Goal: Transaction & Acquisition: Subscribe to service/newsletter

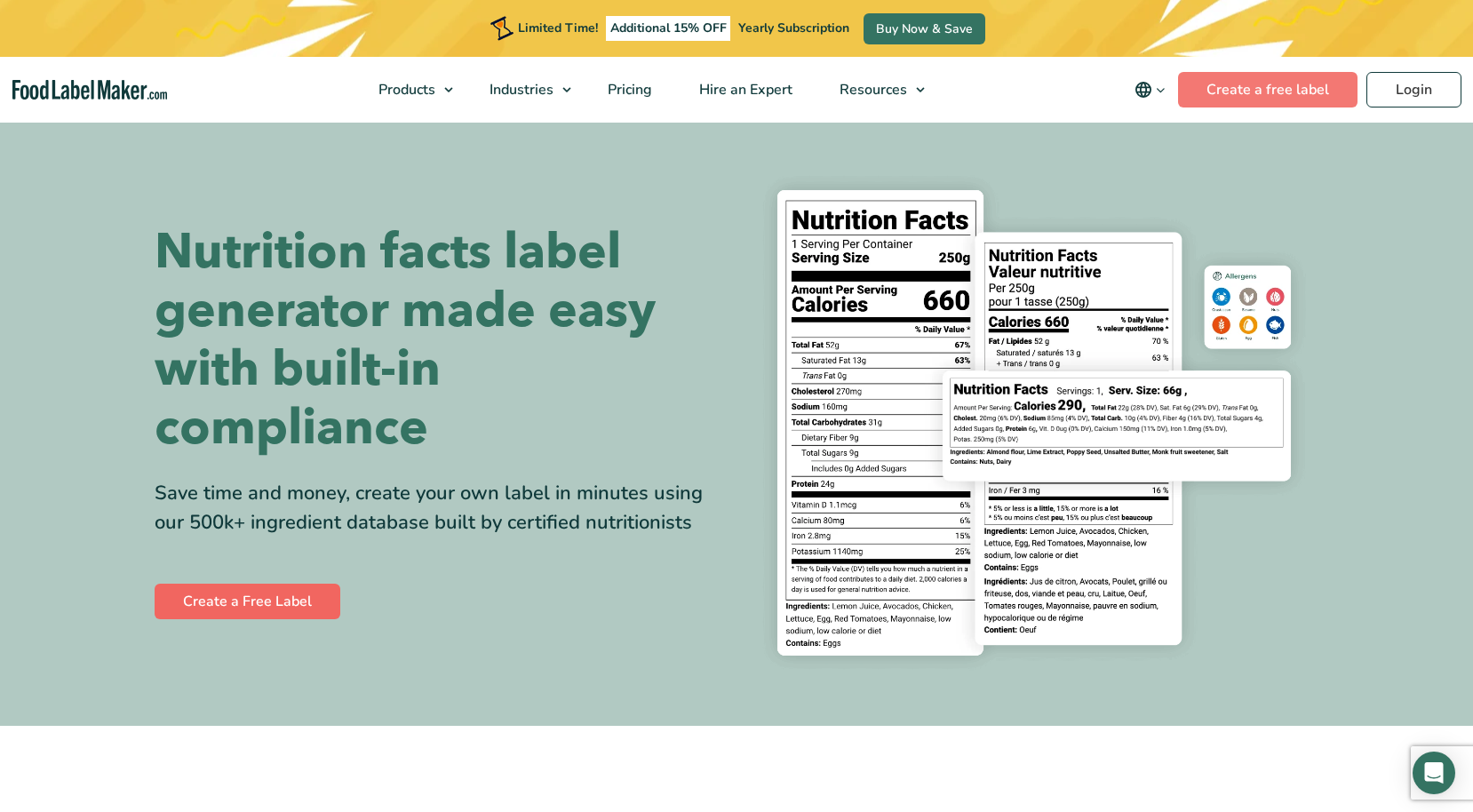
click at [292, 600] on link "Create a Free Label" at bounding box center [247, 600] width 186 height 35
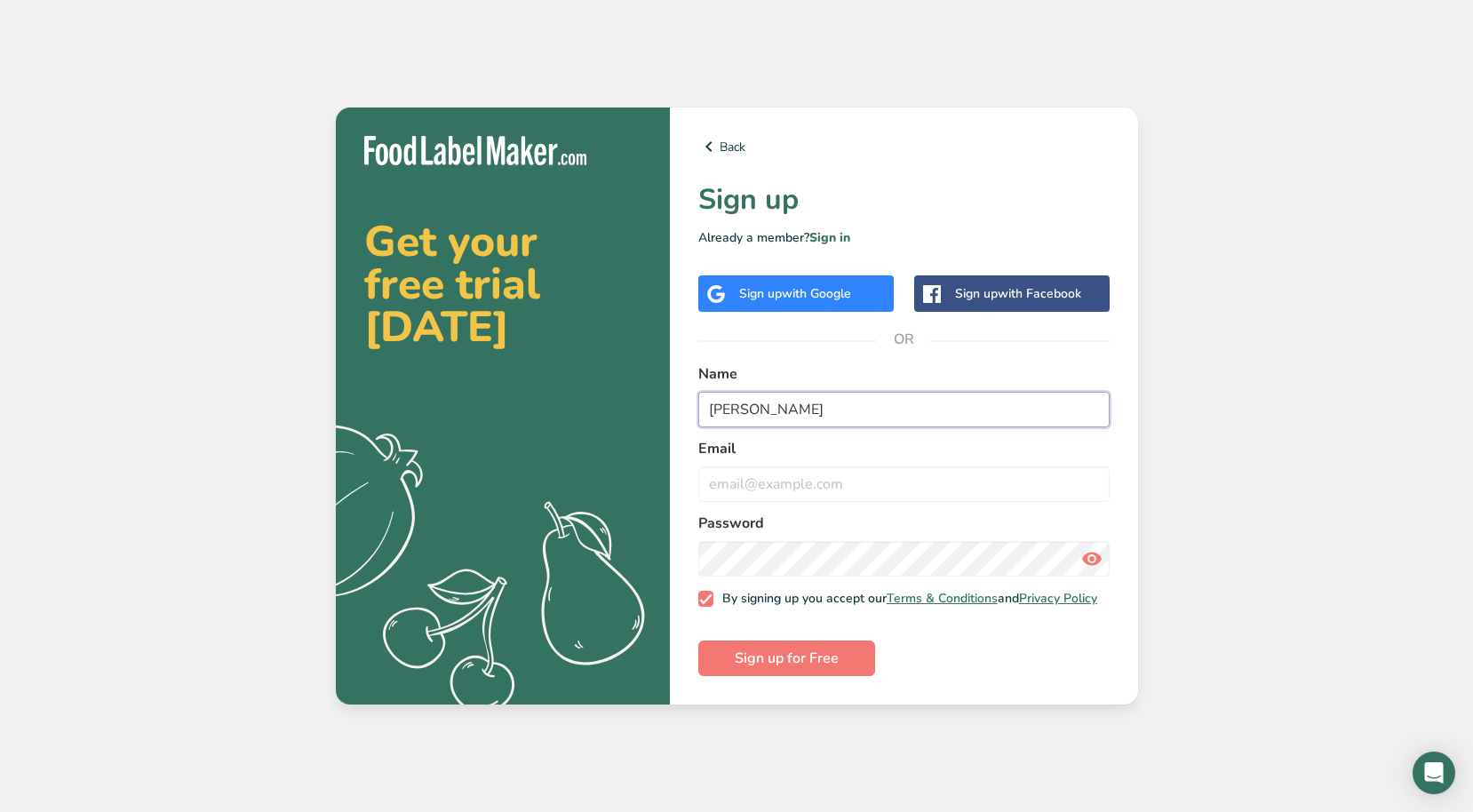
type input "MICHELLE GALINDO"
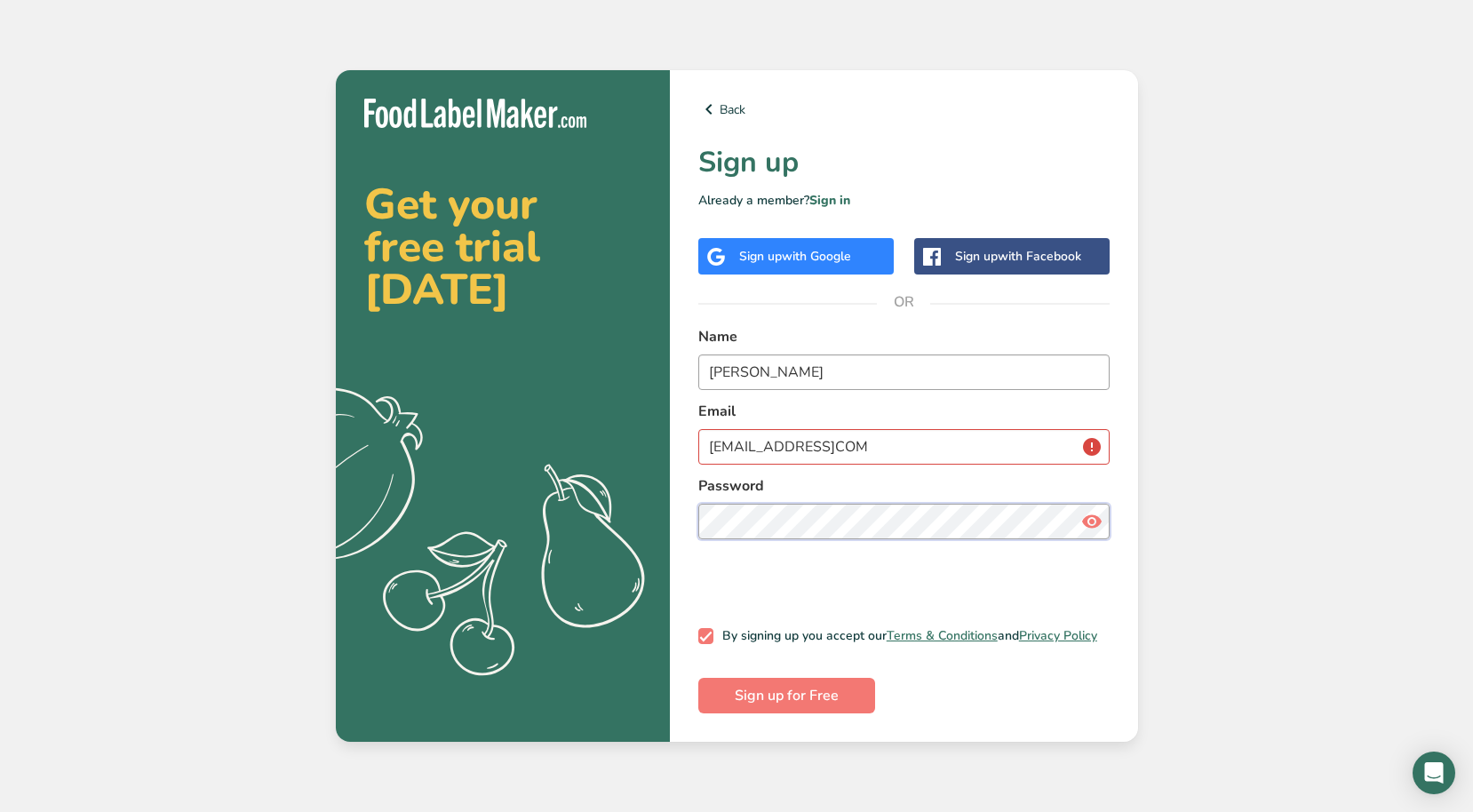
click at [786, 700] on button "Sign up for Free" at bounding box center [786, 695] width 176 height 35
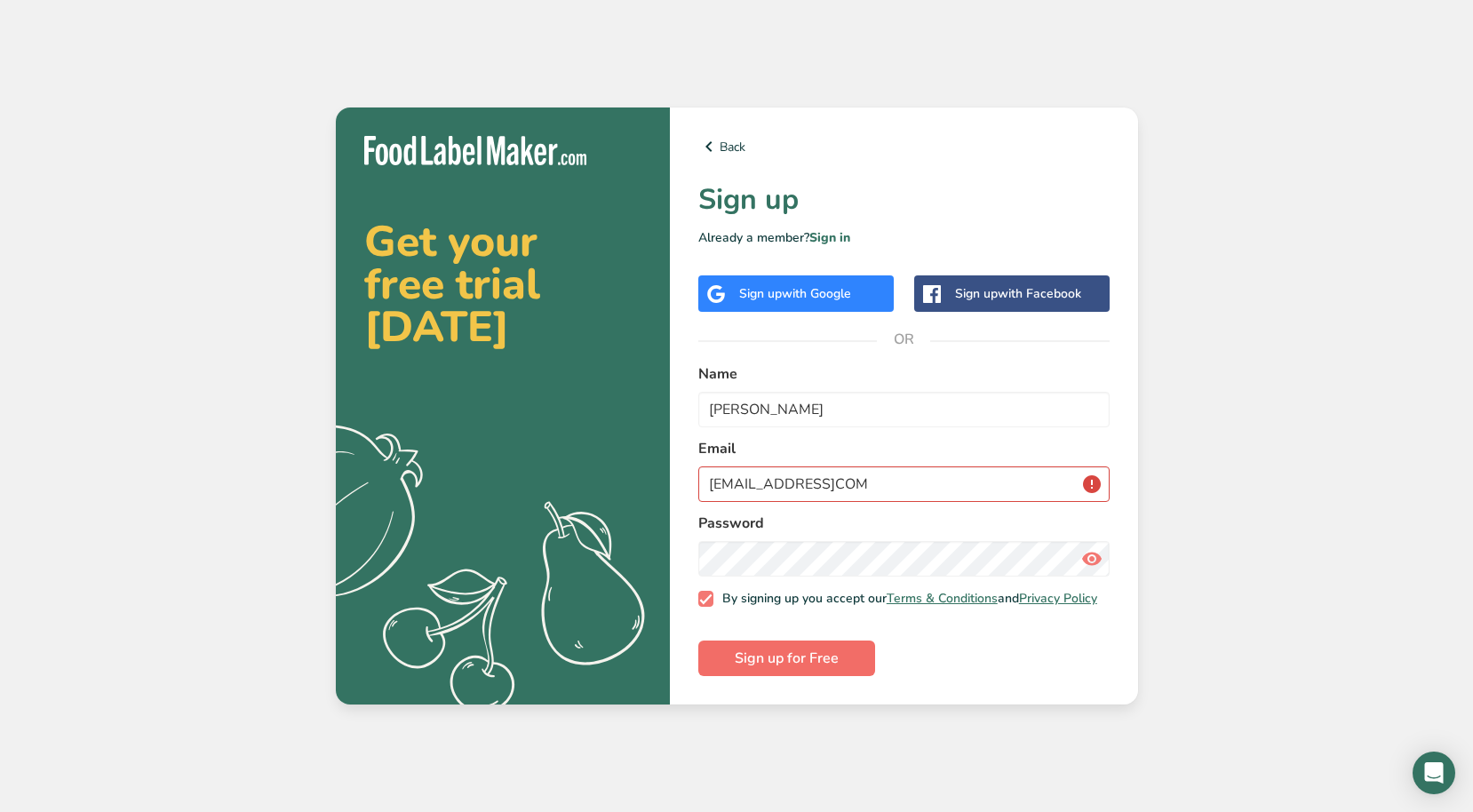
click at [799, 669] on span "Sign up for Free" at bounding box center [787, 658] width 104 height 21
click at [803, 652] on span "Sign up for Free" at bounding box center [787, 658] width 104 height 21
click at [757, 668] on span "Sign up for Free" at bounding box center [787, 658] width 104 height 21
click at [915, 485] on input "MICHELLEGALINDO01@GMAILCOM" at bounding box center [903, 483] width 411 height 35
type input "MICHELLEGALINDO01@GMAIL.COM"
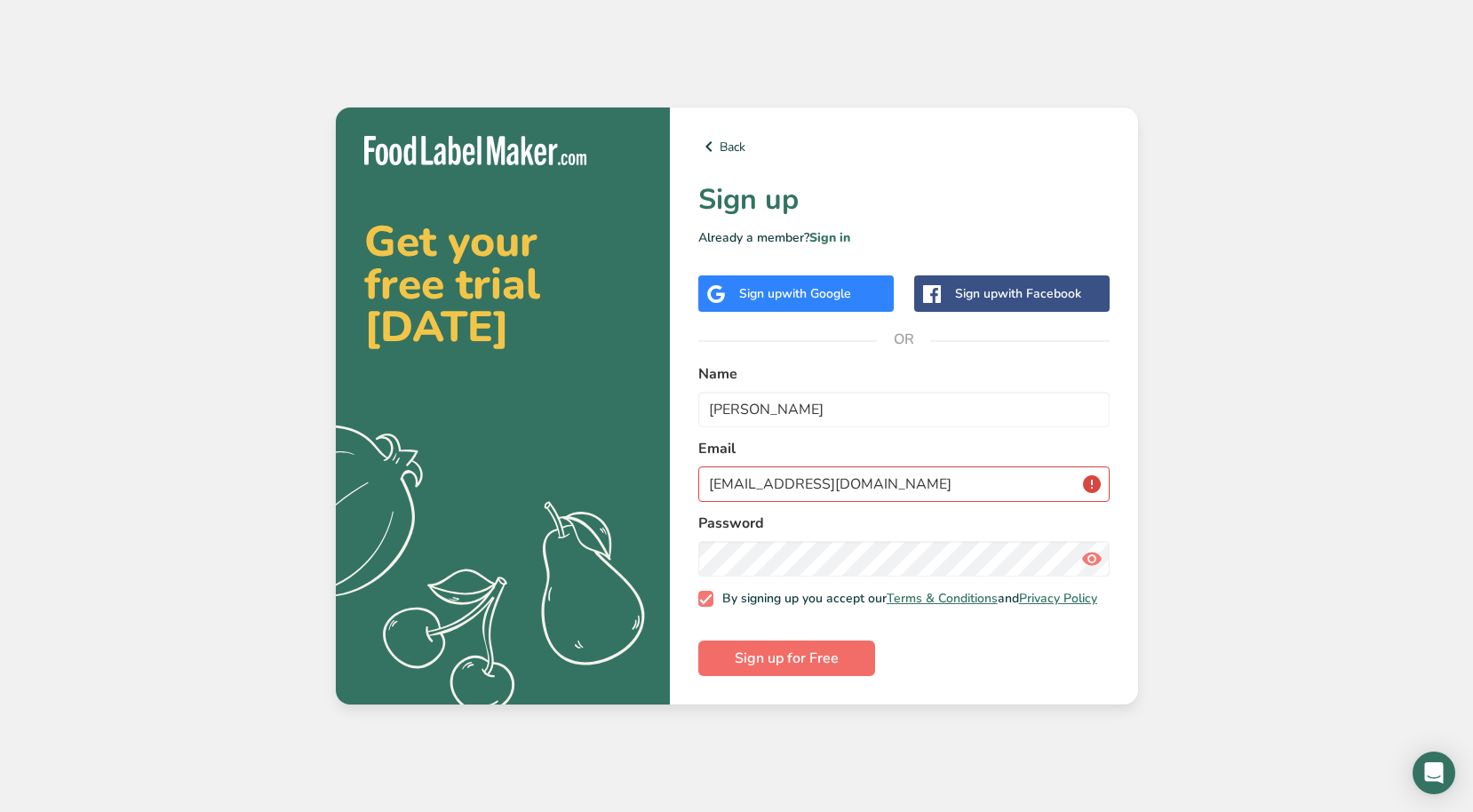
click at [829, 669] on span "Sign up for Free" at bounding box center [787, 658] width 104 height 21
click at [826, 665] on span "Sign up for Free" at bounding box center [787, 658] width 104 height 21
drag, startPoint x: 1036, startPoint y: 479, endPoint x: 553, endPoint y: 474, distance: 483.0
click at [553, 474] on section "Get your free trial today .a{fill:#f5f3ed;} Back Sign up Already a member? Sign…" at bounding box center [736, 406] width 802 height 597
type input "michellegalindo01@gmail.com"
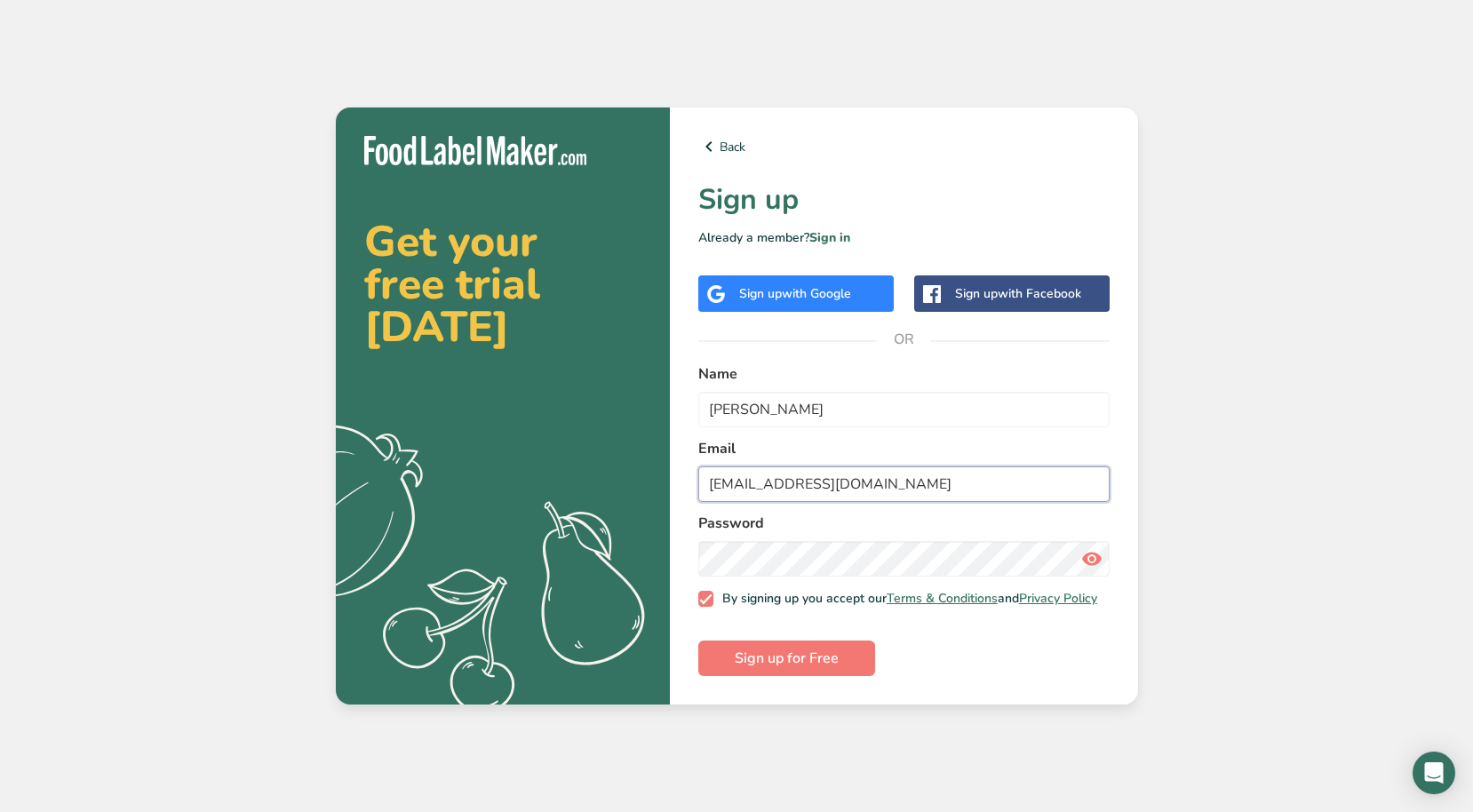
click at [786, 662] on button "Sign up for Free" at bounding box center [786, 658] width 176 height 35
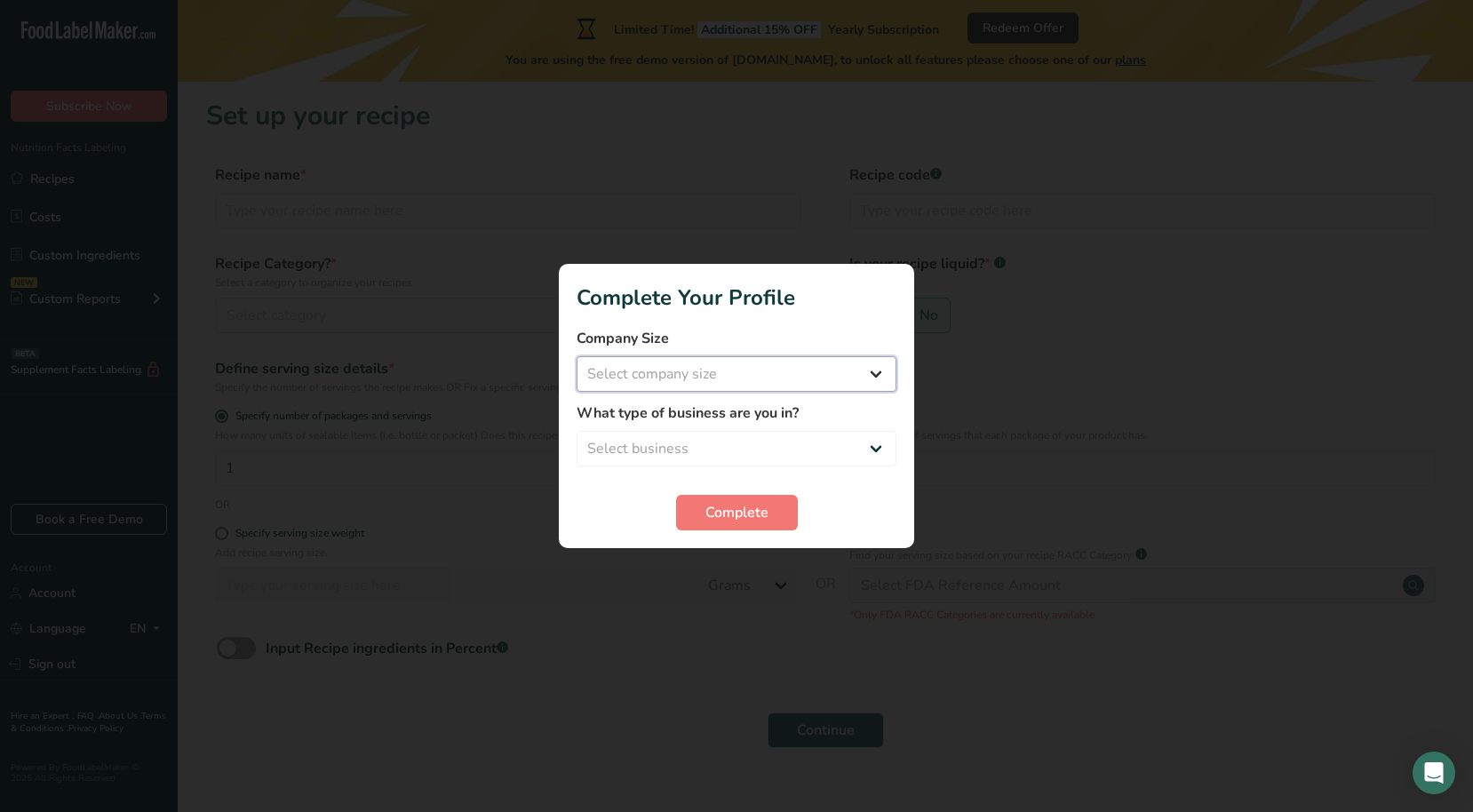
select select "1"
click at [756, 507] on span "Complete" at bounding box center [737, 512] width 63 height 21
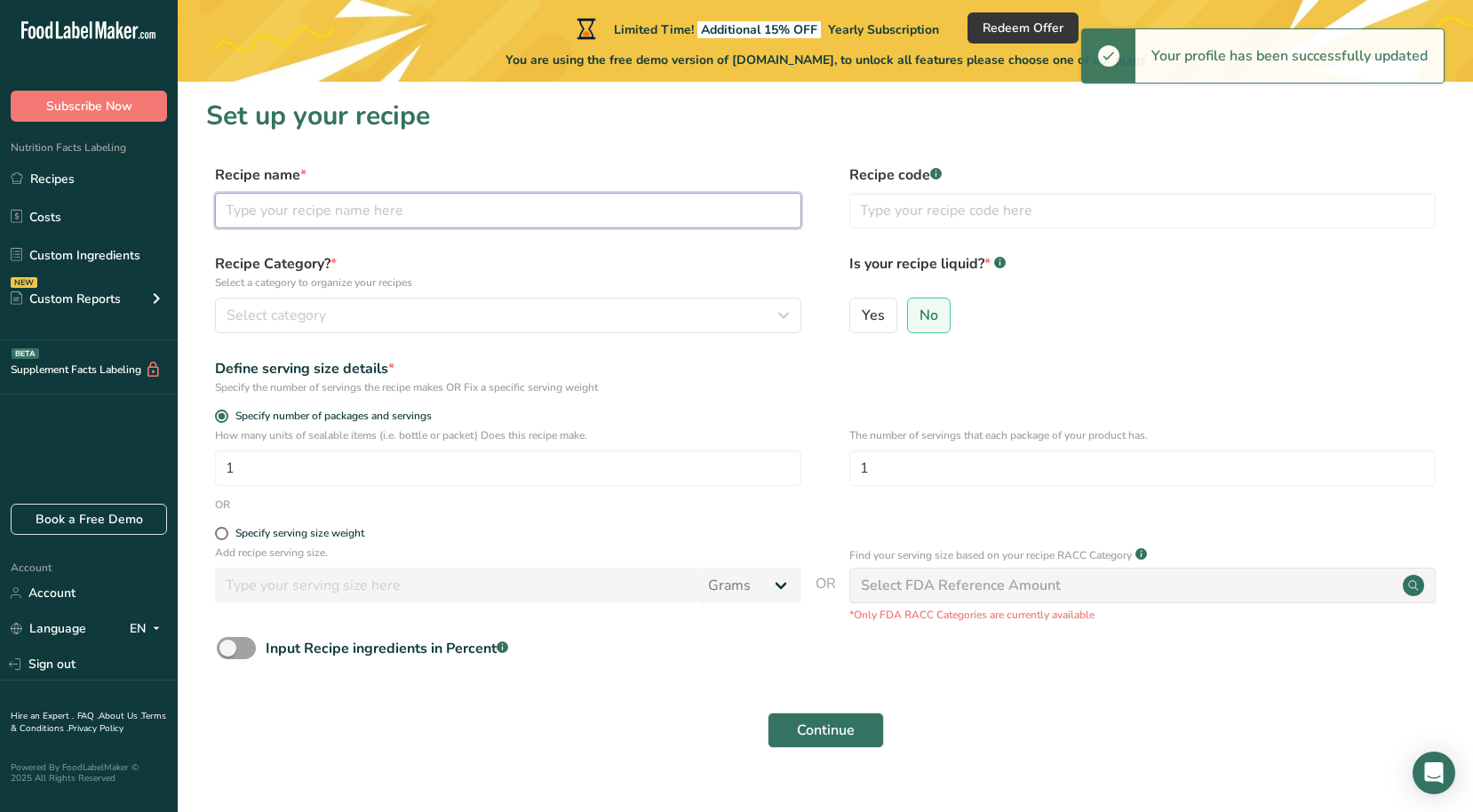
click at [515, 202] on input "text" at bounding box center [508, 210] width 586 height 35
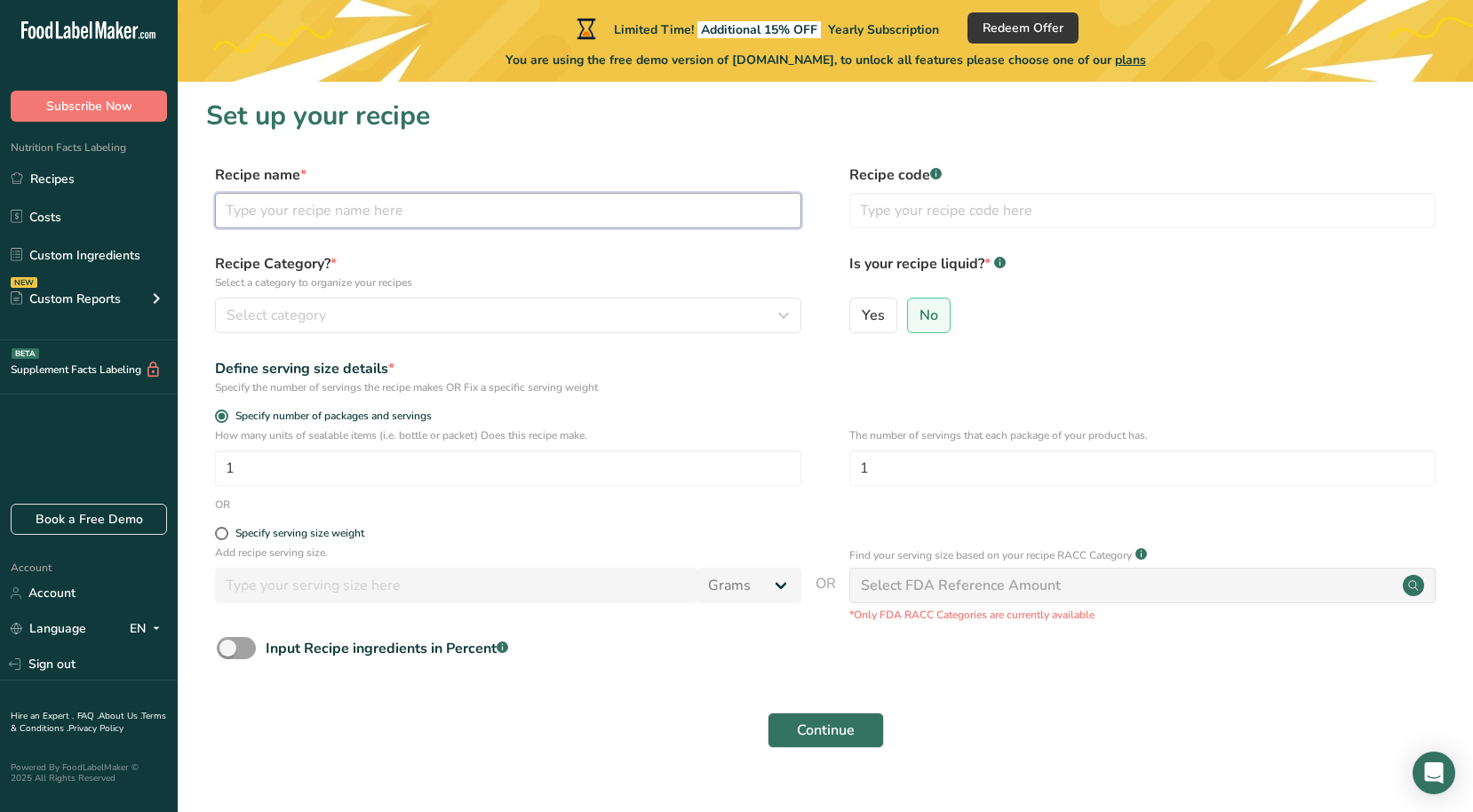
type input "O"
type input "platanitos de sal"
click at [460, 313] on div "Select category" at bounding box center [503, 315] width 553 height 21
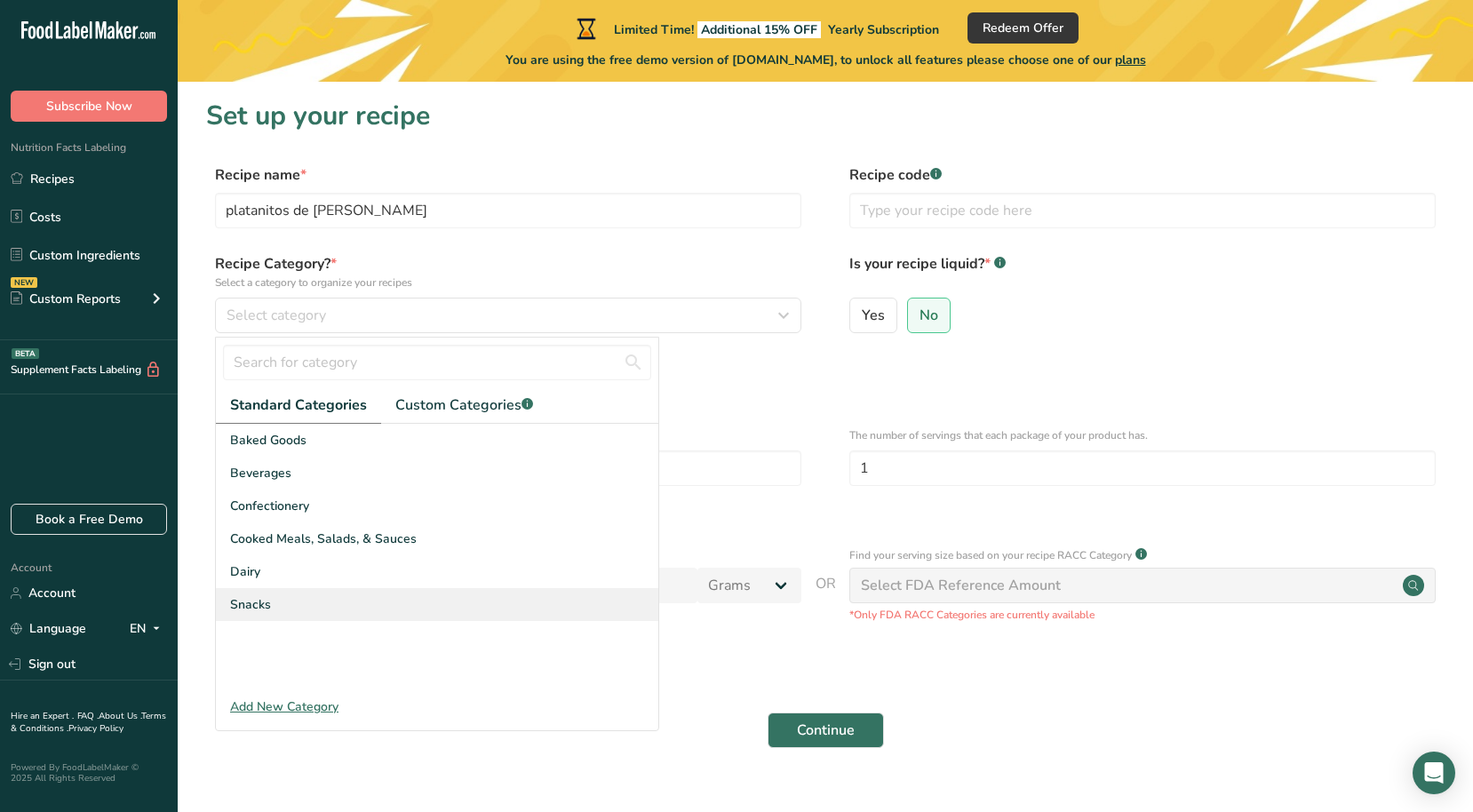
click at [256, 606] on span "Snacks" at bounding box center [250, 604] width 41 height 19
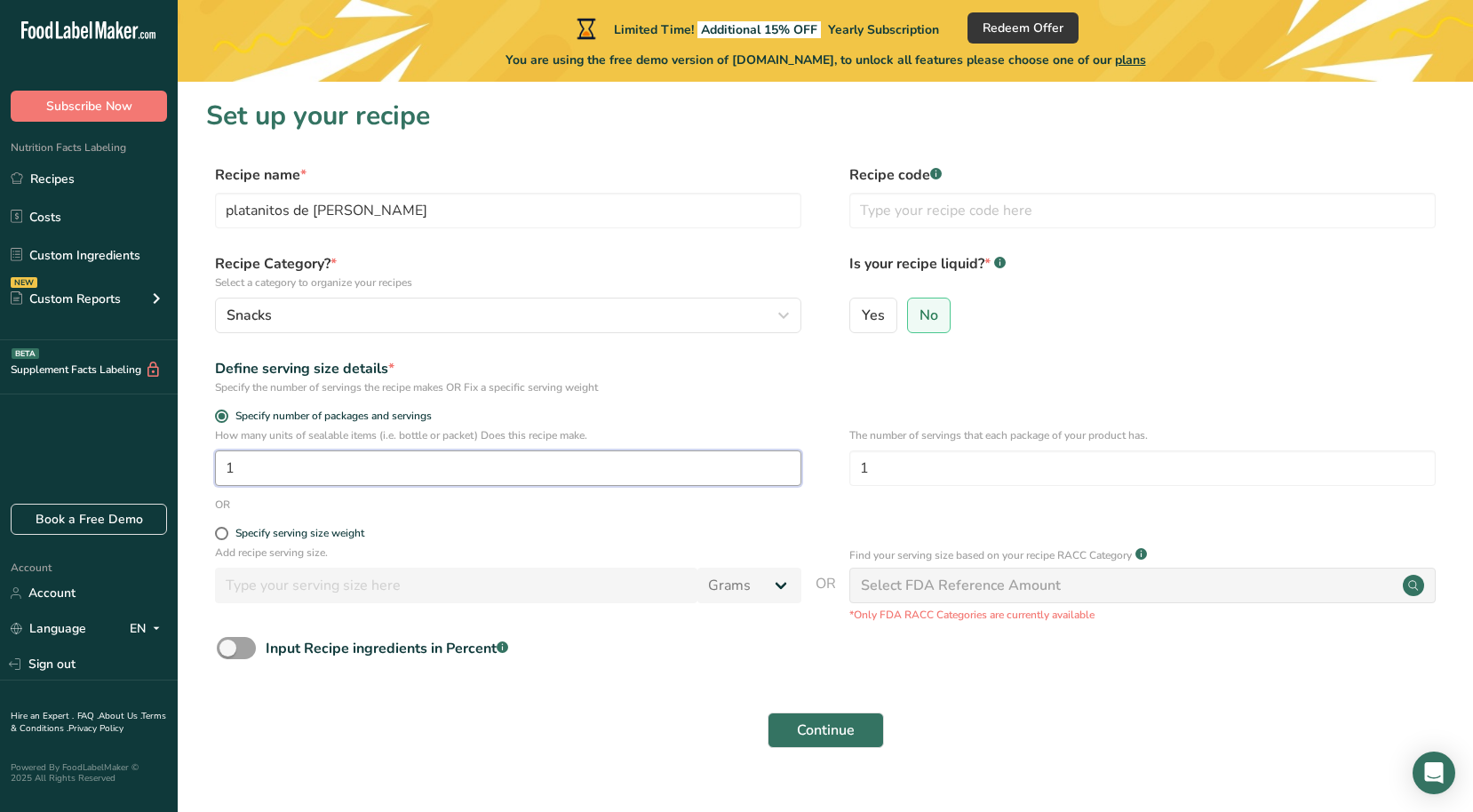
click at [279, 464] on input "1" at bounding box center [508, 467] width 586 height 35
click at [892, 467] on input "1" at bounding box center [1142, 467] width 586 height 35
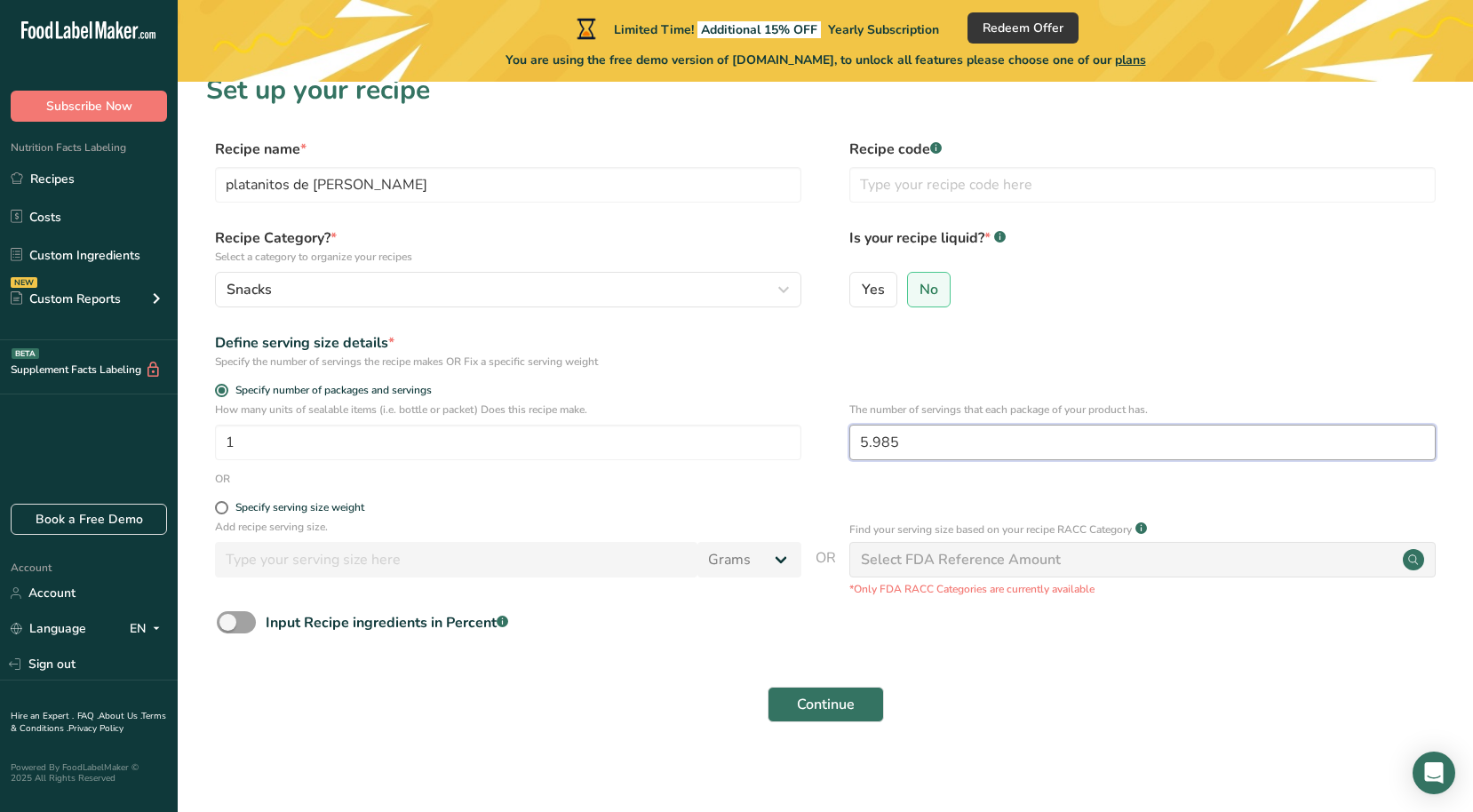
scroll to position [30, 0]
type input "5.983"
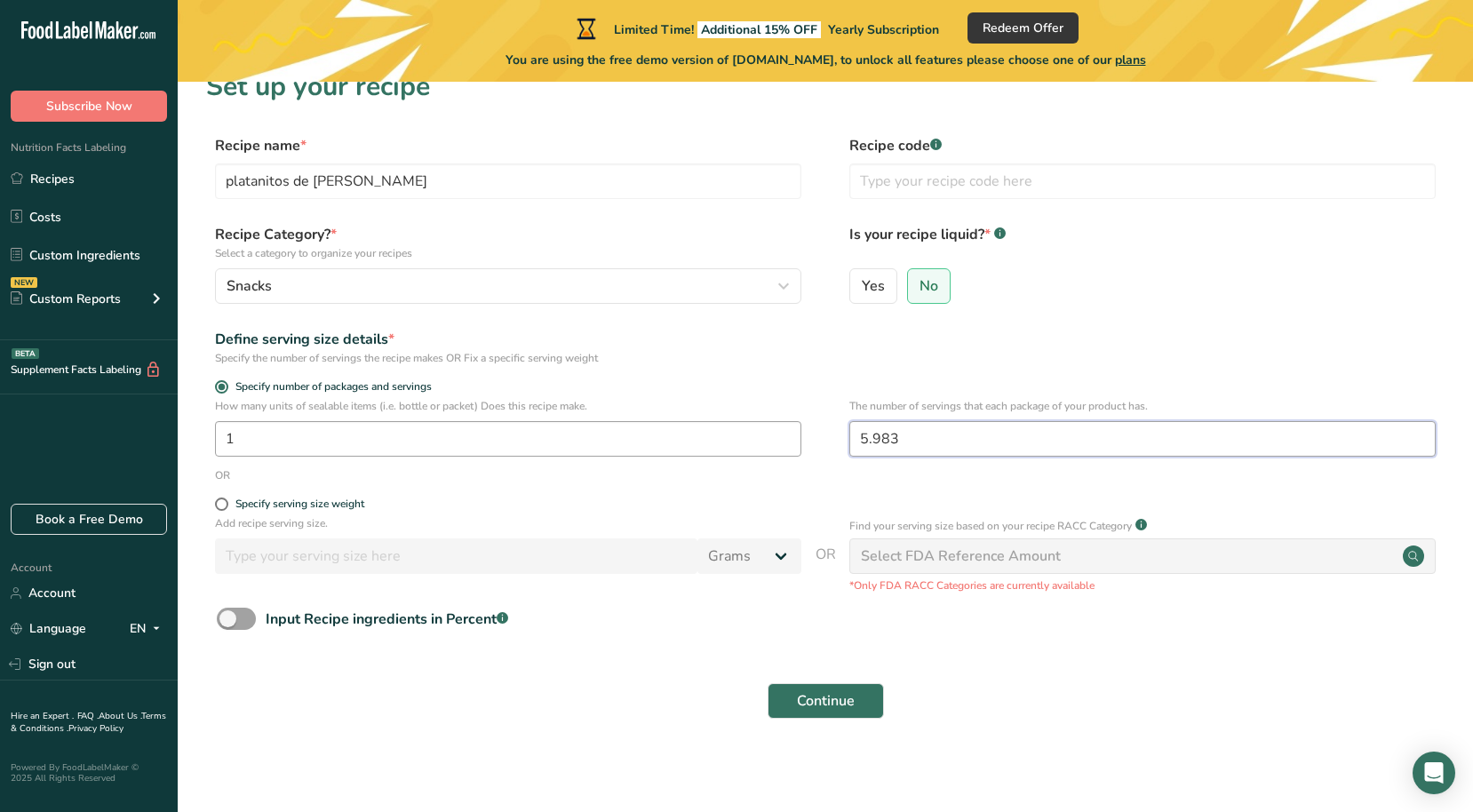
drag, startPoint x: 906, startPoint y: 441, endPoint x: 777, endPoint y: 428, distance: 129.7
click at [777, 428] on div "How many units of sealable items (i.e. bottle or packet) Does this recipe make.…" at bounding box center [825, 432] width 1238 height 70
type input "6"
click at [576, 667] on form "Recipe name * platanitos de sal Recipe code .a-a{fill:#347362;}.b-a{fill:#fff;}…" at bounding box center [825, 432] width 1238 height 594
click at [1332, 564] on div "Select FDA Reference Amount" at bounding box center [1142, 556] width 586 height 35
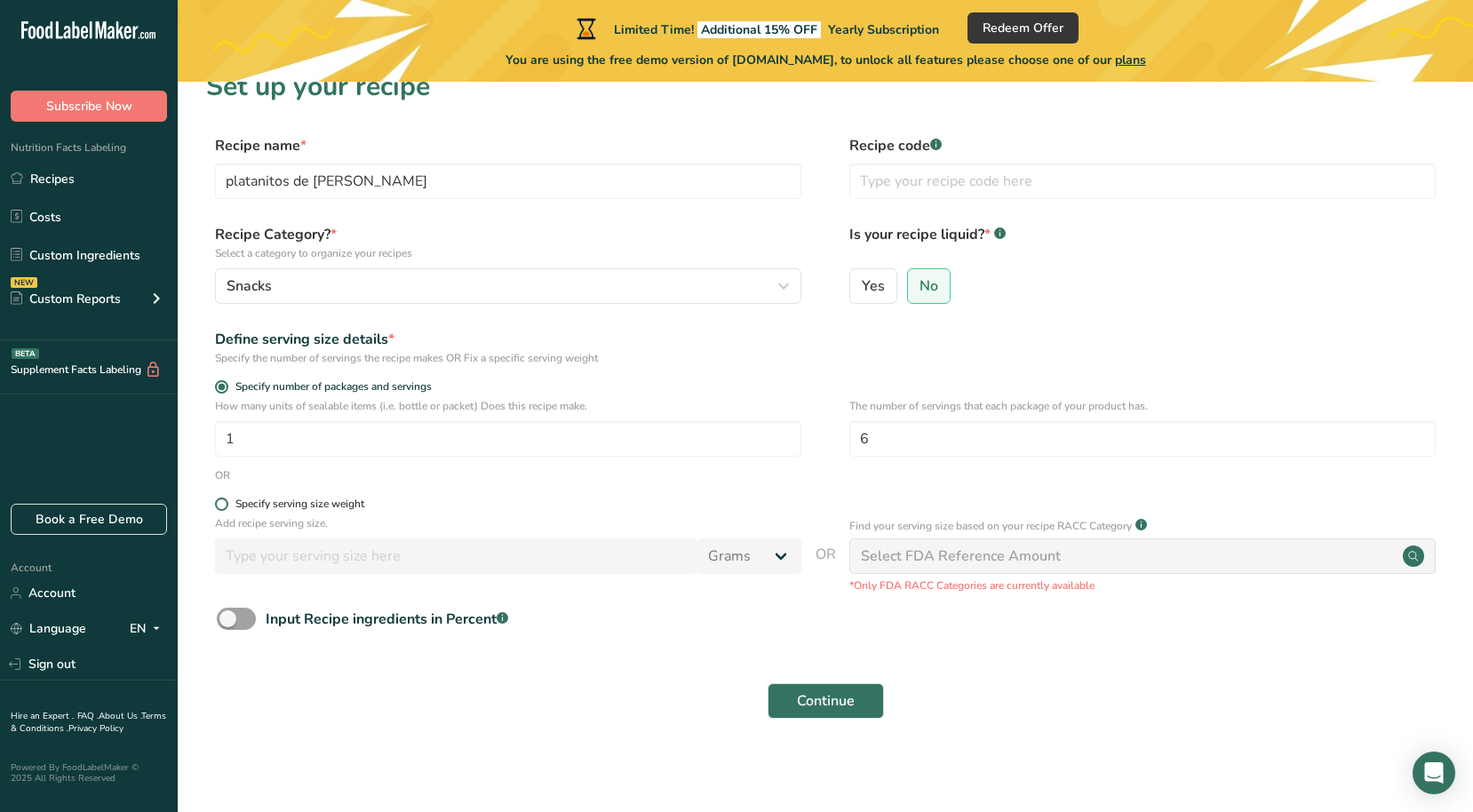
click at [220, 502] on span at bounding box center [222, 504] width 13 height 13
click at [220, 502] on input "Specify serving size weight" at bounding box center [221, 504] width 11 height 11
radio input "true"
radio input "false"
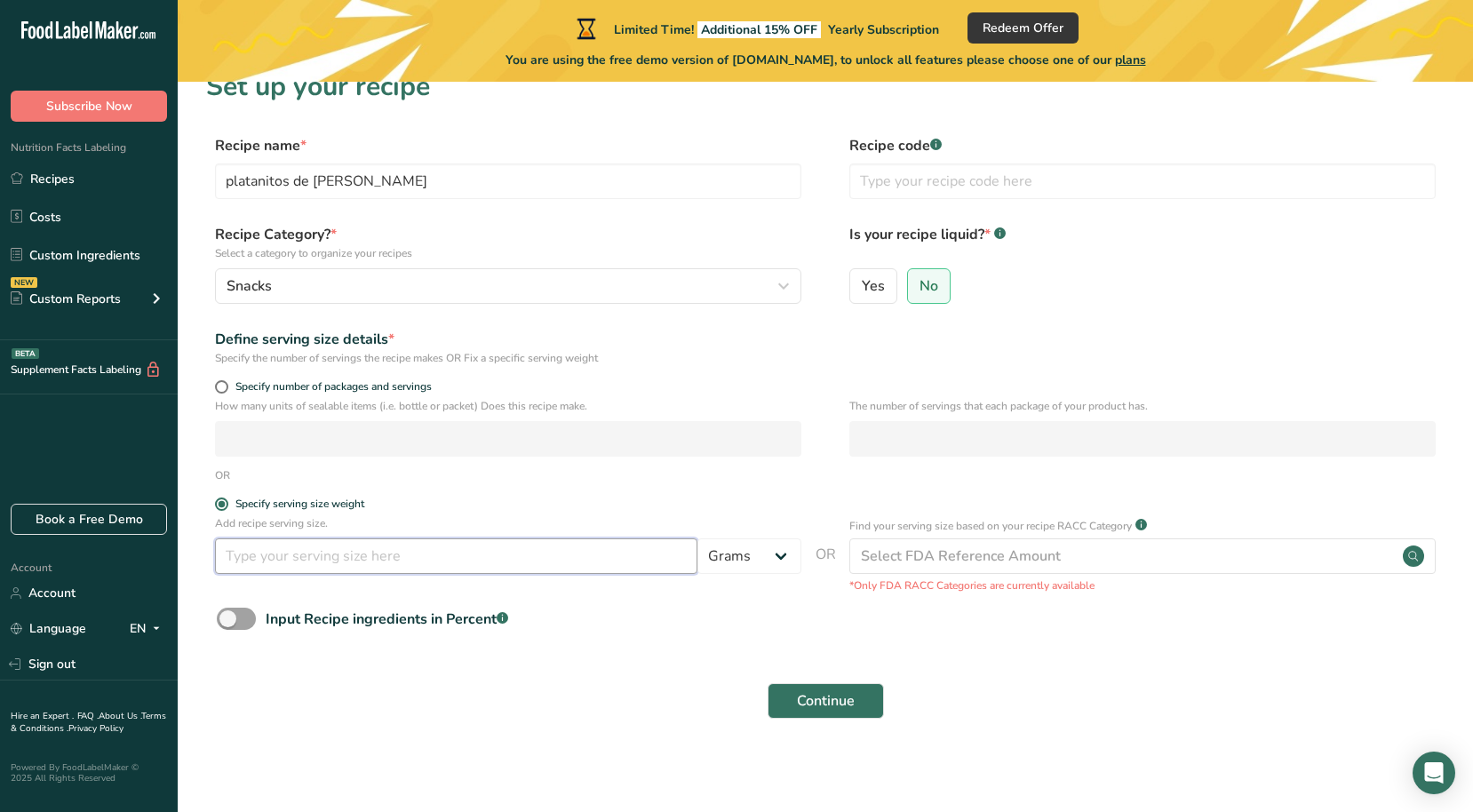
click at [278, 554] on input "number" at bounding box center [457, 556] width 482 height 35
type input "2"
type input "32"
click at [223, 387] on span at bounding box center [222, 387] width 13 height 13
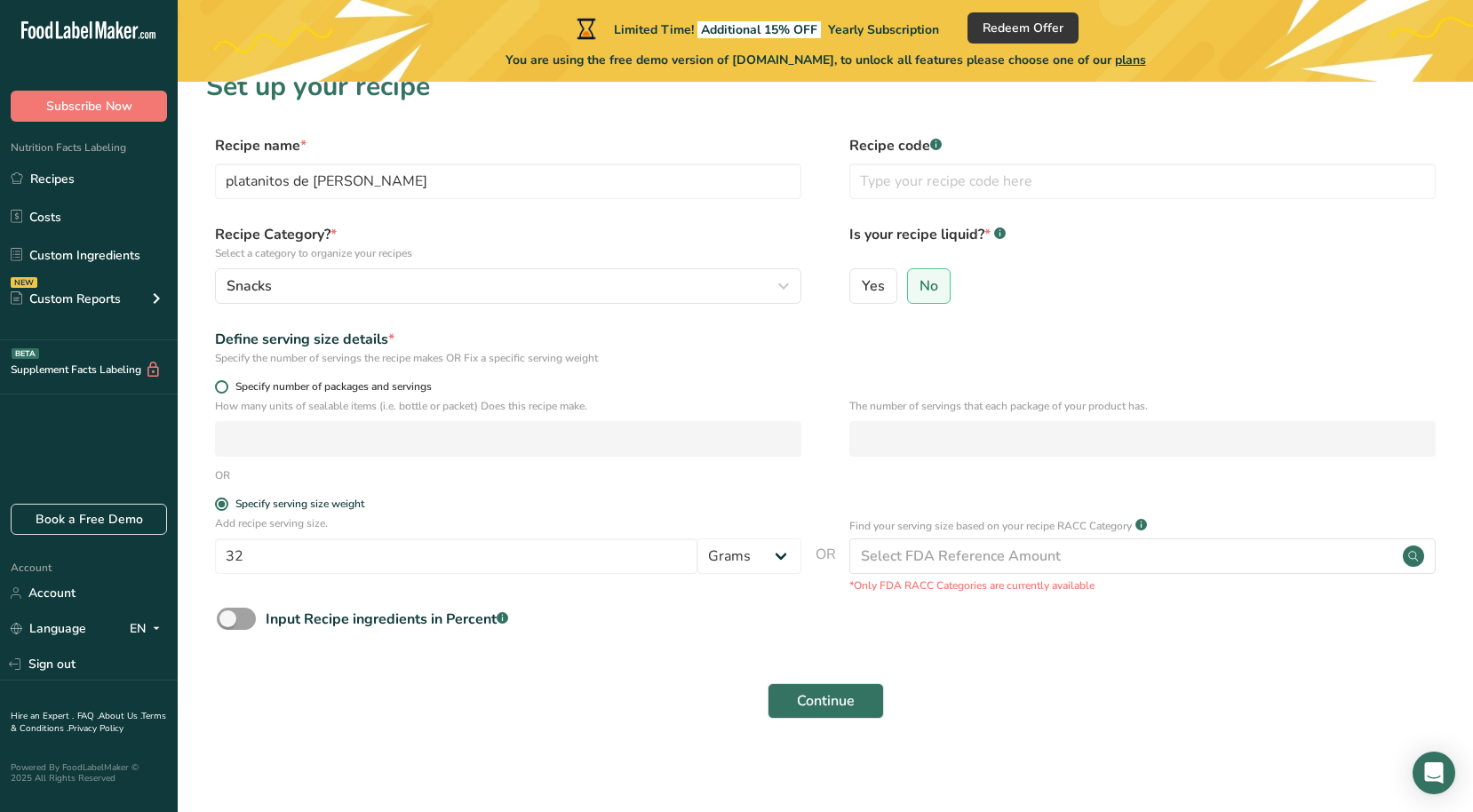
click at [223, 387] on input "Specify number of packages and servings" at bounding box center [221, 387] width 11 height 11
radio input "true"
radio input "false"
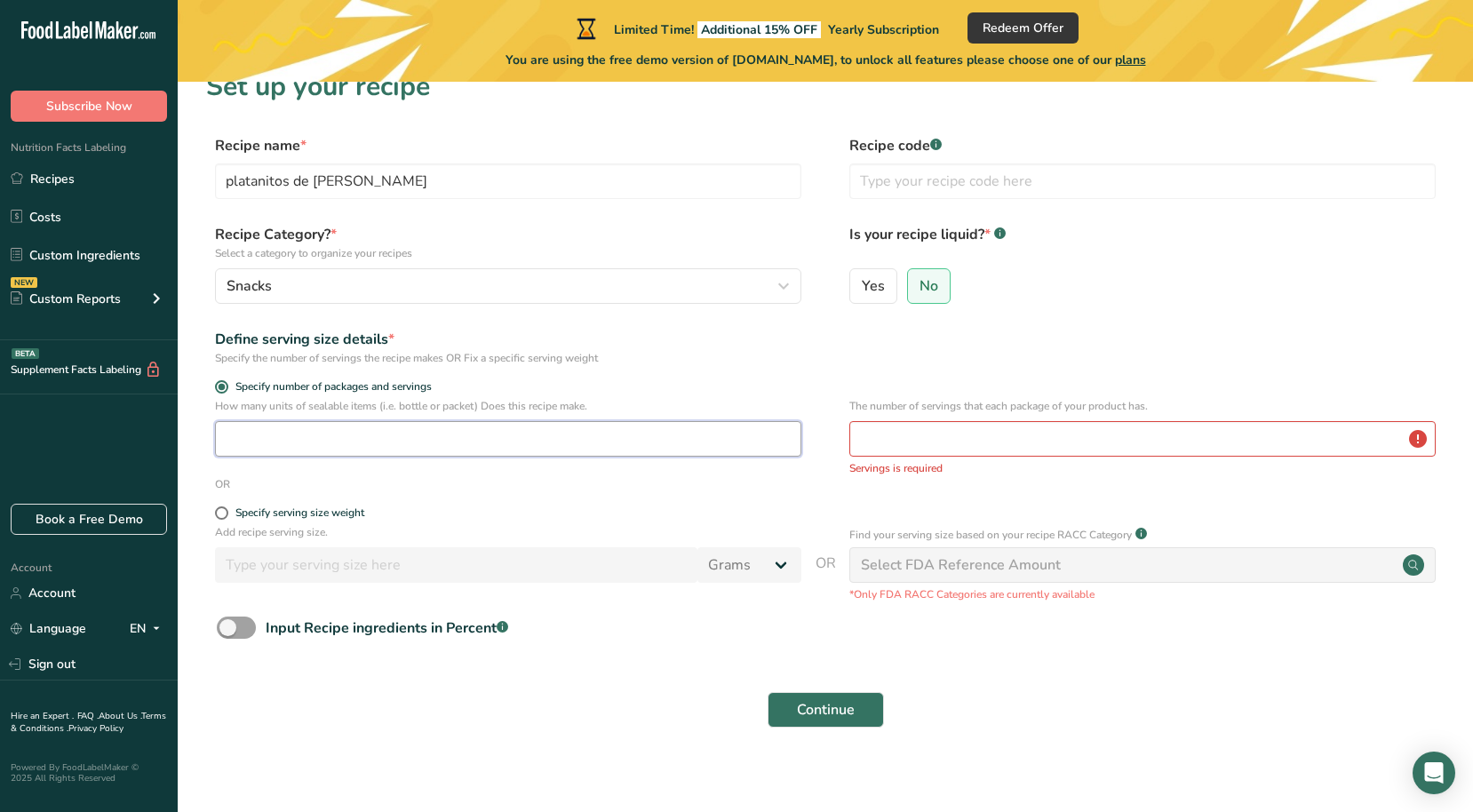
click at [297, 436] on input "number" at bounding box center [508, 438] width 586 height 35
type input "1"
click at [889, 450] on input "number" at bounding box center [1142, 438] width 586 height 35
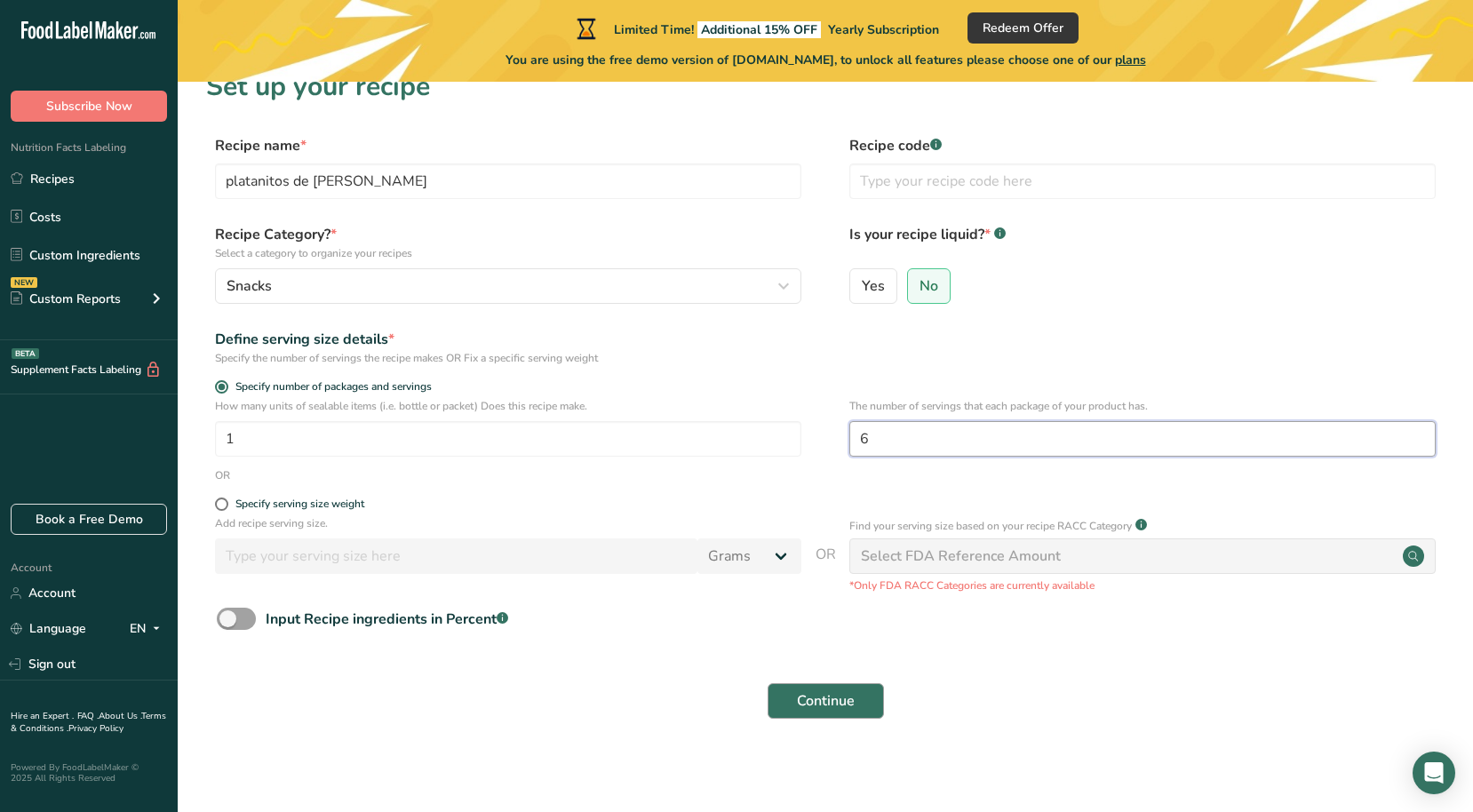
type input "6"
click at [862, 696] on button "Continue" at bounding box center [826, 700] width 116 height 35
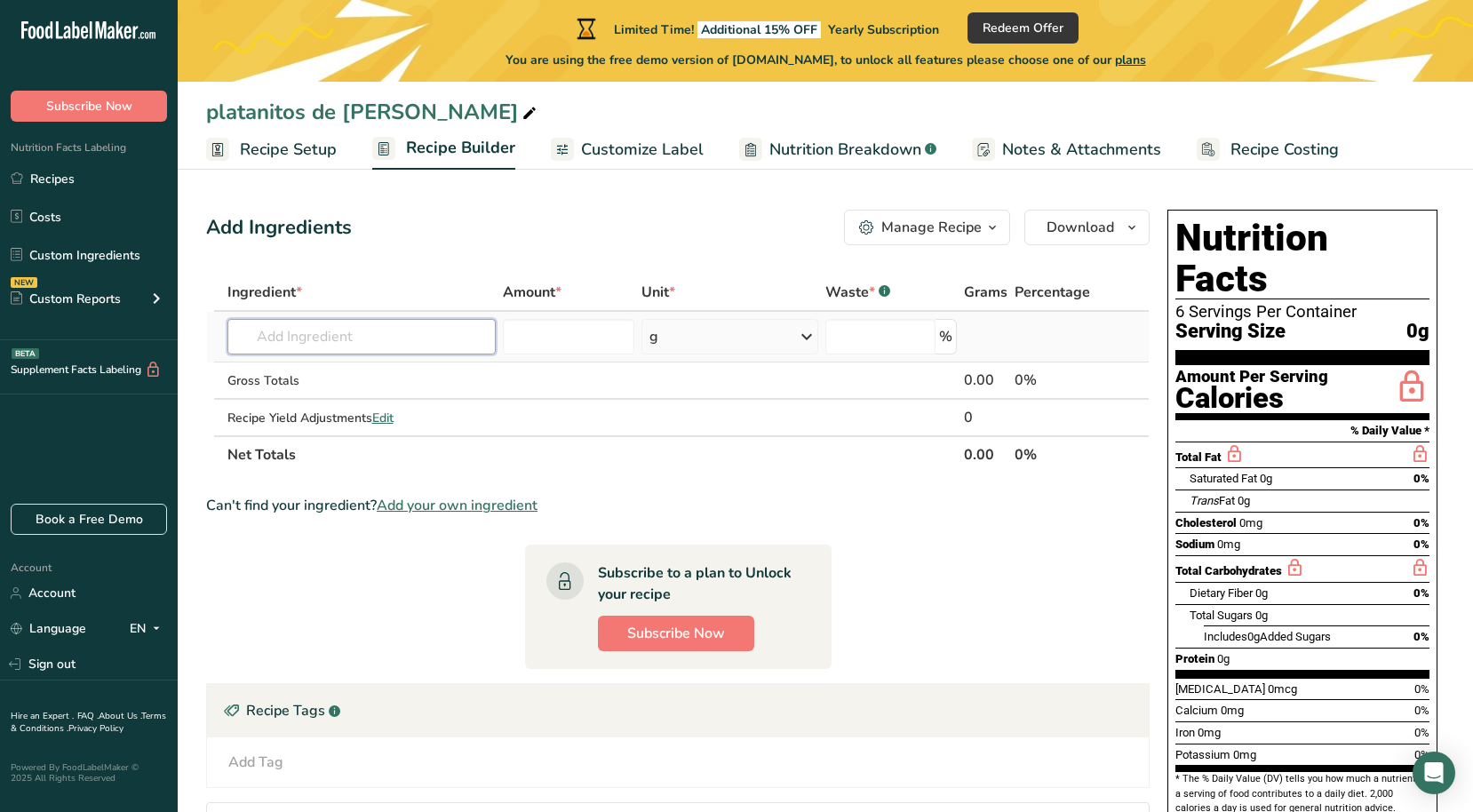
click at [411, 344] on input "text" at bounding box center [362, 336] width 269 height 35
type input "Platano, aceite de aguacate y sal"
click at [533, 345] on input "number" at bounding box center [568, 336] width 132 height 35
click at [303, 338] on input "text" at bounding box center [362, 336] width 269 height 35
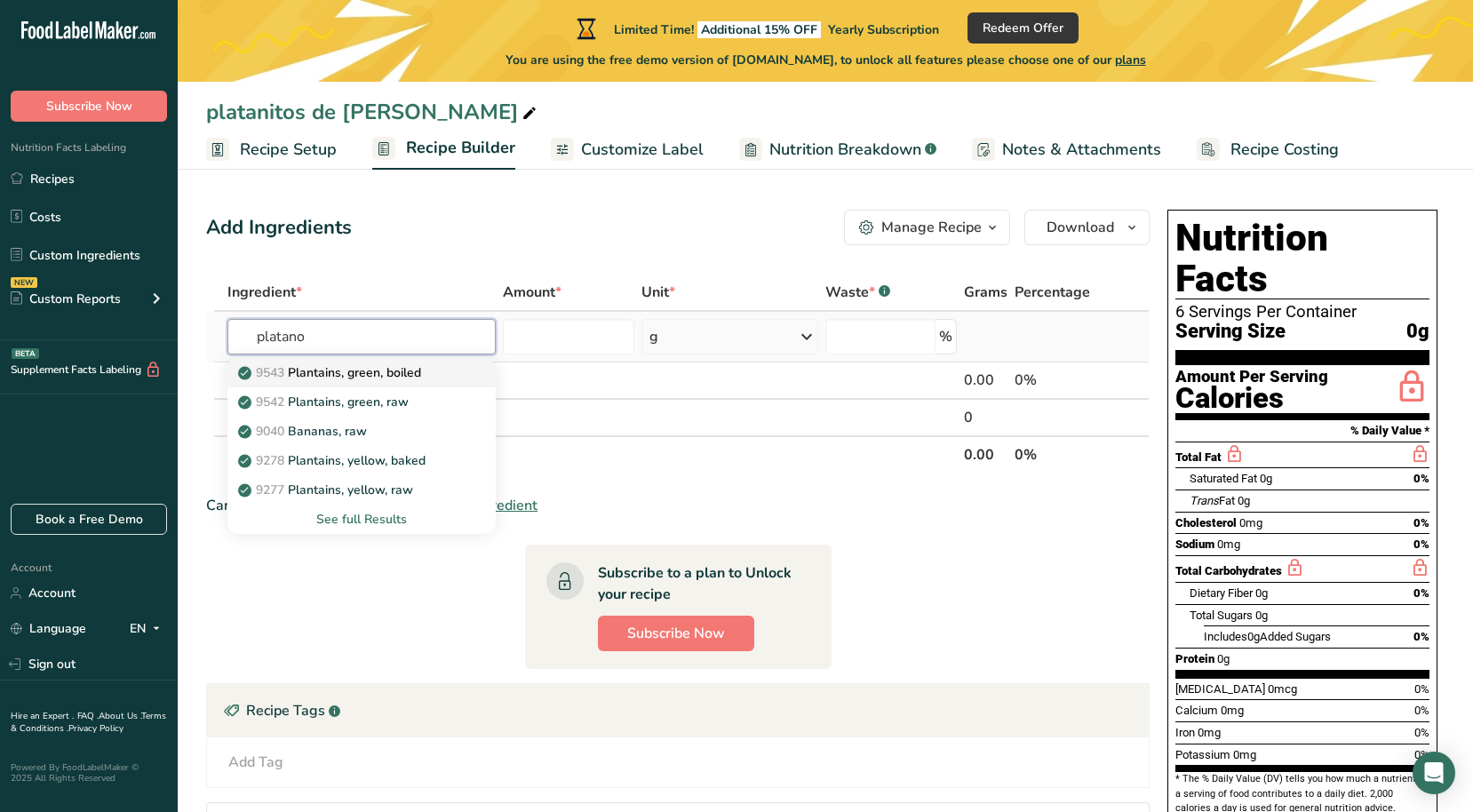
type input "platano"
click at [305, 376] on p "9543 Plantains, green, boiled" at bounding box center [331, 373] width 179 height 19
type input "Plantains, green, boiled"
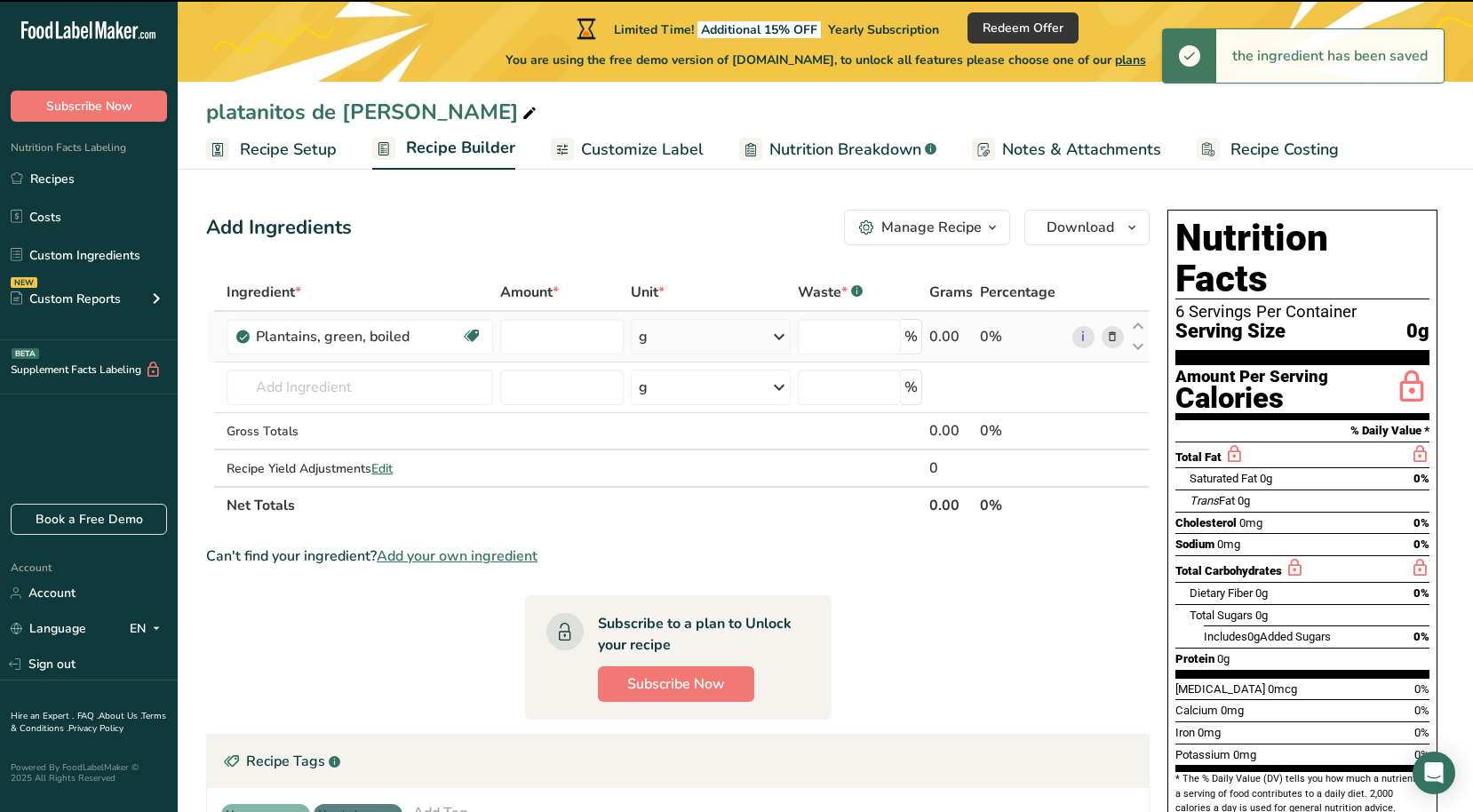
type input "0"
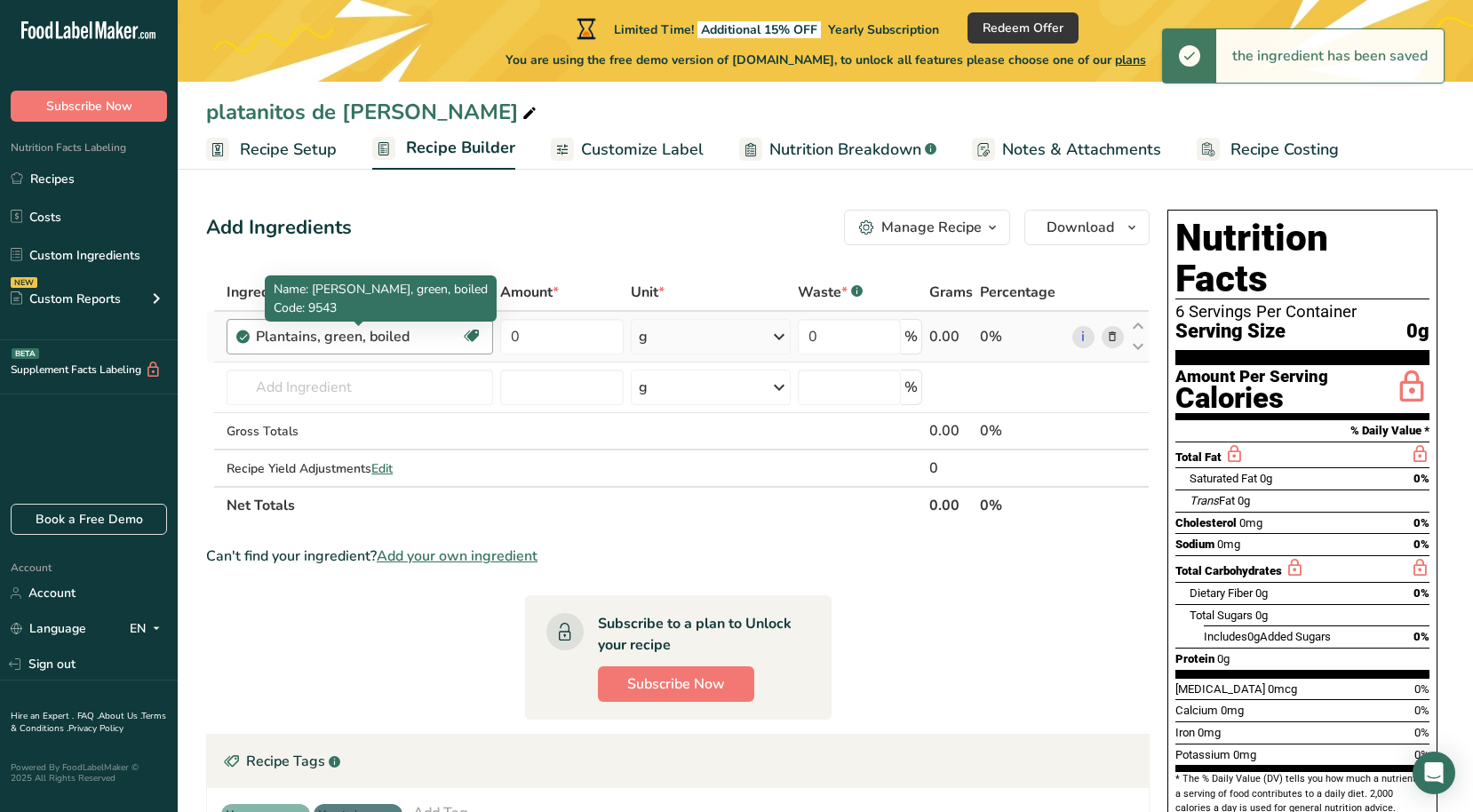
click at [341, 339] on div "Plantains, green, boiled" at bounding box center [358, 336] width 205 height 21
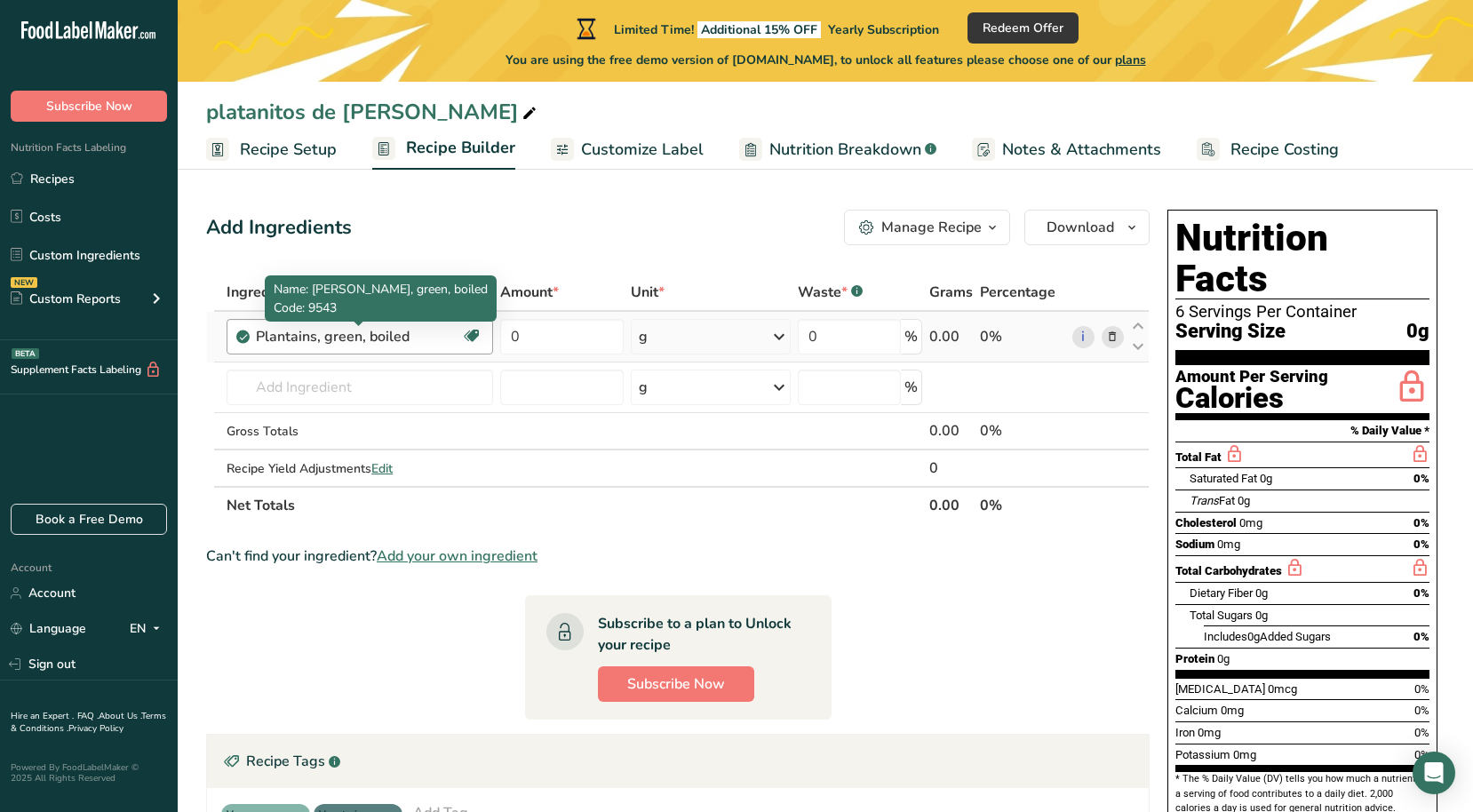
click at [447, 332] on div "Plantains, green, boiled" at bounding box center [358, 336] width 205 height 21
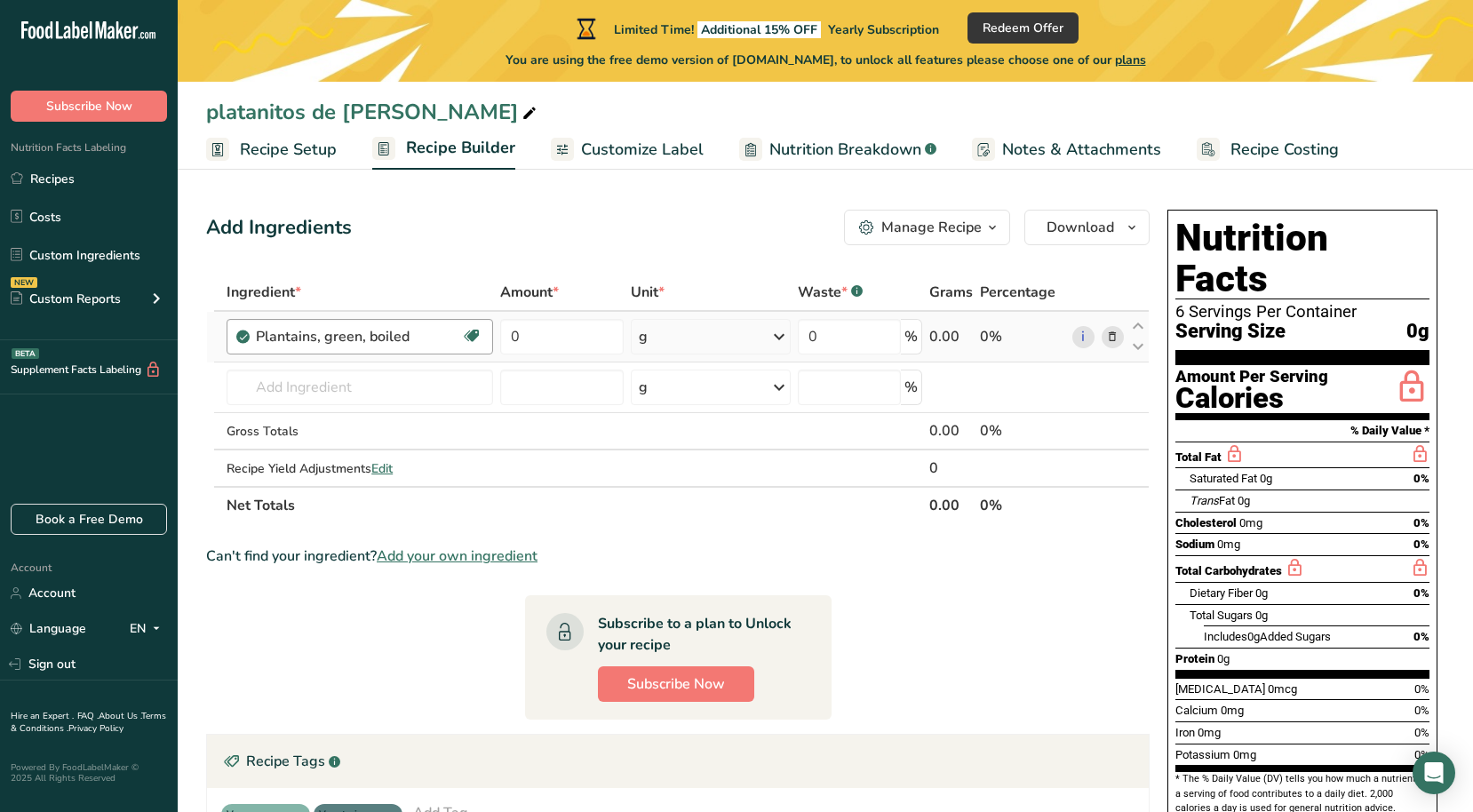
click at [429, 331] on div "Plantains, green, boiled" at bounding box center [358, 336] width 205 height 21
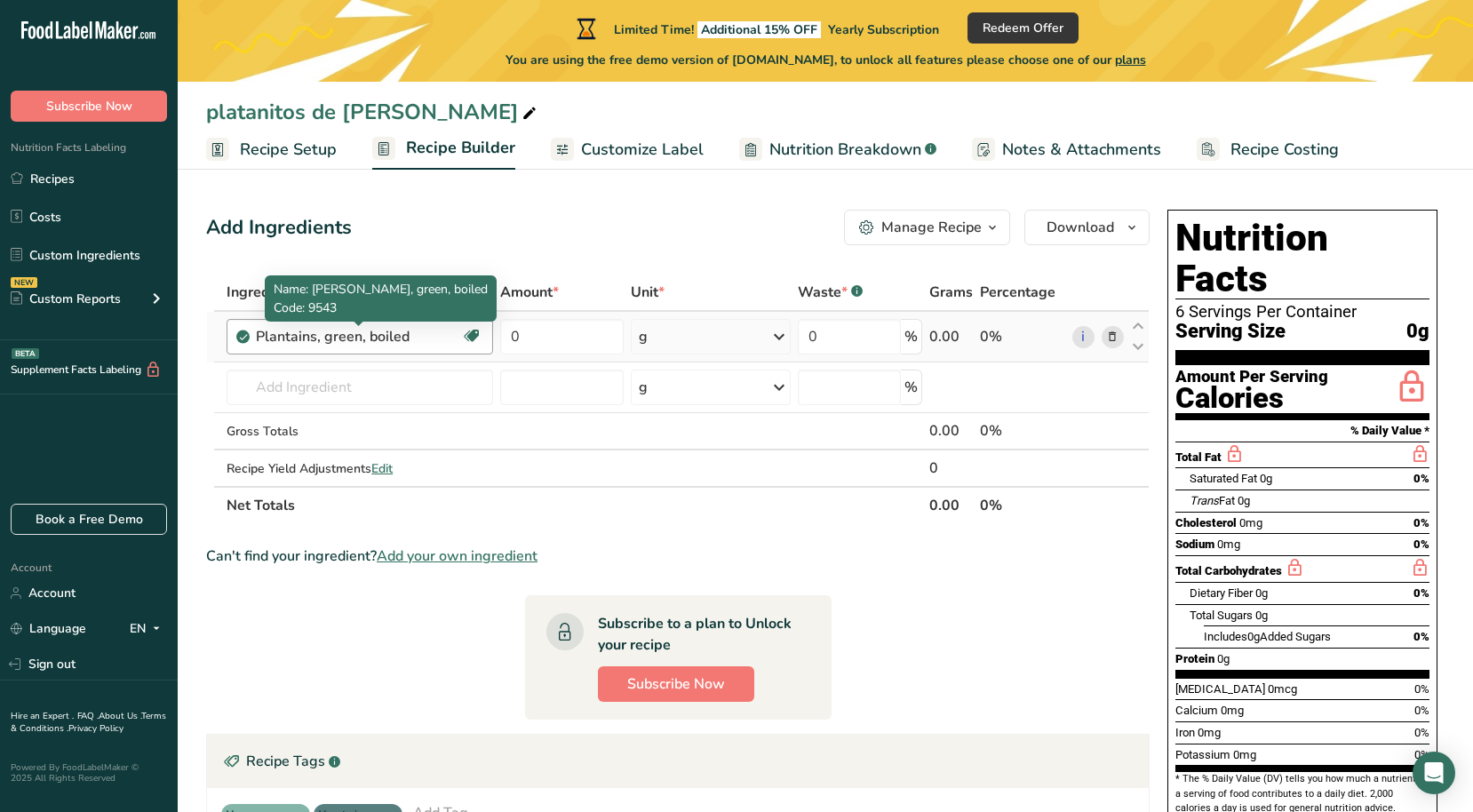
click at [353, 337] on div "Plantains, green, boiled" at bounding box center [358, 336] width 205 height 21
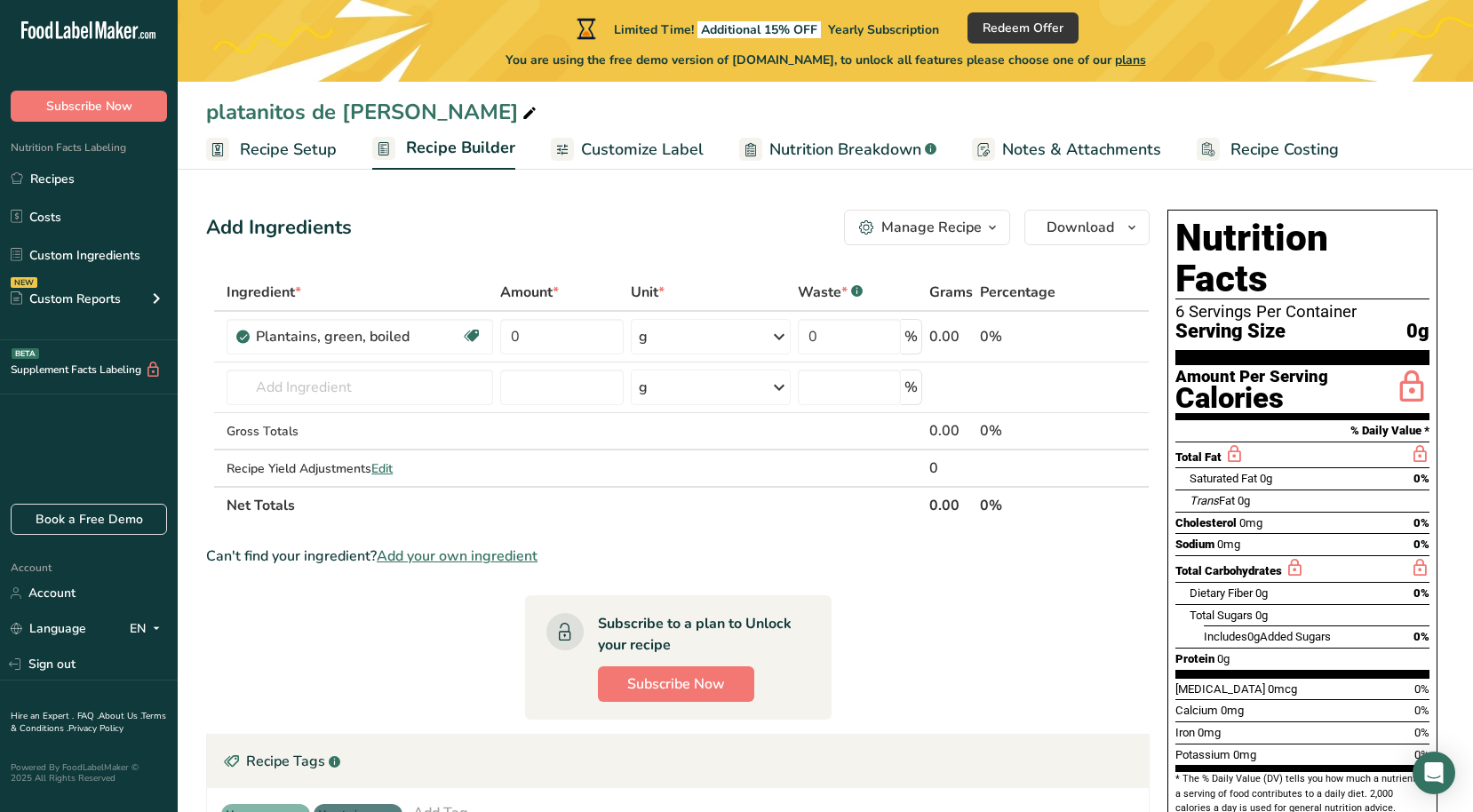
click at [468, 280] on th "Ingredient *" at bounding box center [359, 293] width 274 height 37
click at [537, 341] on input "0" at bounding box center [563, 336] width 124 height 35
type input "202"
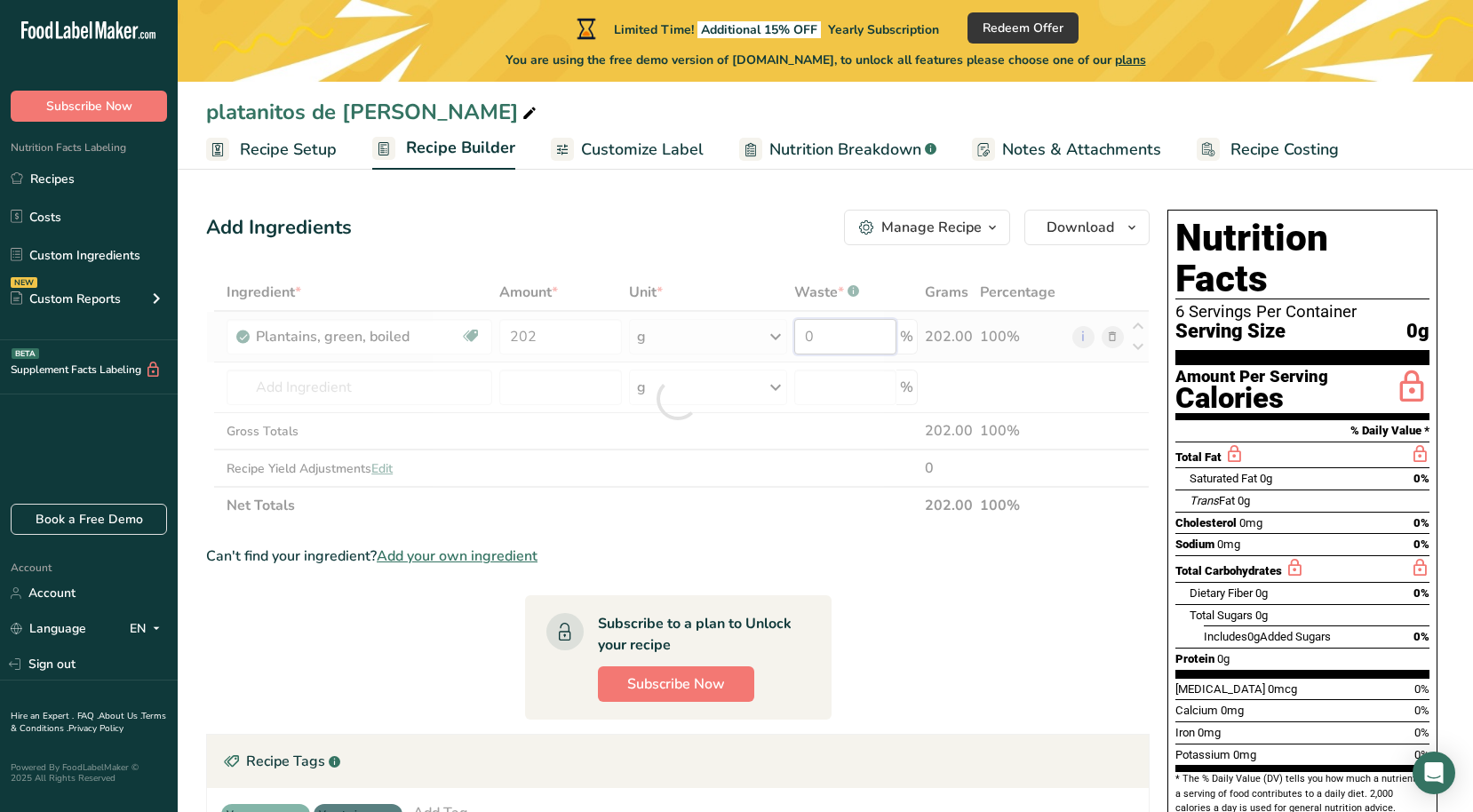
click at [884, 338] on div "Ingredient * Amount * Unit * Waste * .a-a{fill:#347362;}.b-a{fill:#fff;} Grams …" at bounding box center [678, 398] width 944 height 251
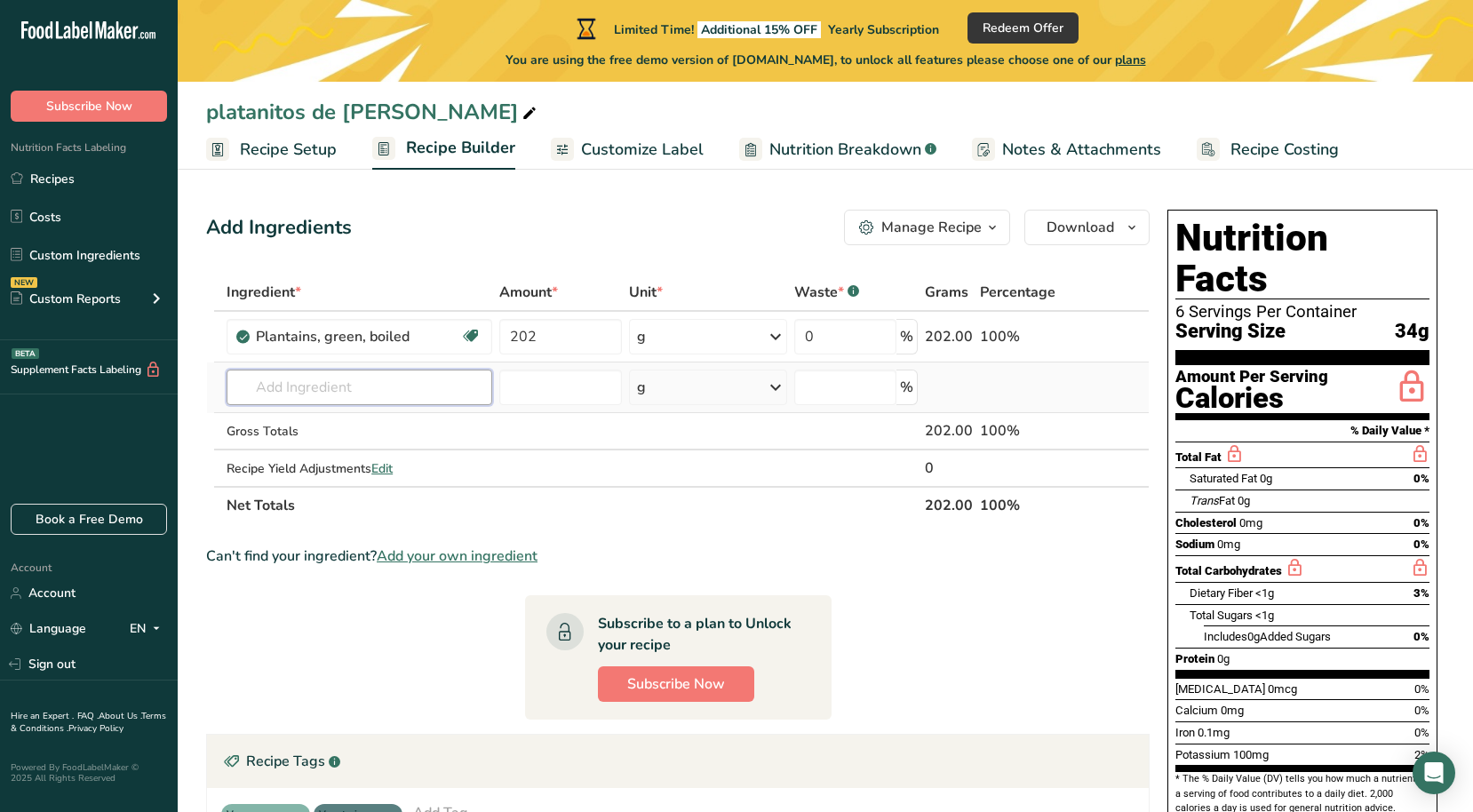
click at [412, 390] on div "Ingredient * Amount * Unit * Waste * .a-a{fill:#347362;}.b-a{fill:#fff;} Grams …" at bounding box center [678, 398] width 944 height 251
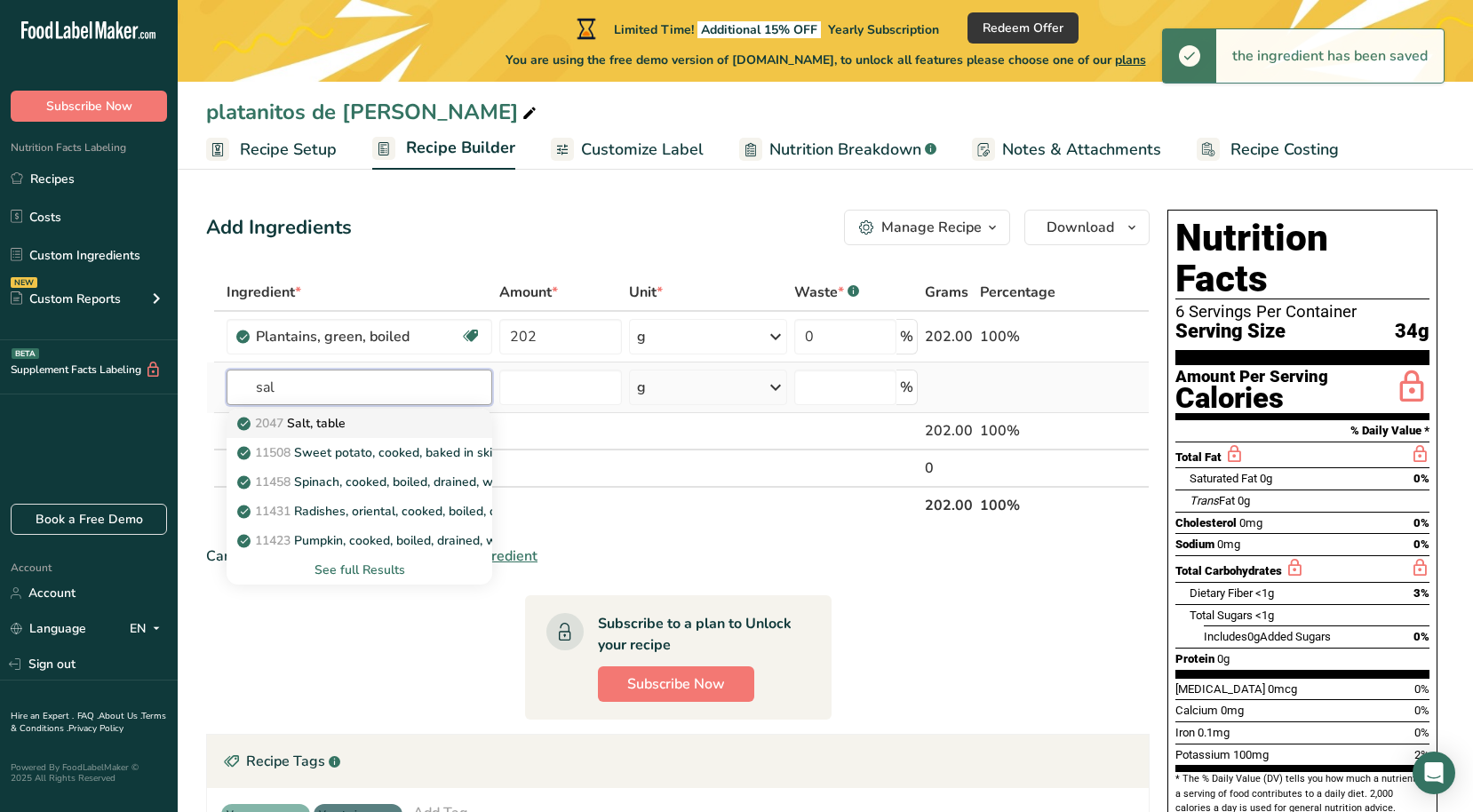
type input "sal"
click at [440, 428] on div "2047 Salt, table" at bounding box center [345, 423] width 209 height 19
type input "Salt, table"
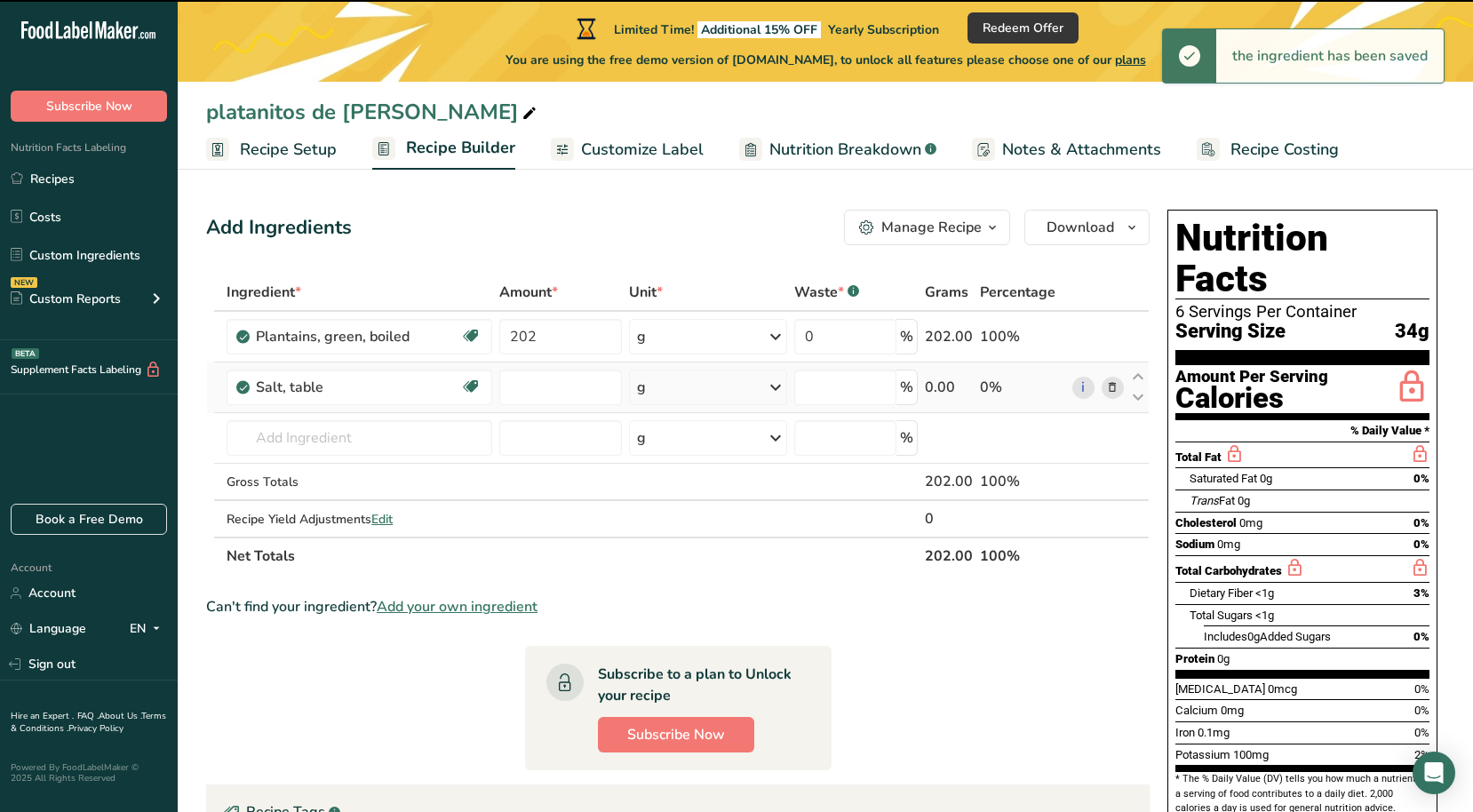
type input "0"
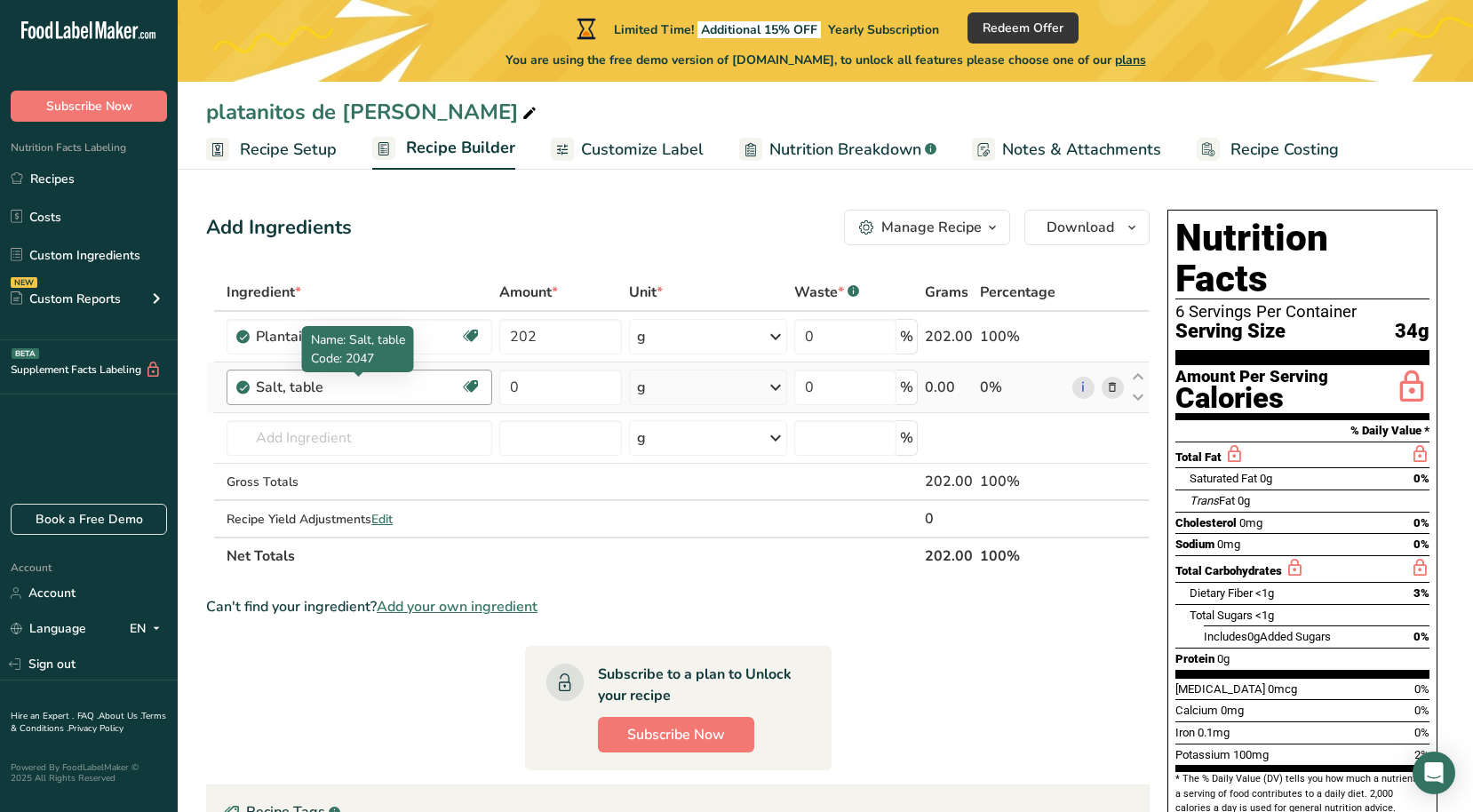
click at [329, 387] on div "Salt, table" at bounding box center [358, 387] width 204 height 21
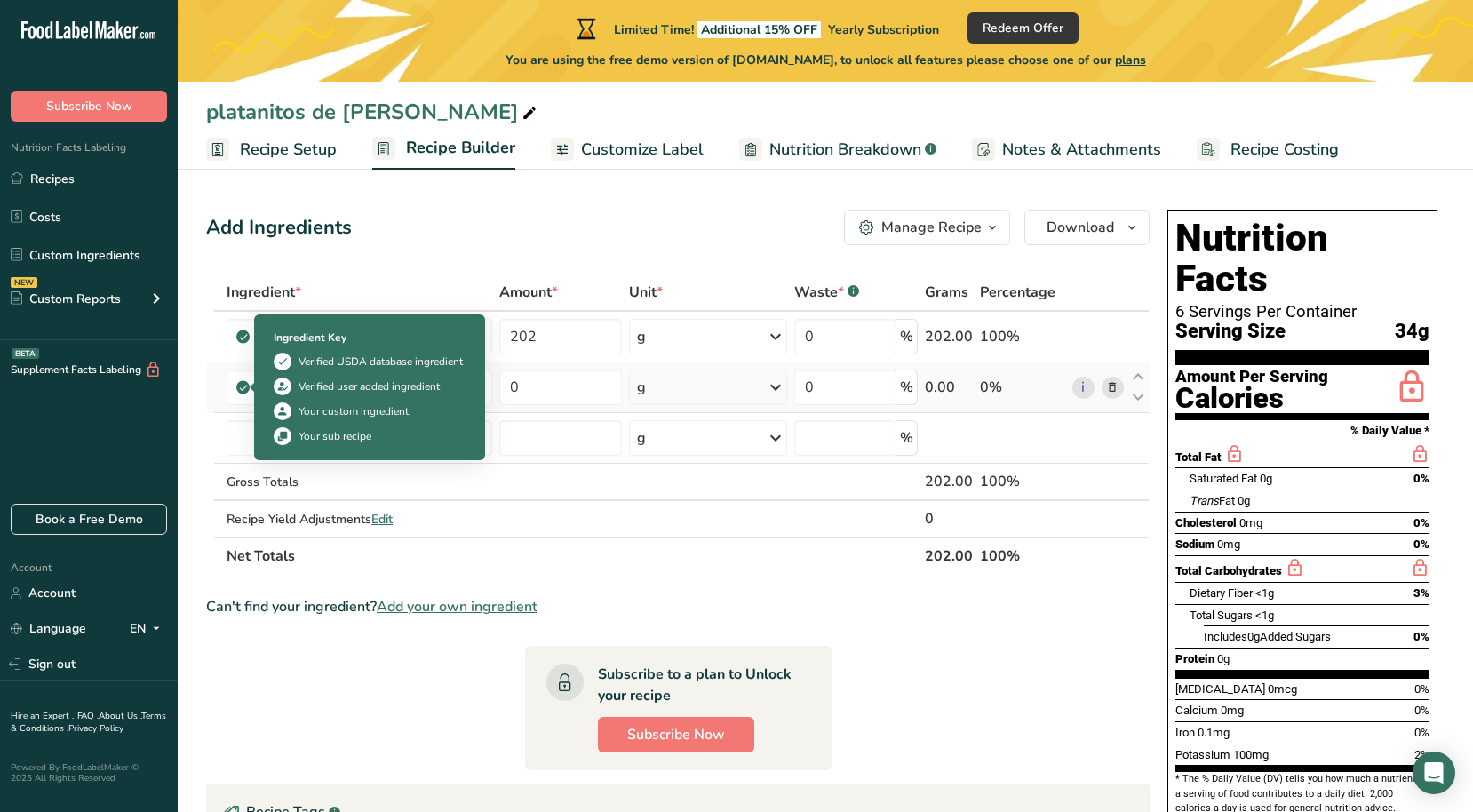
drag, startPoint x: 315, startPoint y: 385, endPoint x: 249, endPoint y: 396, distance: 66.9
click at [249, 396] on td "Salt, table Dairy free Gluten free Vegan Vegetarian Soy free" at bounding box center [359, 387] width 273 height 51
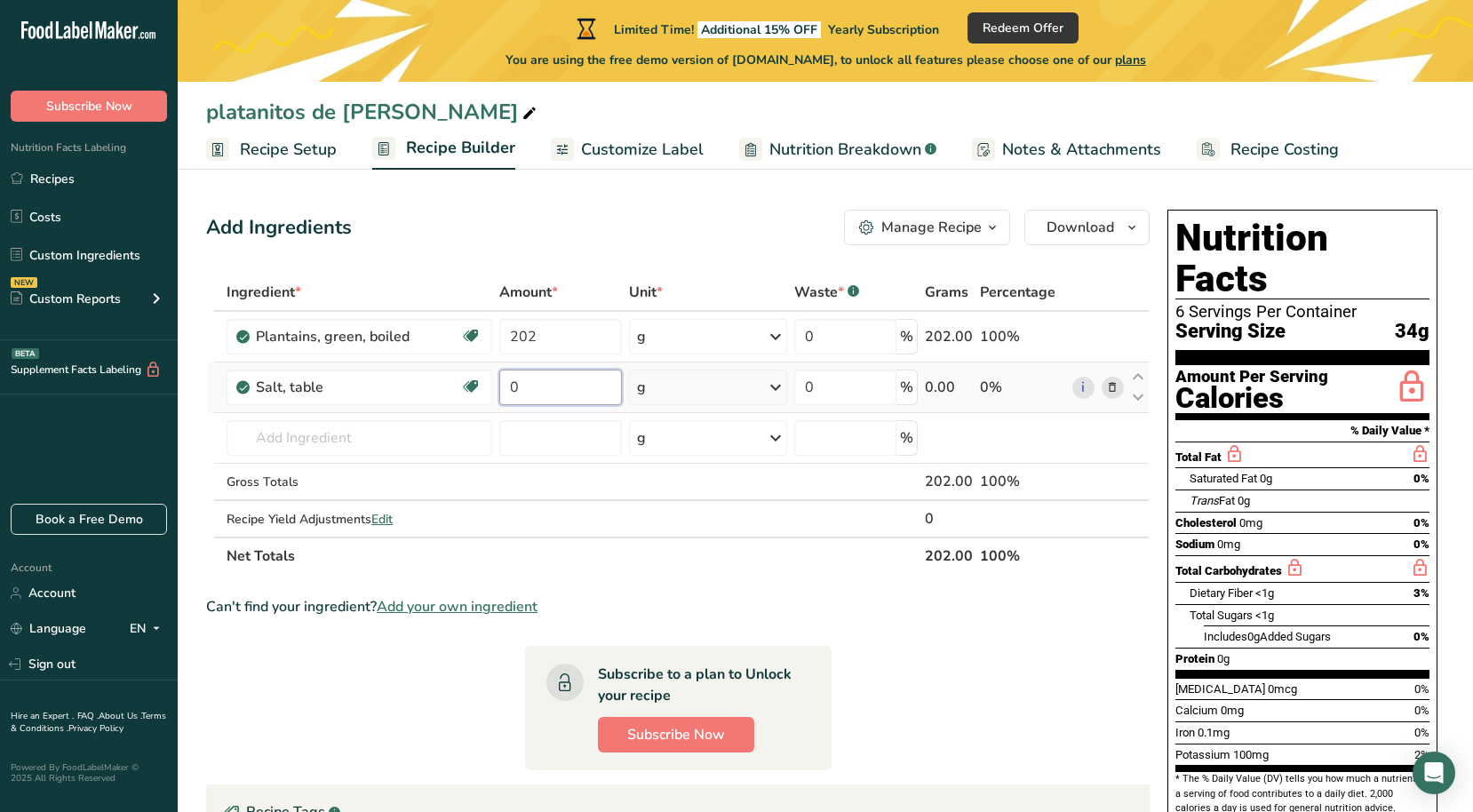
click at [561, 376] on input "0" at bounding box center [561, 387] width 122 height 35
click at [472, 386] on div "Ingredient * Amount * Unit * Waste * .a-a{fill:#347362;}.b-a{fill:#fff;} Grams …" at bounding box center [678, 424] width 944 height 301
click at [935, 235] on div "Manage Recipe" at bounding box center [931, 227] width 100 height 21
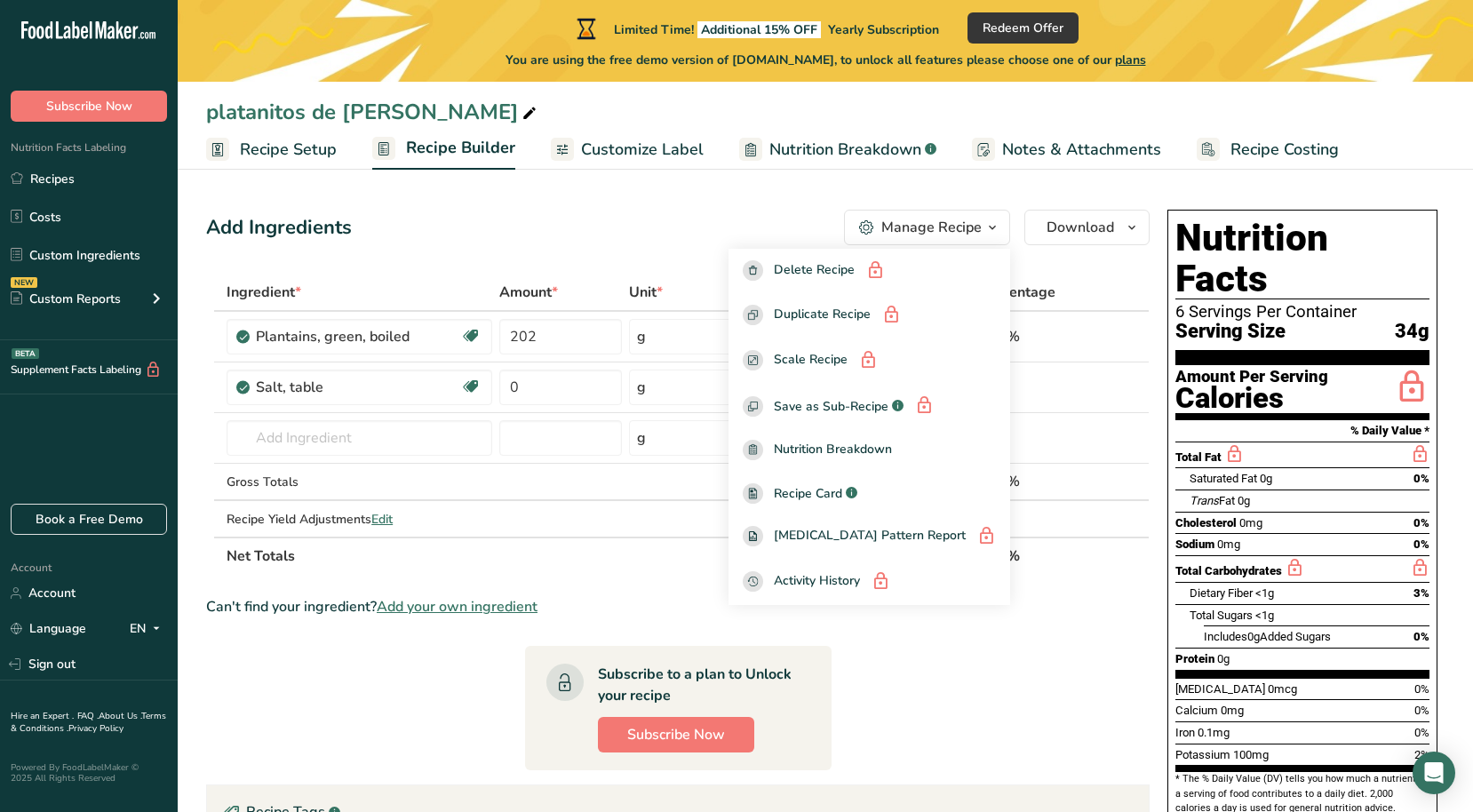
click at [919, 230] on div "Manage Recipe" at bounding box center [931, 227] width 100 height 21
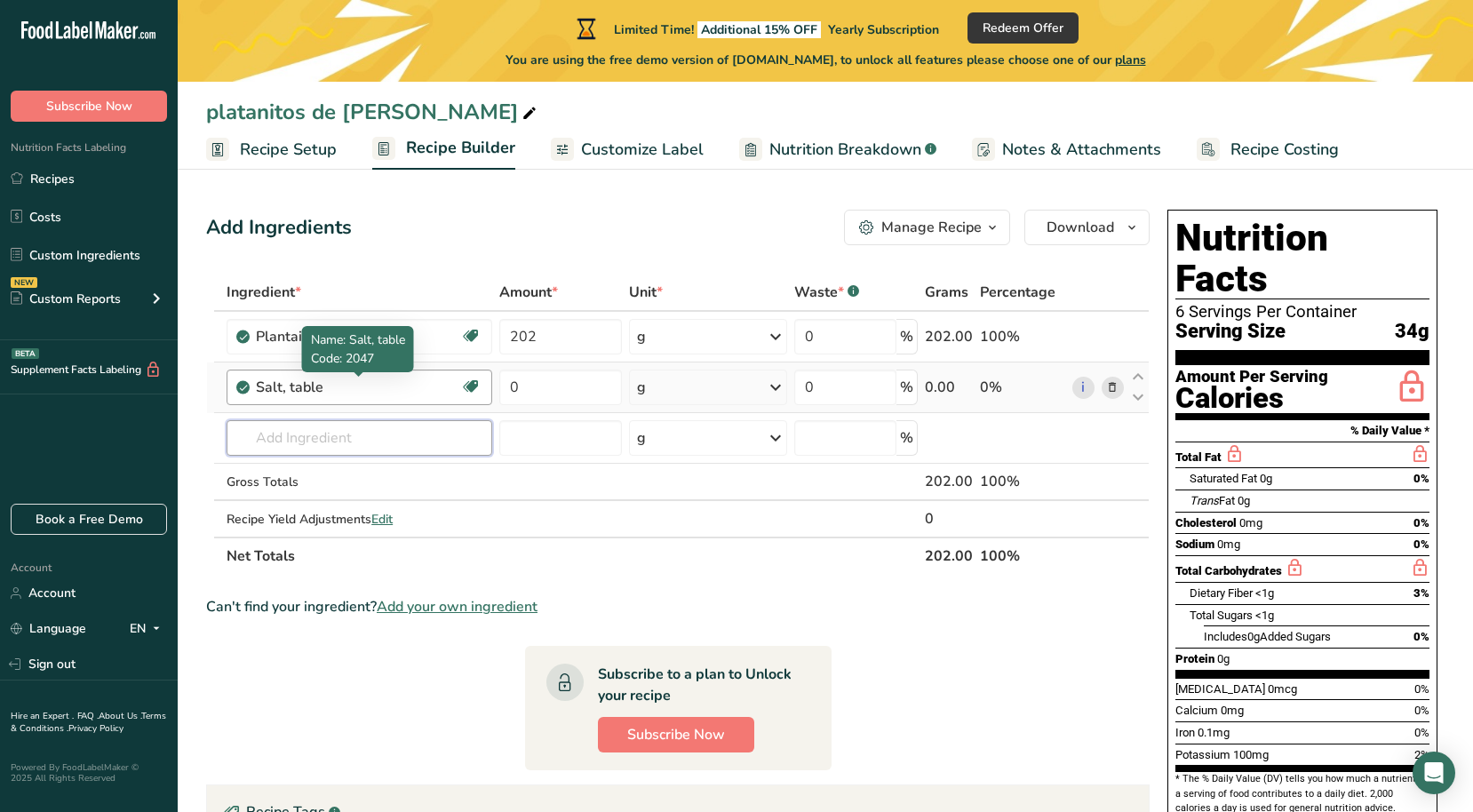
drag, startPoint x: 366, startPoint y: 436, endPoint x: 375, endPoint y: 375, distance: 61.7
click at [375, 375] on tbody "Plantains, green, boiled Source of Antioxidants Dairy free Gluten free Vegan Ve…" at bounding box center [678, 424] width 942 height 225
click at [533, 387] on input "0" at bounding box center [561, 387] width 122 height 35
type input "2"
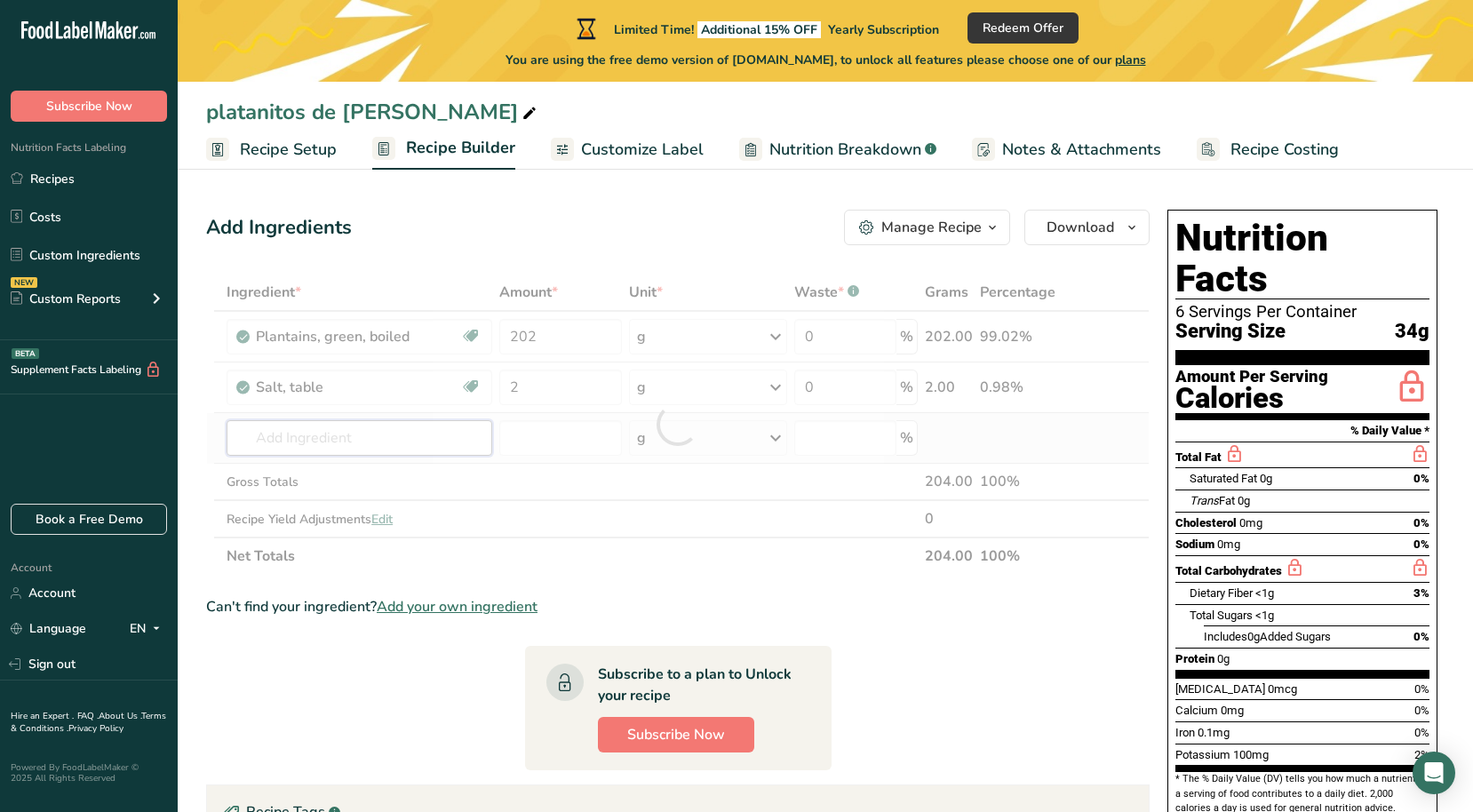
click at [491, 443] on div "Ingredient * Amount * Unit * Waste * .a-a{fill:#347362;}.b-a{fill:#fff;} Grams …" at bounding box center [678, 424] width 944 height 301
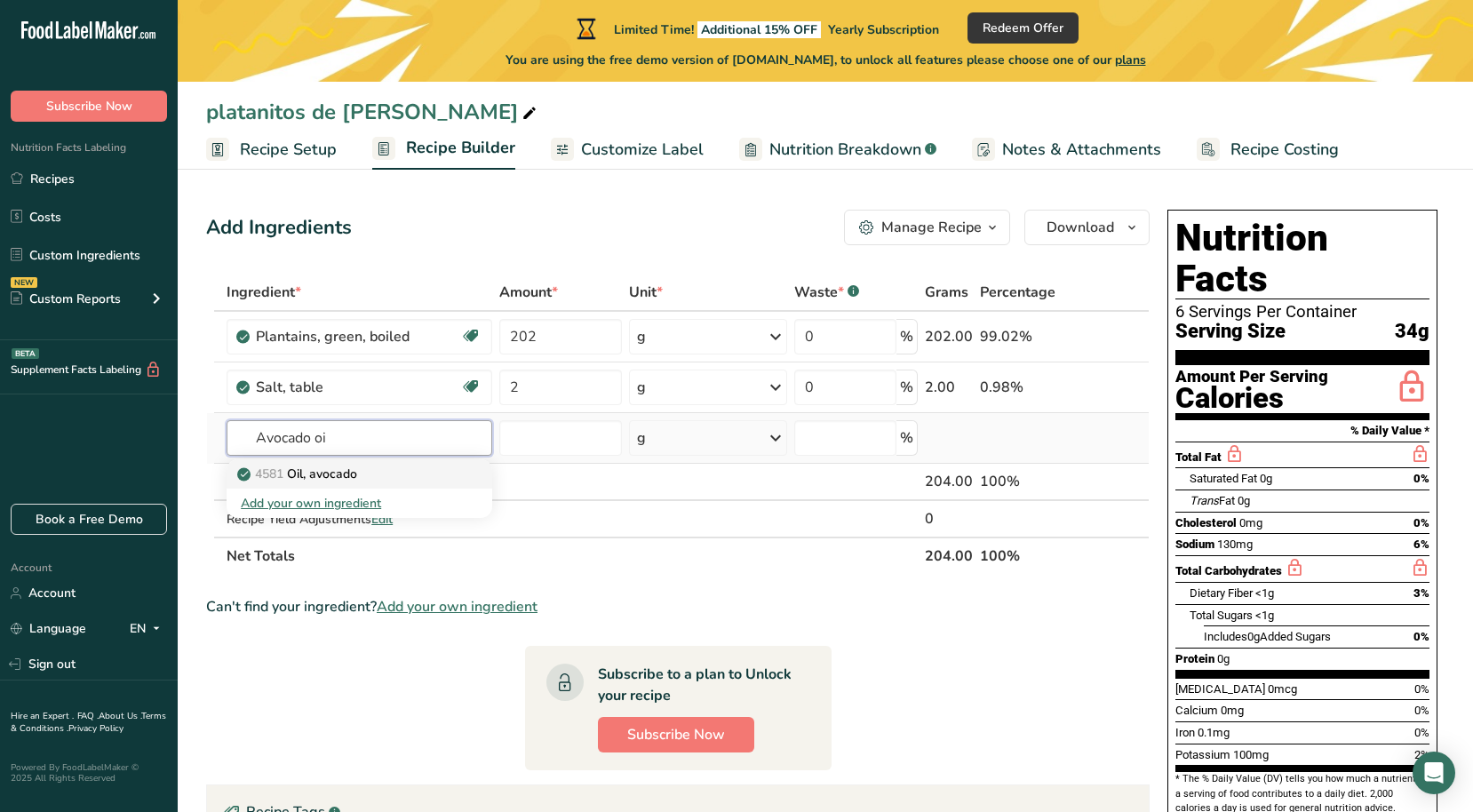
type input "Avocado oi"
click at [420, 476] on div "4581 Oil, avocado" at bounding box center [345, 474] width 209 height 19
type input "Oil, avocado"
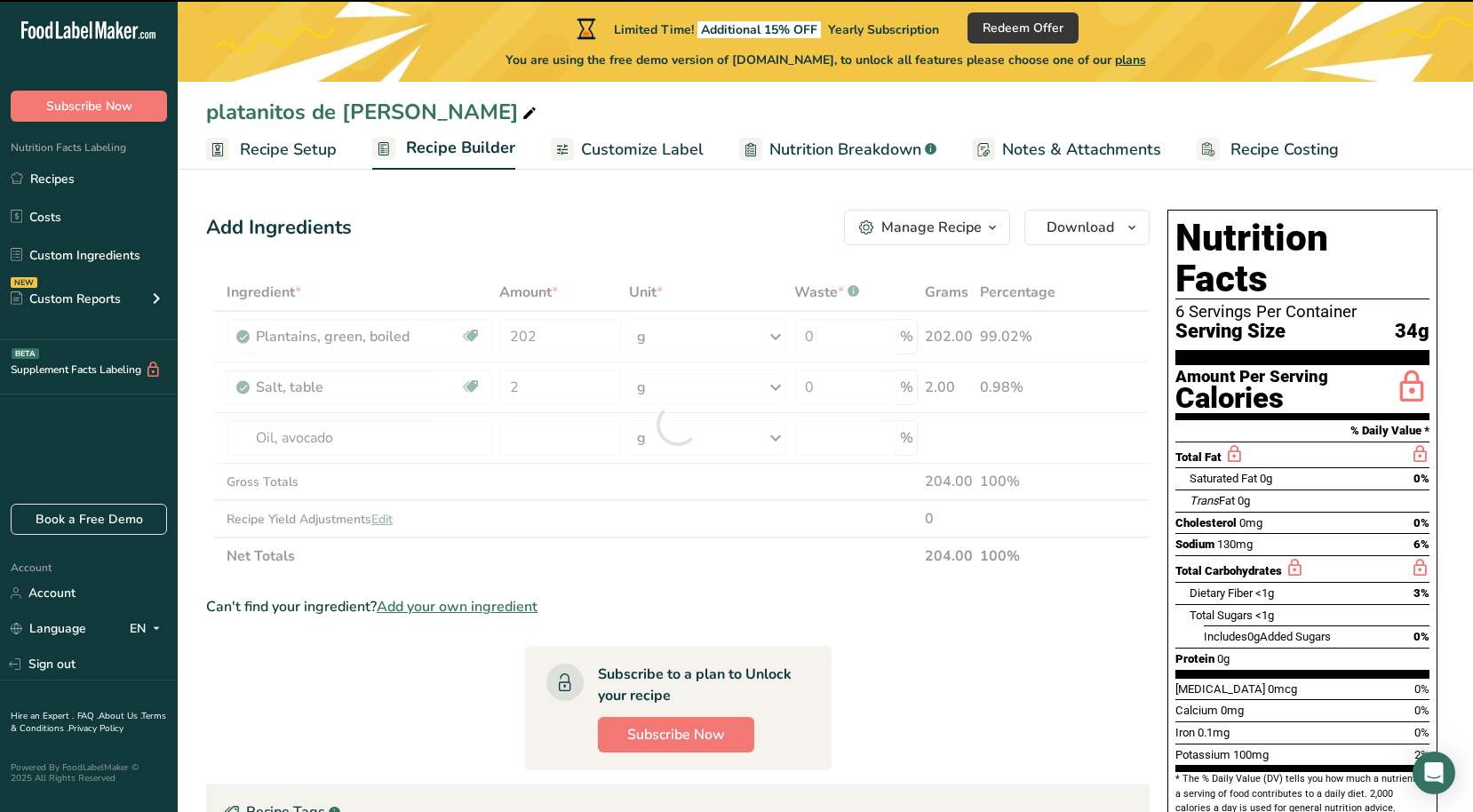
type input "0"
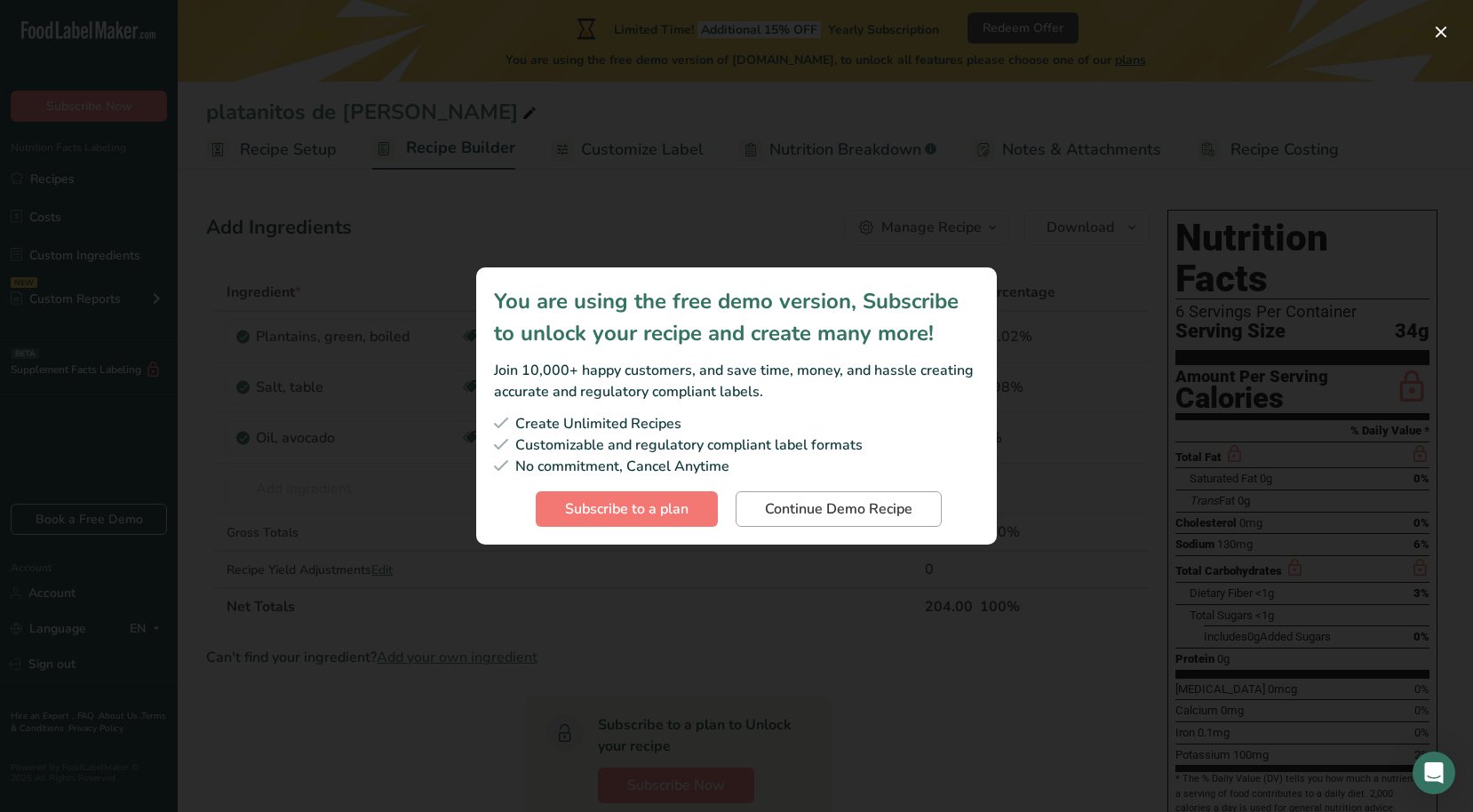
click at [818, 504] on span "Continue Demo Recipe" at bounding box center [838, 509] width 148 height 21
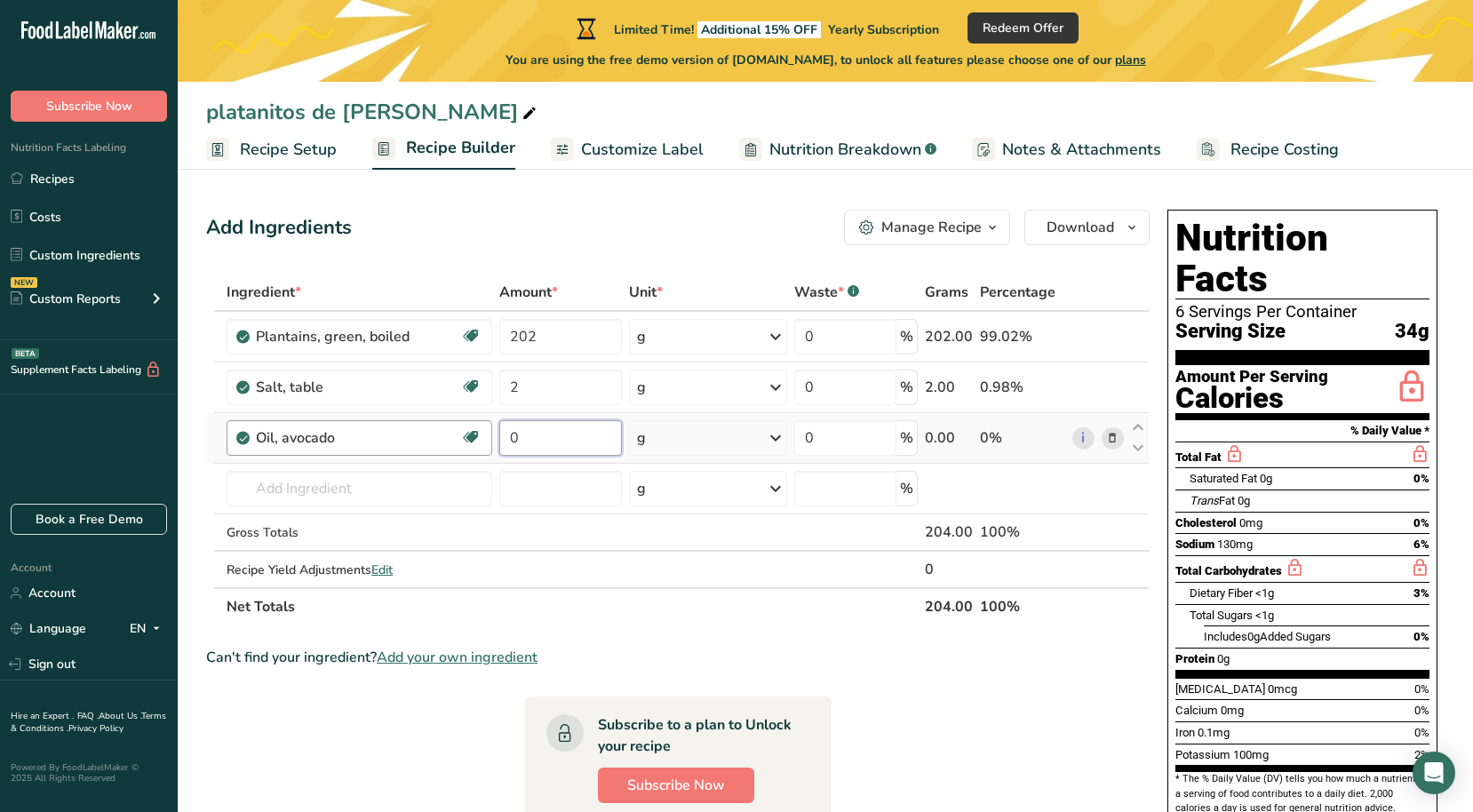
drag, startPoint x: 554, startPoint y: 439, endPoint x: 489, endPoint y: 433, distance: 65.3
click at [489, 433] on tr "Oil, avocado Dairy free Gluten free Vegan Vegetarian Soy free Source of Healthy…" at bounding box center [678, 437] width 942 height 51
type input "0"
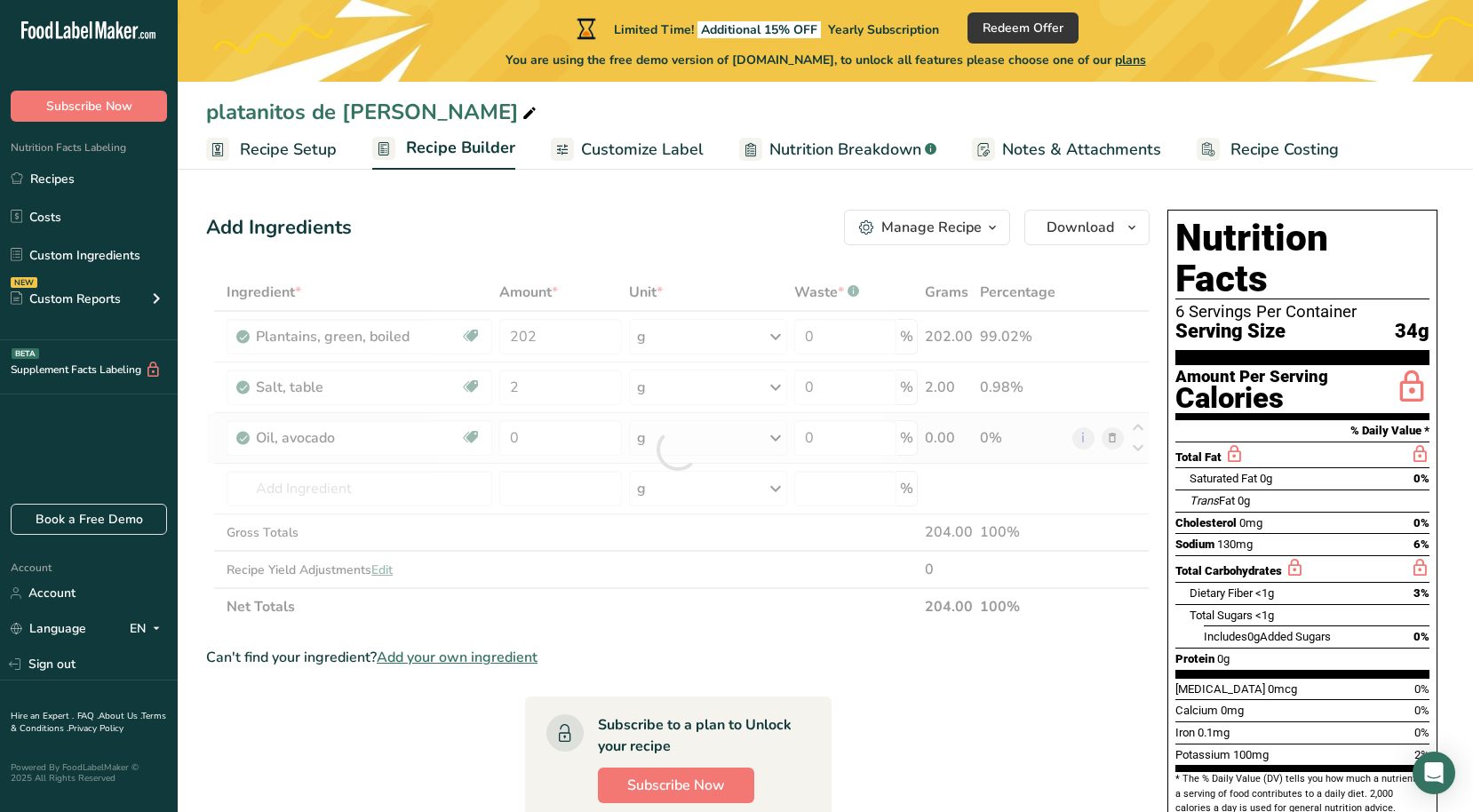
click at [769, 441] on div "Ingredient * Amount * Unit * Waste * .a-a{fill:#347362;}.b-a{fill:#fff;} Grams …" at bounding box center [678, 449] width 944 height 352
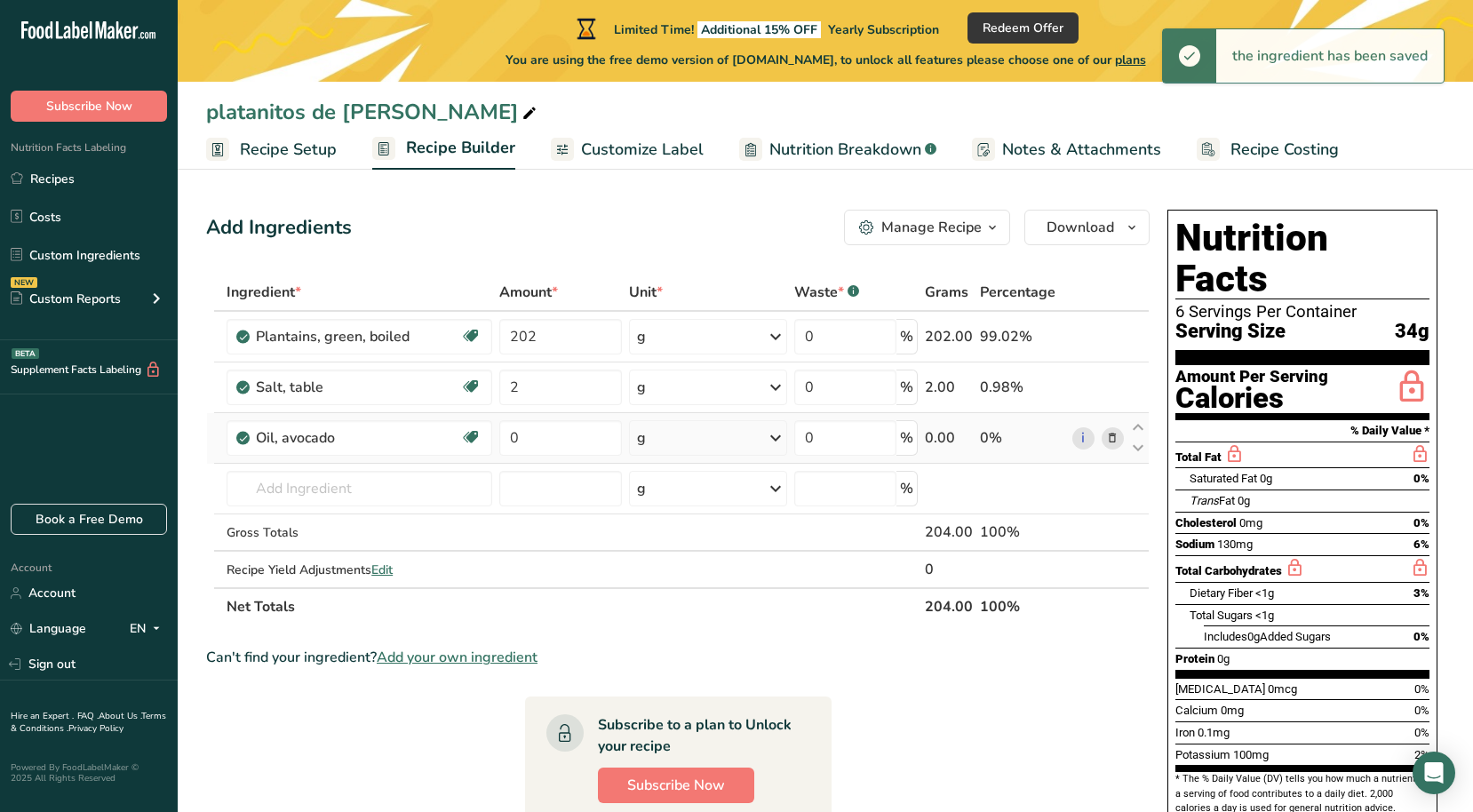
click at [780, 436] on icon at bounding box center [775, 438] width 21 height 32
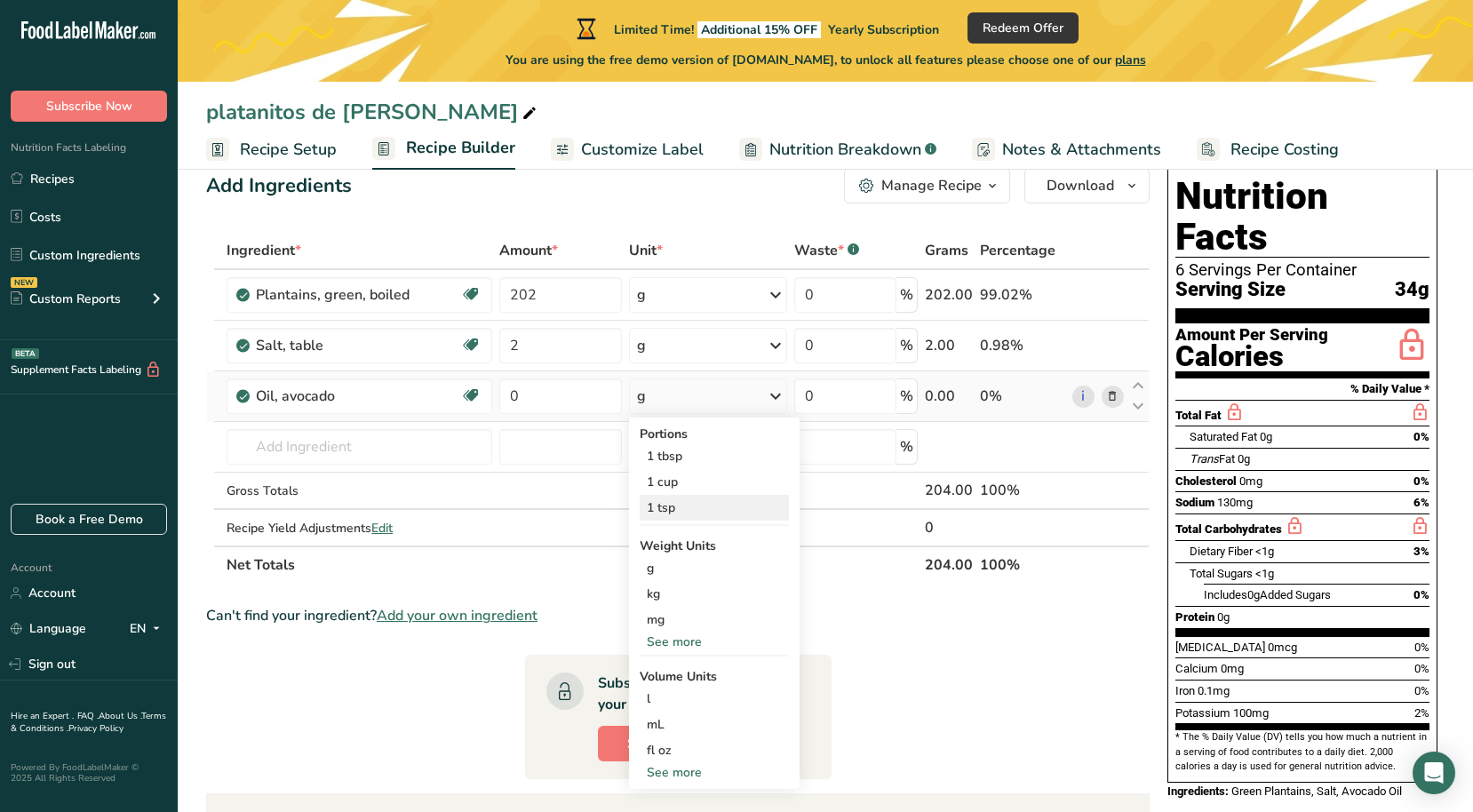
scroll to position [54, 0]
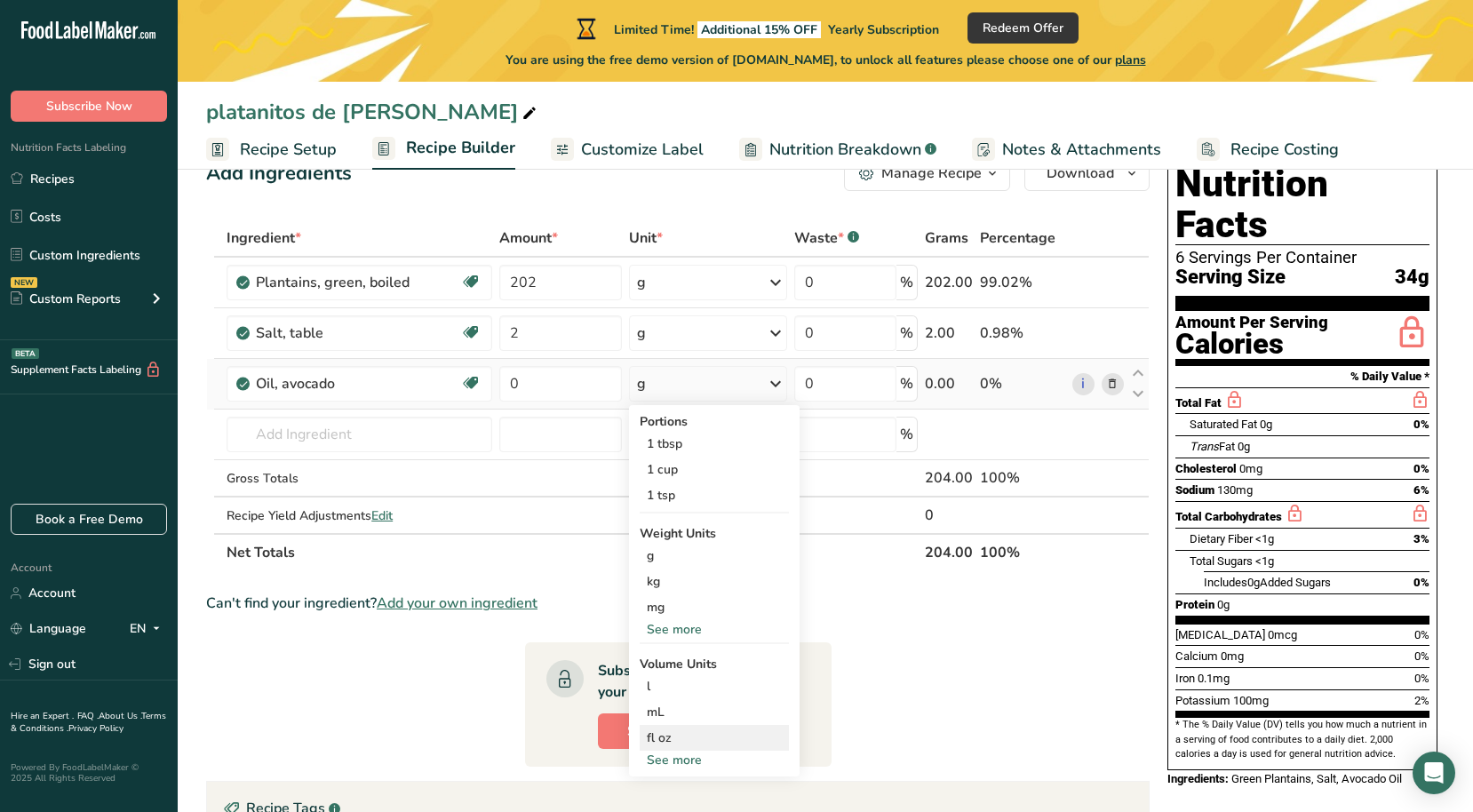
click at [665, 736] on div "fl oz" at bounding box center [714, 738] width 135 height 19
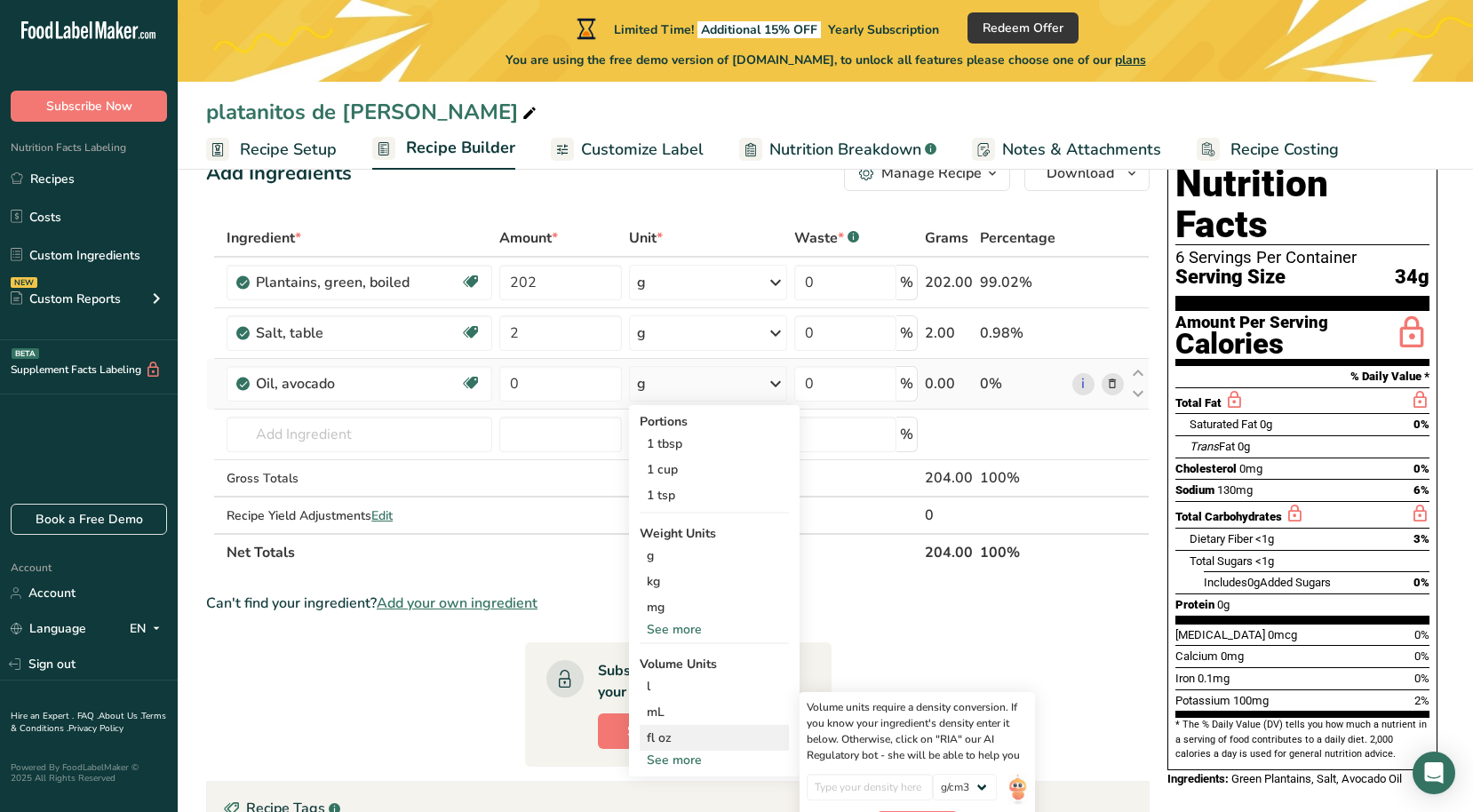
click at [676, 735] on div "fl oz" at bounding box center [714, 738] width 135 height 19
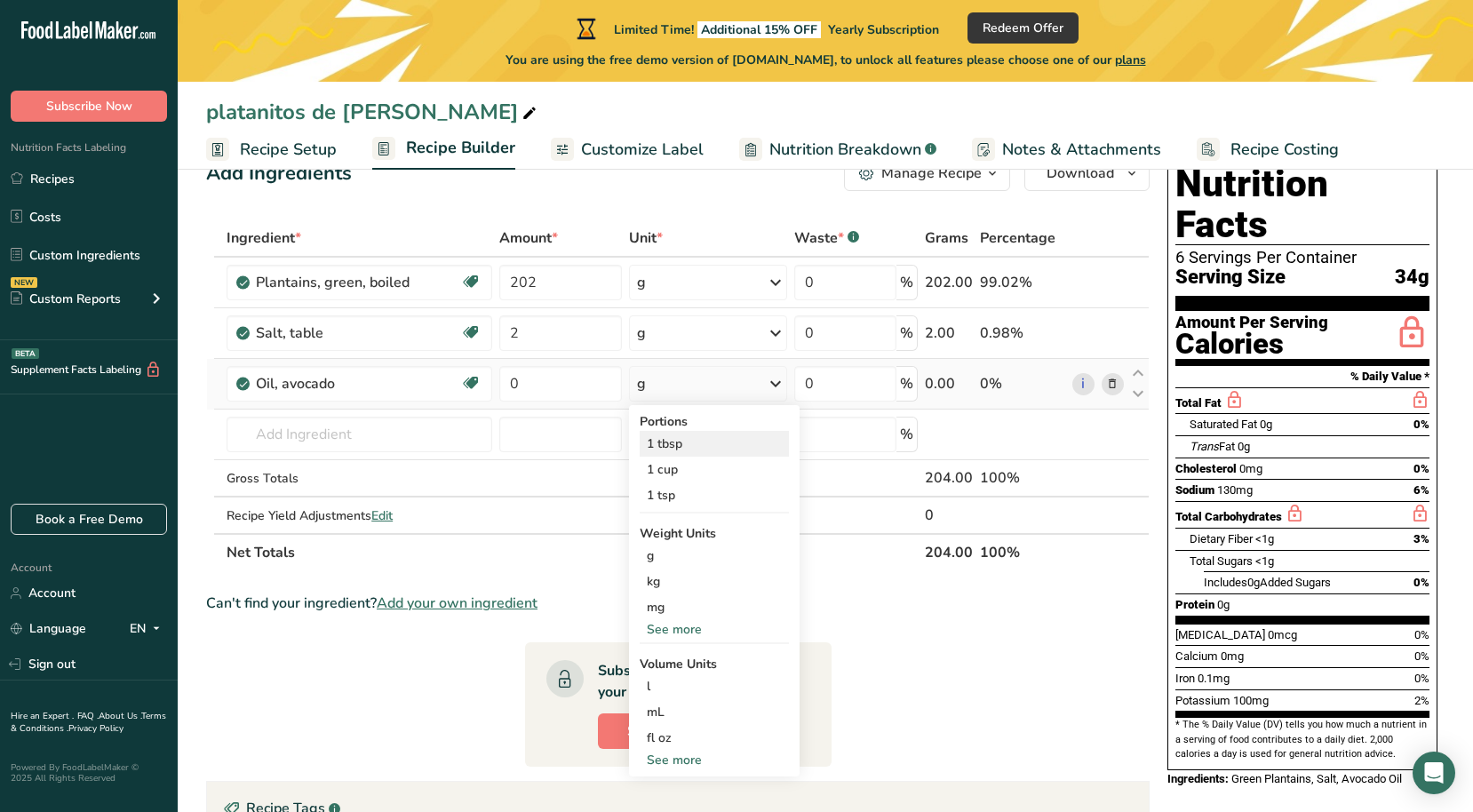
click at [705, 446] on div "1 tbsp" at bounding box center [714, 443] width 150 height 26
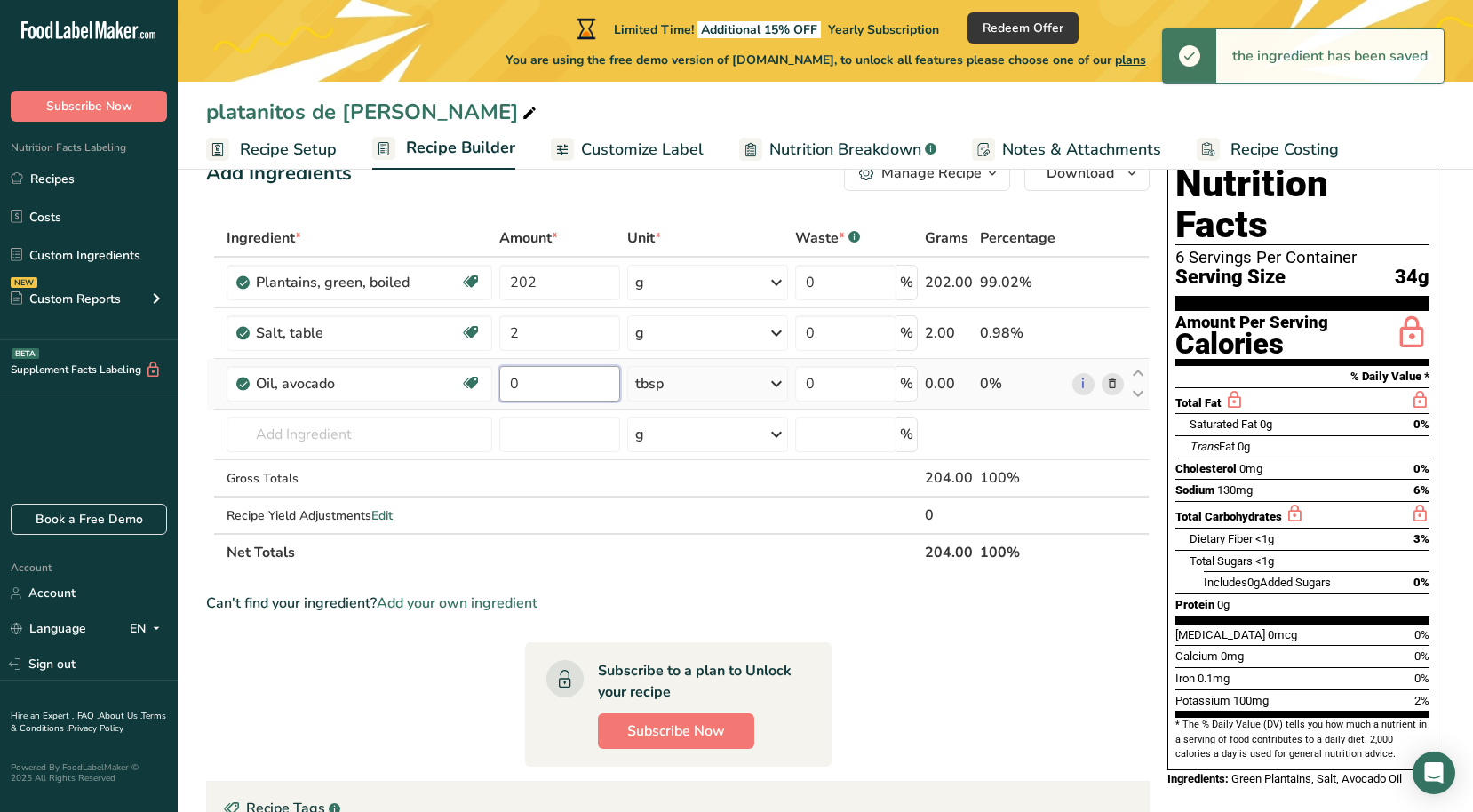
click at [567, 383] on input "0" at bounding box center [561, 383] width 122 height 35
type input "1"
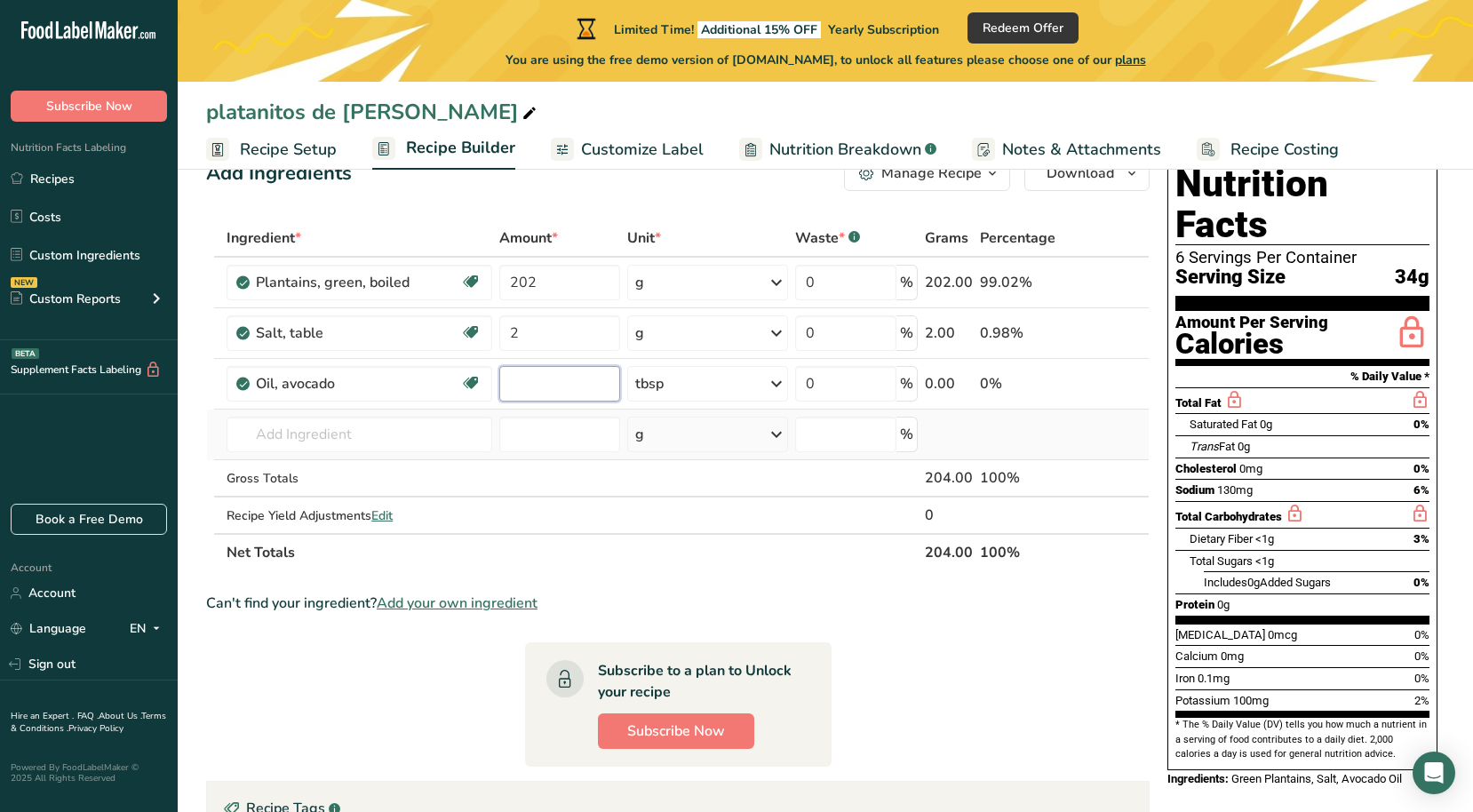
type input "3"
type input "4"
click at [1056, 592] on section "Ingredient * Amount * Unit * Waste * .a-a{fill:#347362;}.b-a{fill:#fff;} Grams …" at bounding box center [678, 633] width 944 height 827
click at [1138, 371] on icon at bounding box center [1138, 374] width 21 height 13
click at [1139, 376] on icon at bounding box center [1138, 374] width 21 height 13
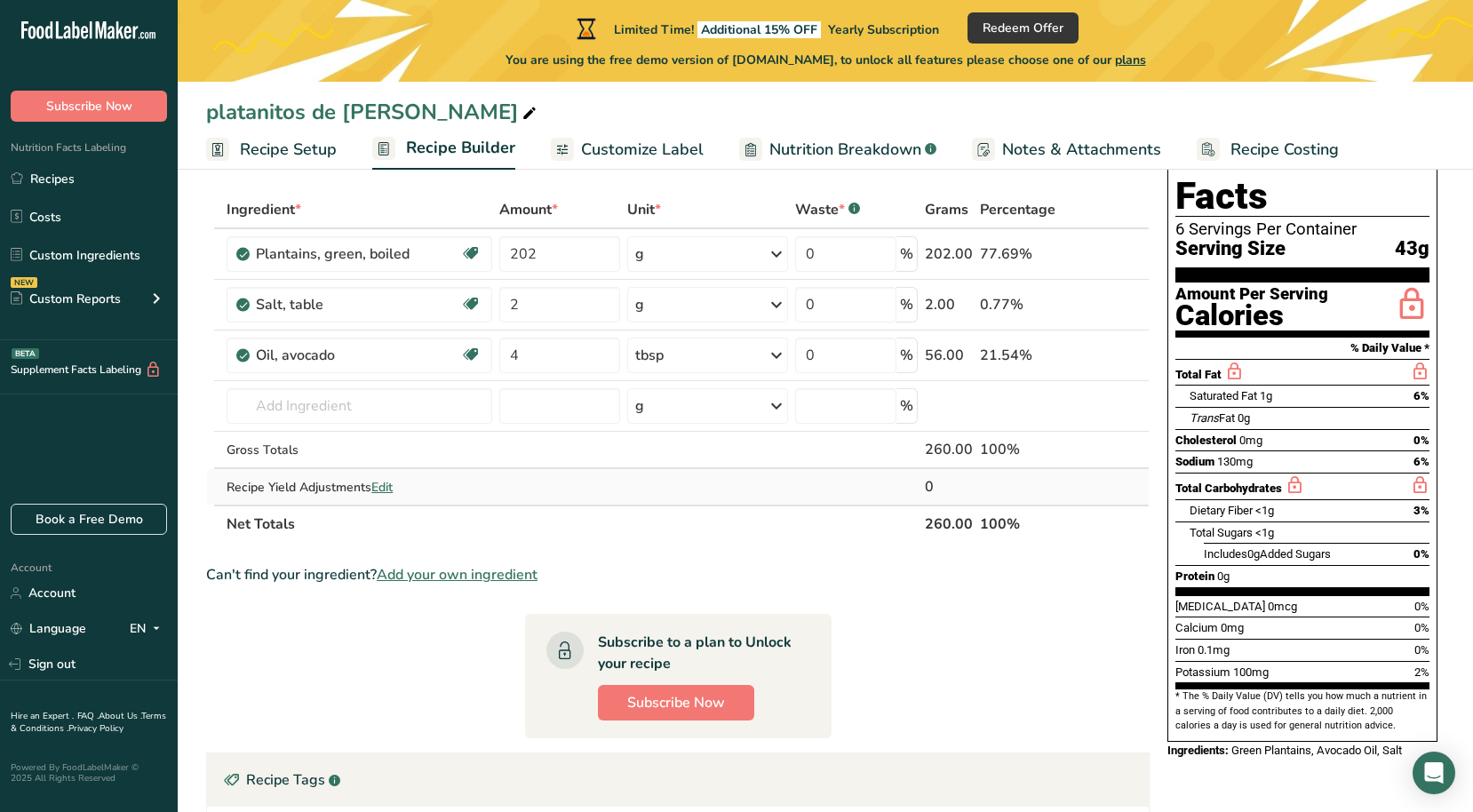
scroll to position [83, 0]
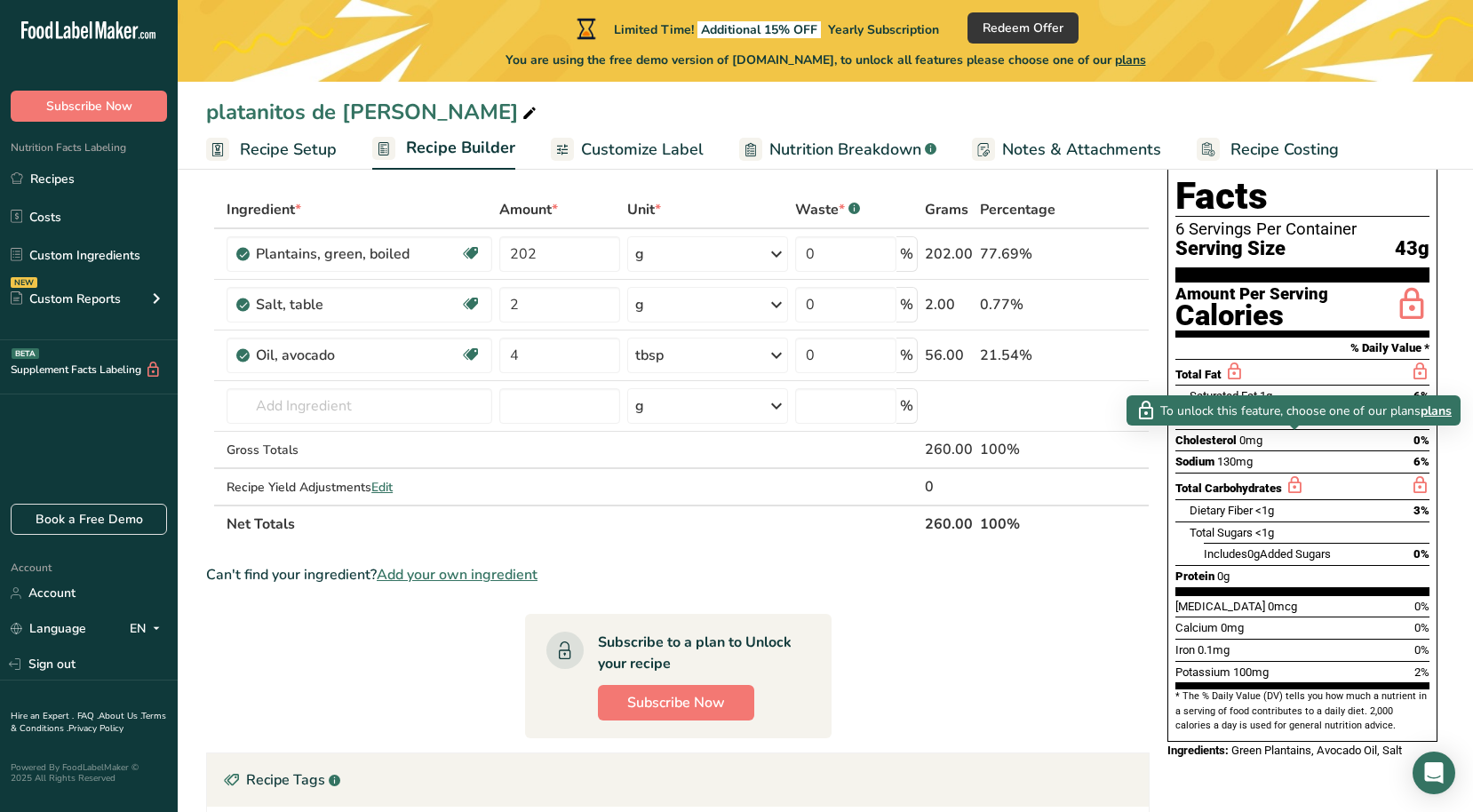
click at [1295, 475] on icon at bounding box center [1294, 485] width 20 height 22
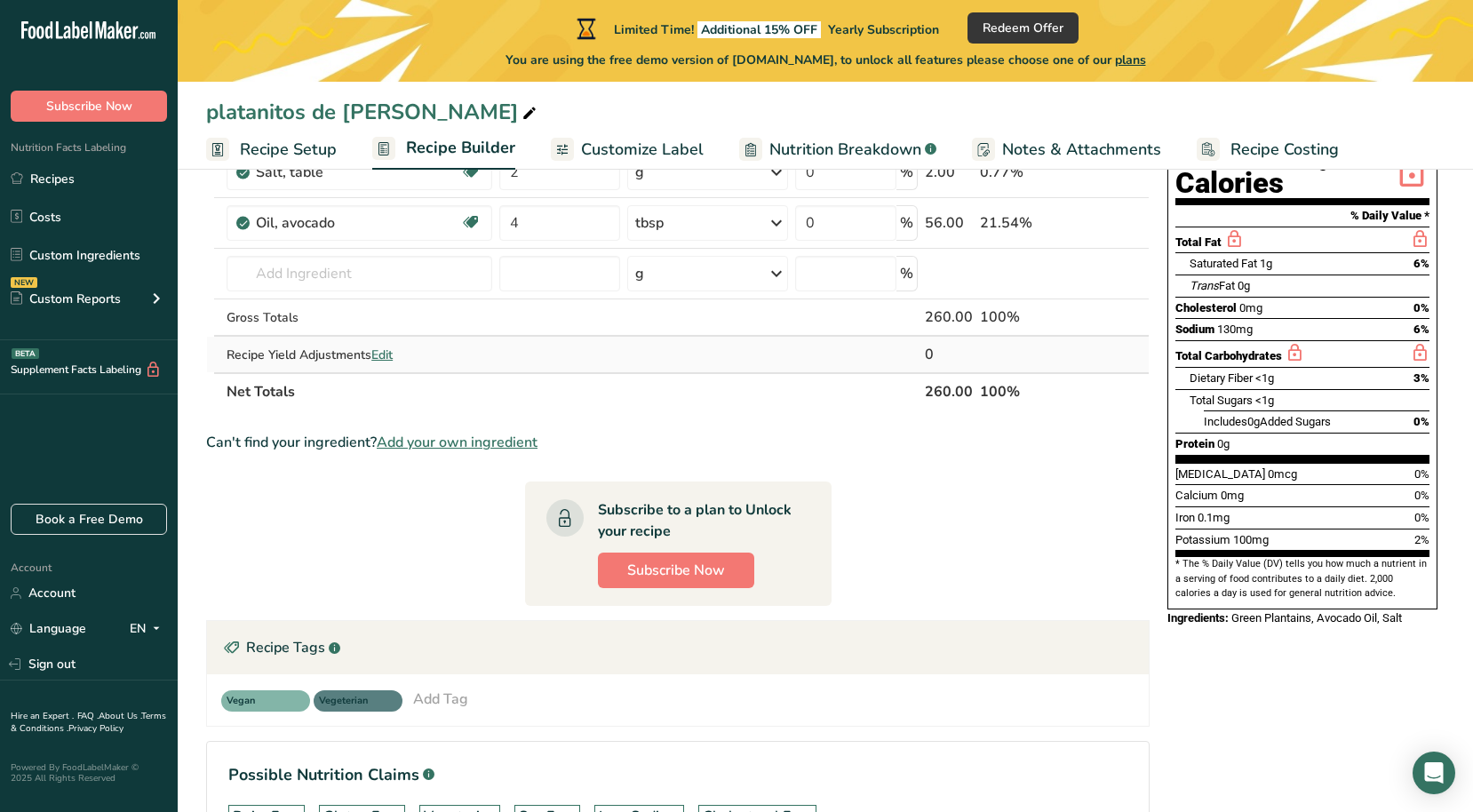
scroll to position [218, 0]
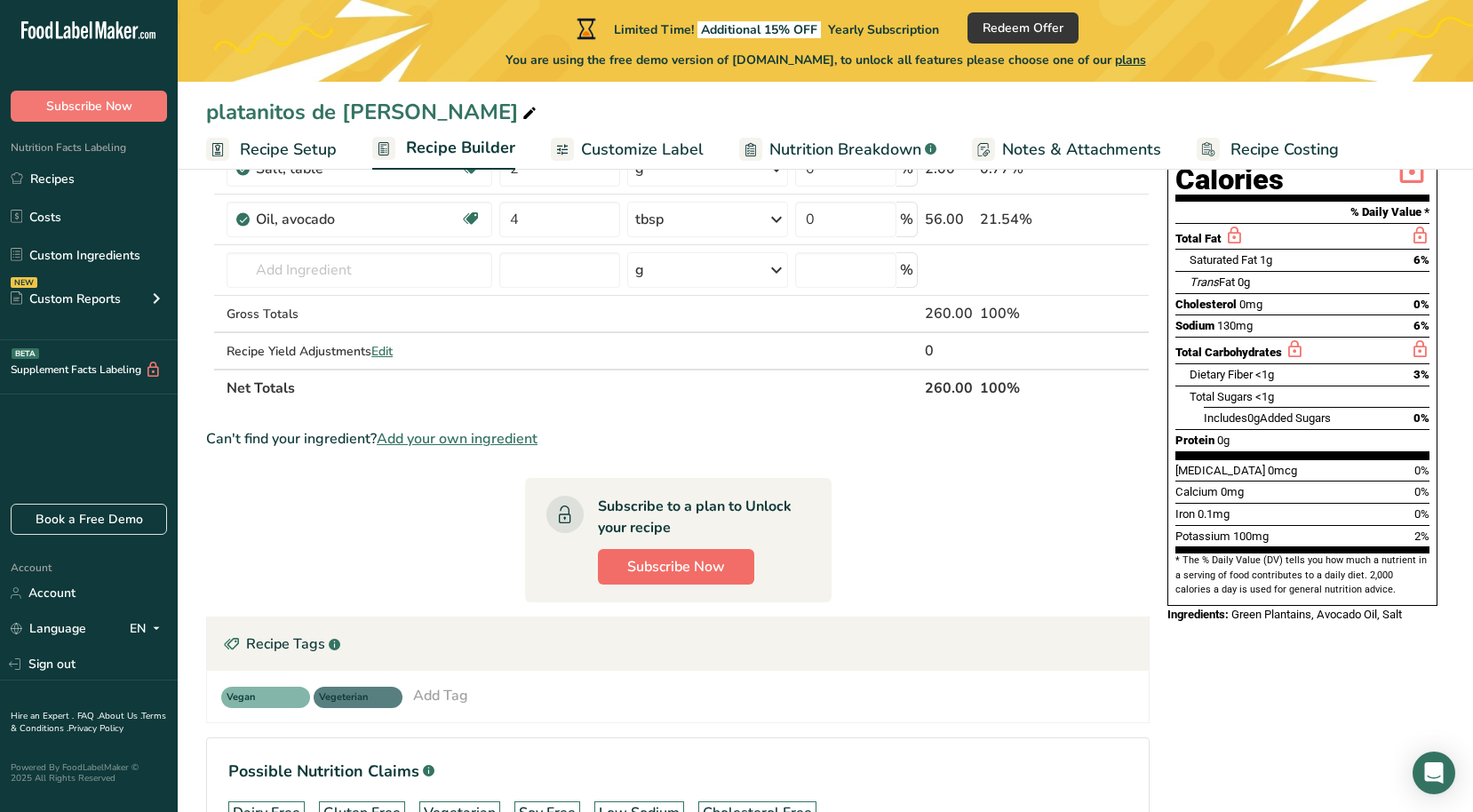
click at [658, 558] on span "Subscribe Now" at bounding box center [676, 566] width 98 height 21
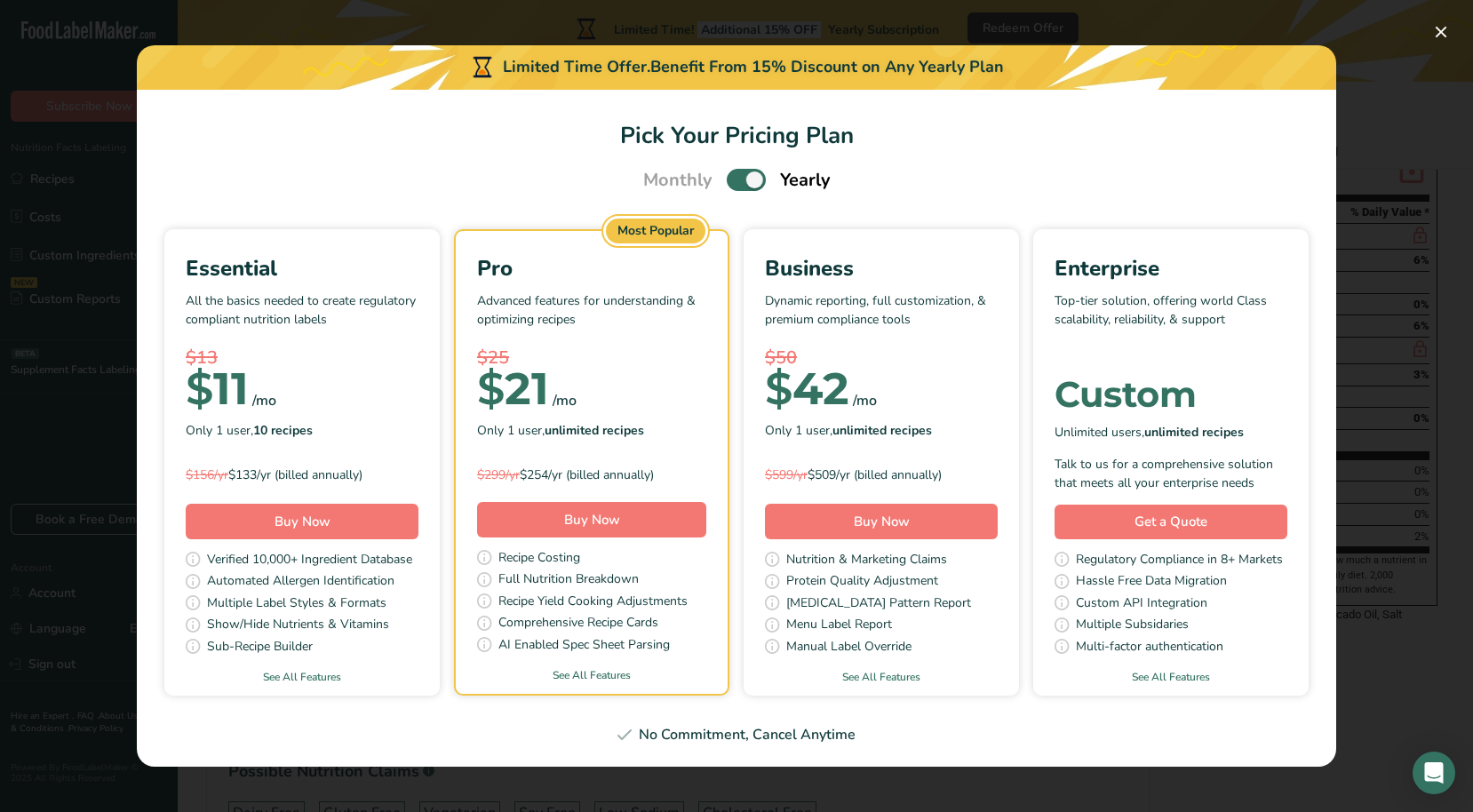
click at [382, 595] on span "Multiple Label Styles & Formats" at bounding box center [297, 603] width 179 height 22
click at [312, 536] on button "Buy Now" at bounding box center [302, 520] width 233 height 35
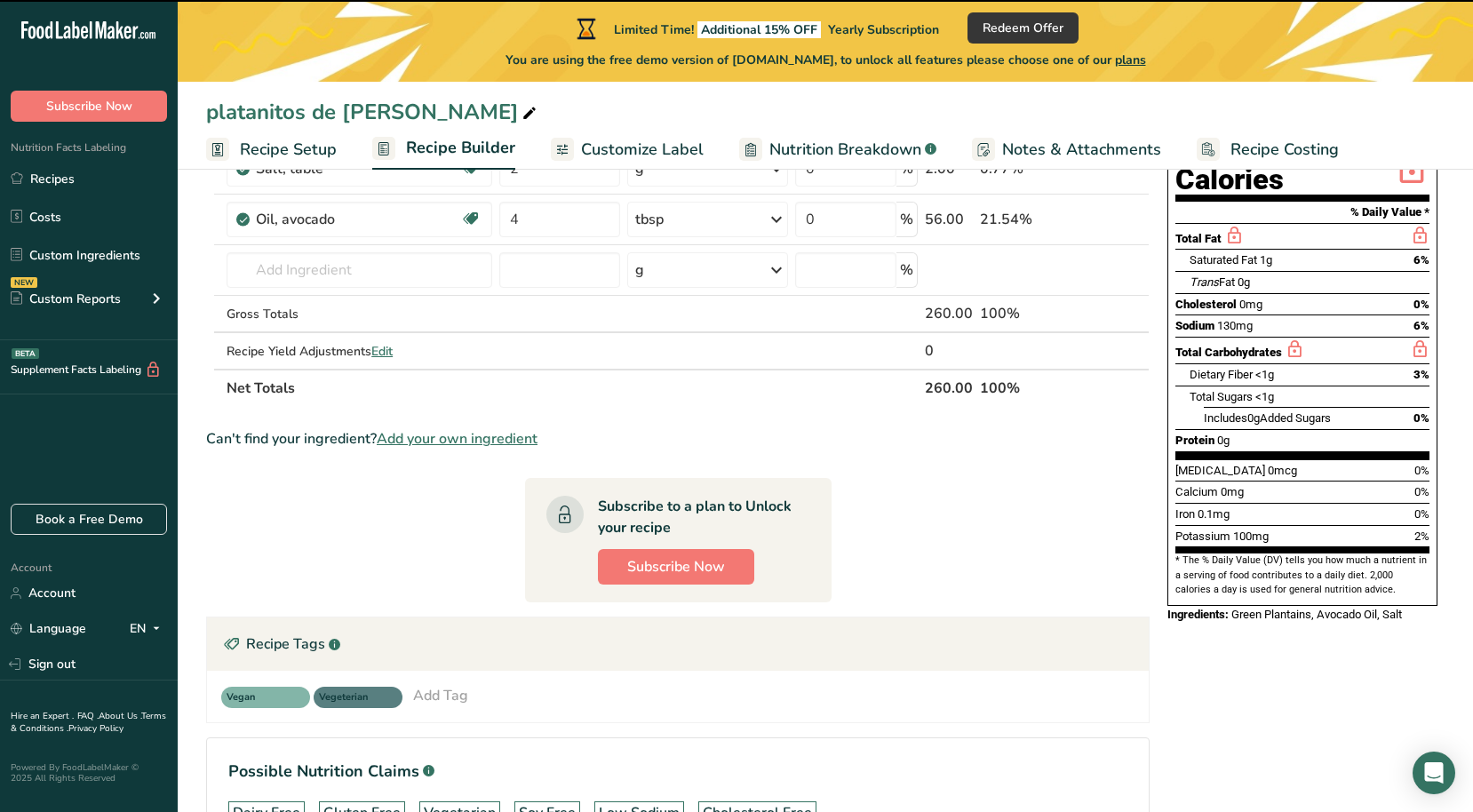
click at [304, 527] on div at bounding box center [736, 406] width 1473 height 812
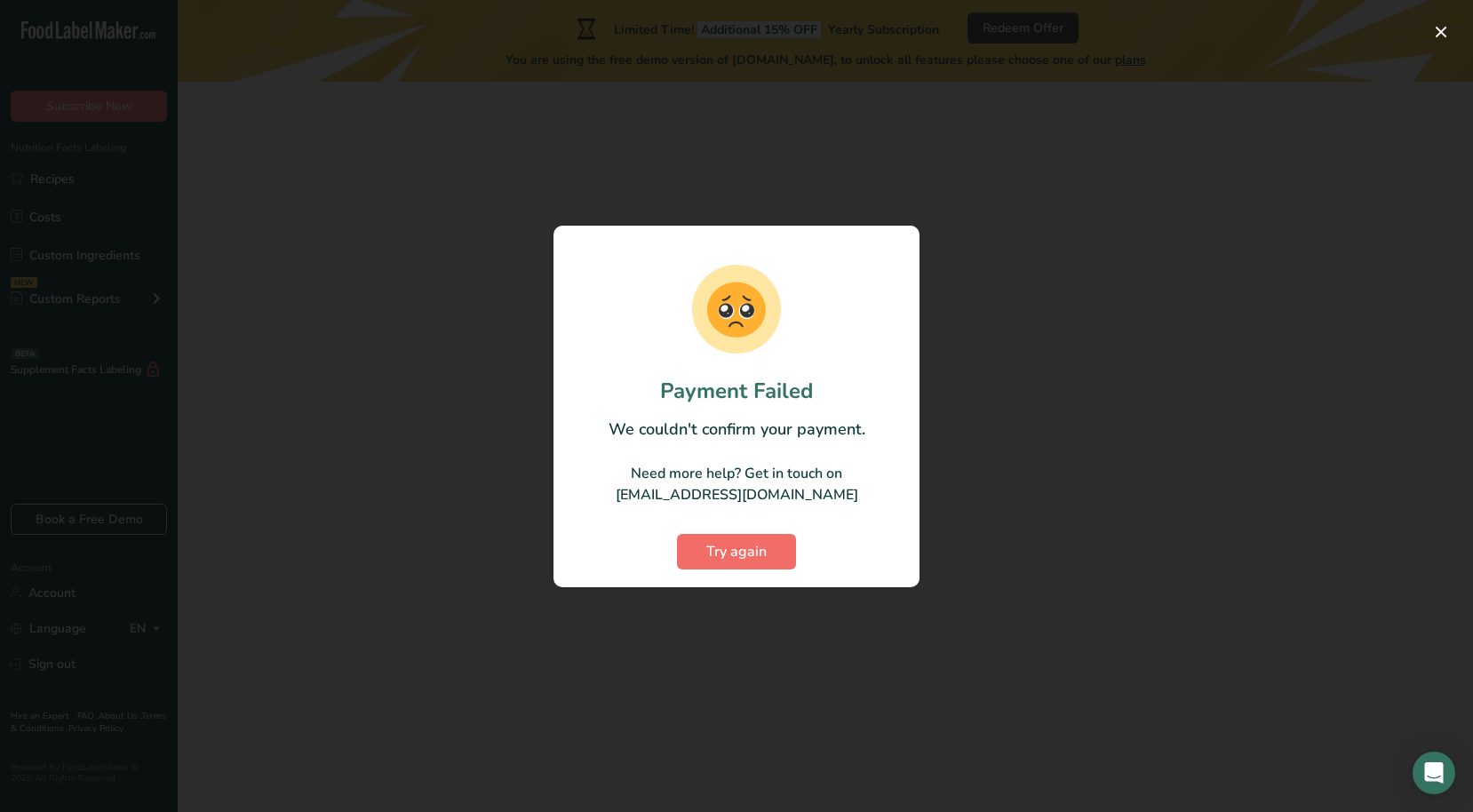
click at [764, 556] on span "Try again" at bounding box center [736, 551] width 60 height 21
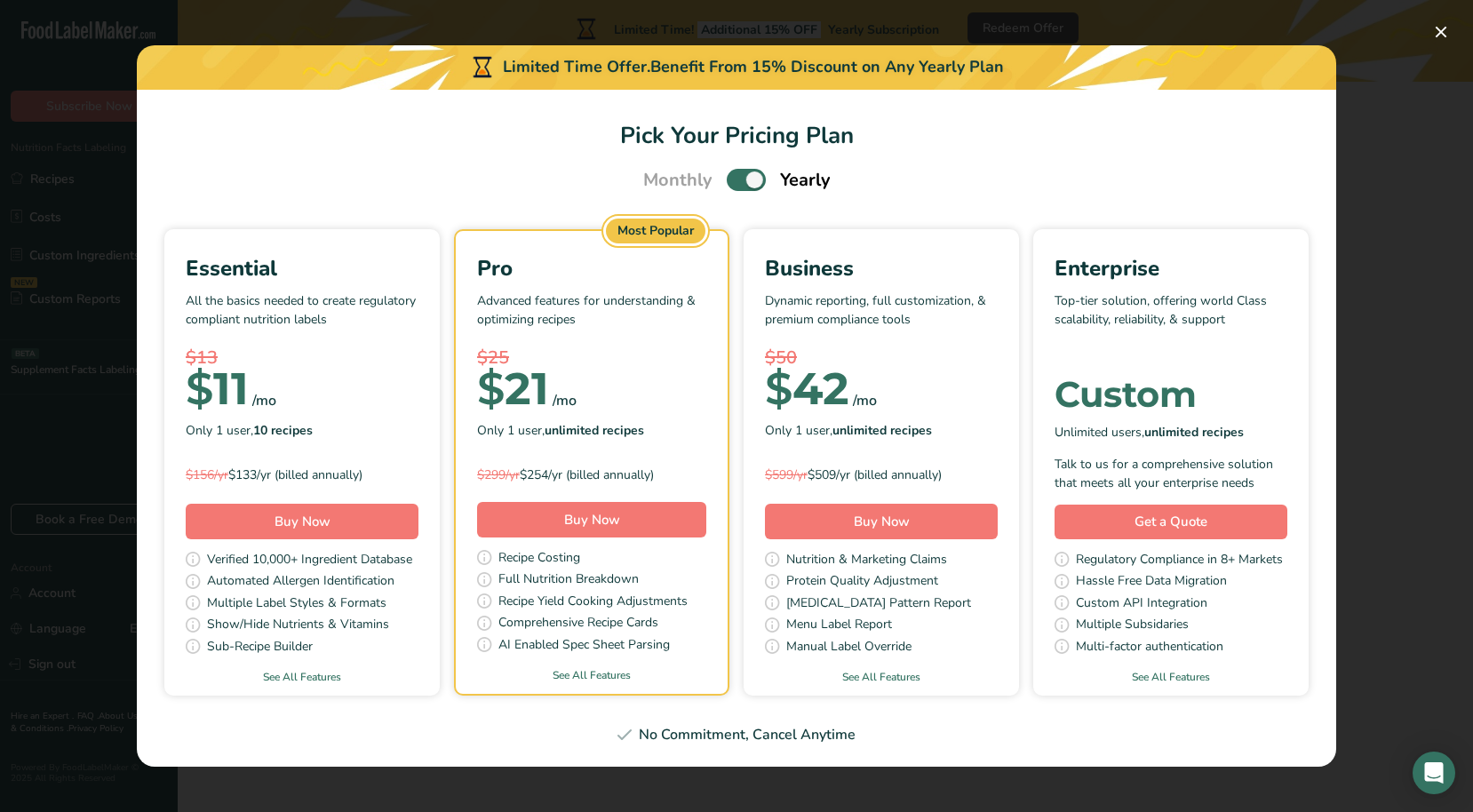
click at [264, 558] on span "Verified 10,000+ Ingredient Database" at bounding box center [309, 560] width 205 height 22
click at [268, 527] on button "Buy Now" at bounding box center [302, 520] width 233 height 35
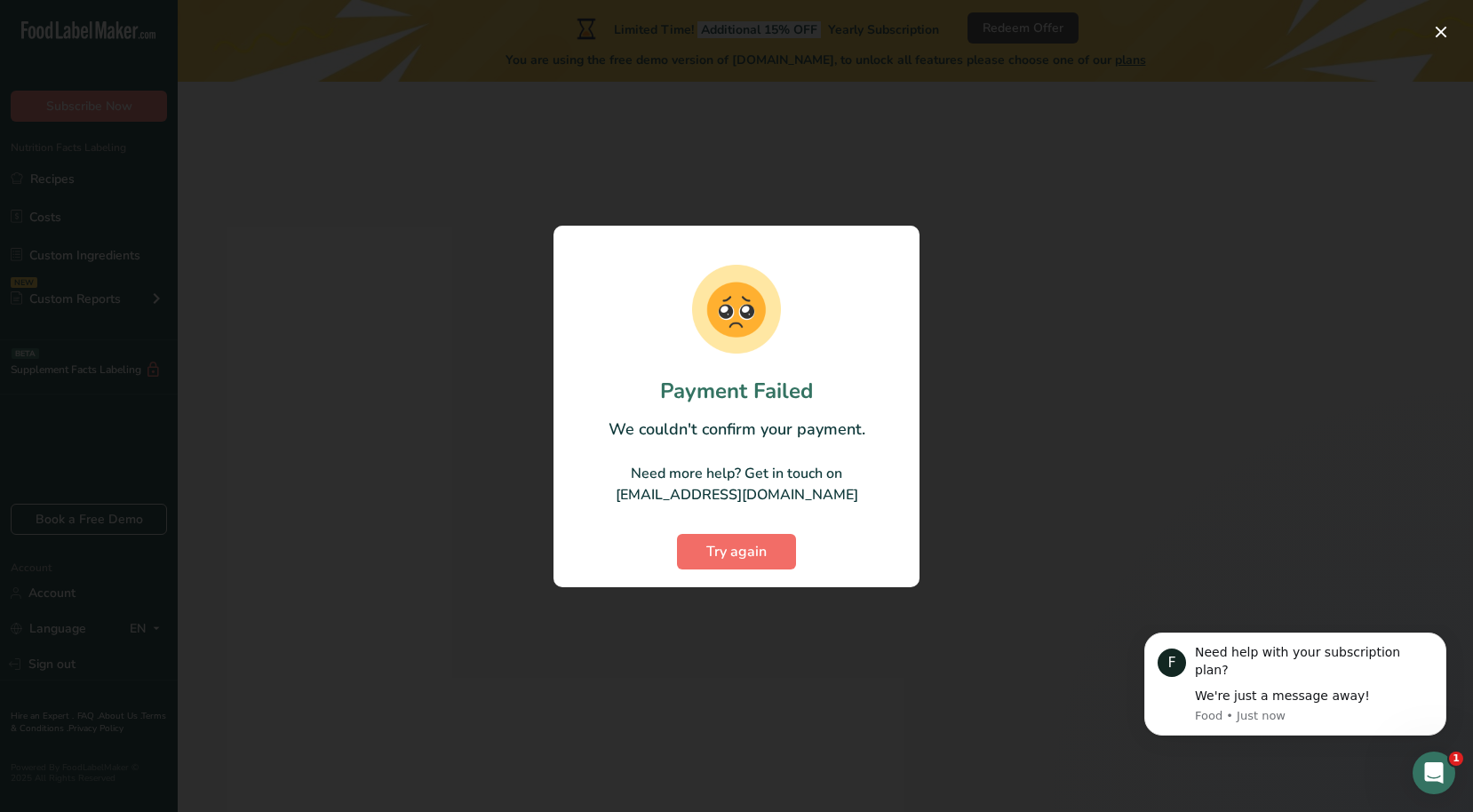
click at [737, 542] on span "Try again" at bounding box center [736, 551] width 60 height 21
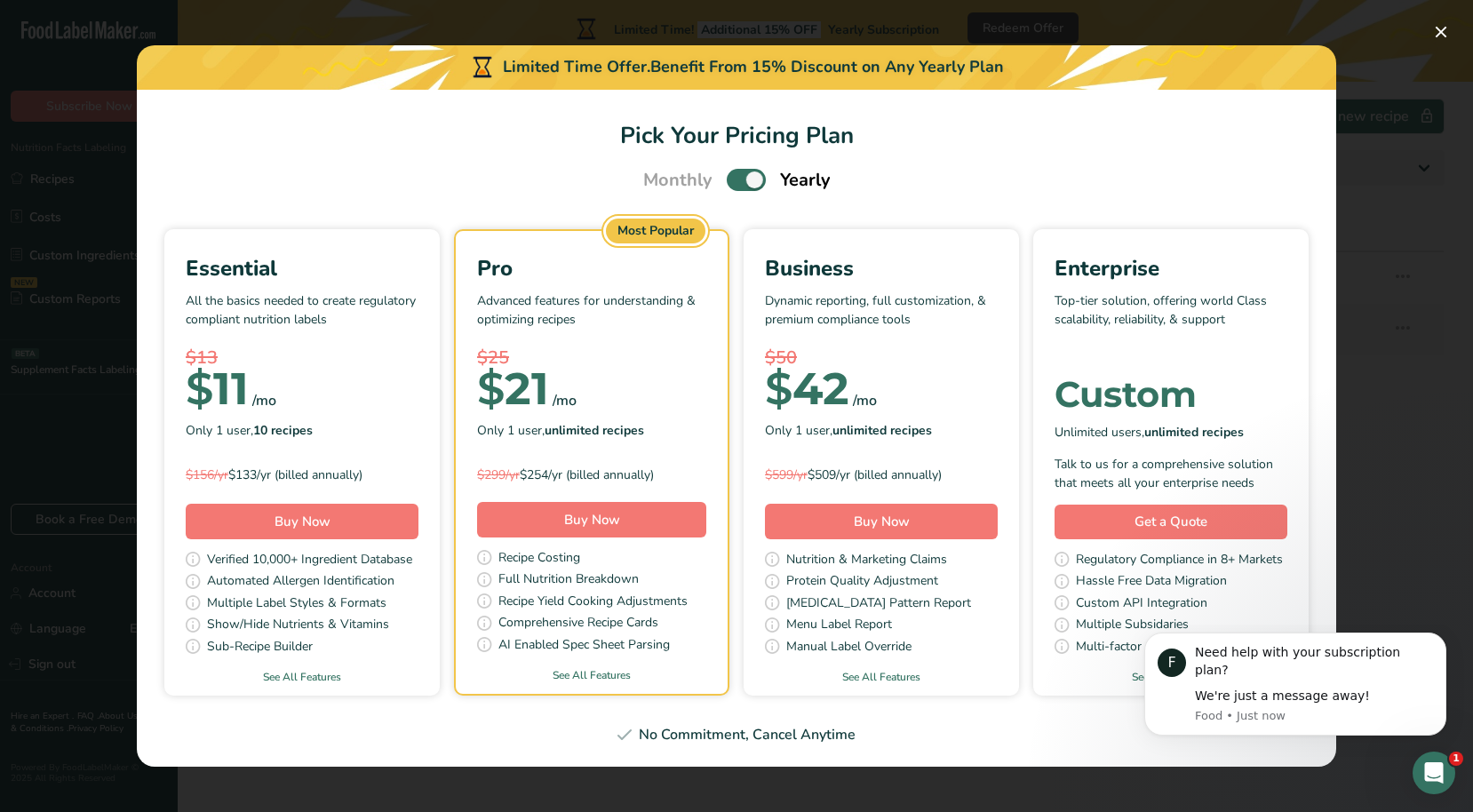
click at [351, 641] on div "Sub-Recipe Builder" at bounding box center [302, 647] width 233 height 22
click at [742, 184] on span "Pick Your Pricing Plan Modal" at bounding box center [746, 179] width 39 height 22
click at [738, 184] on input "Pick Your Pricing Plan Modal" at bounding box center [732, 180] width 11 height 11
checkbox input "false"
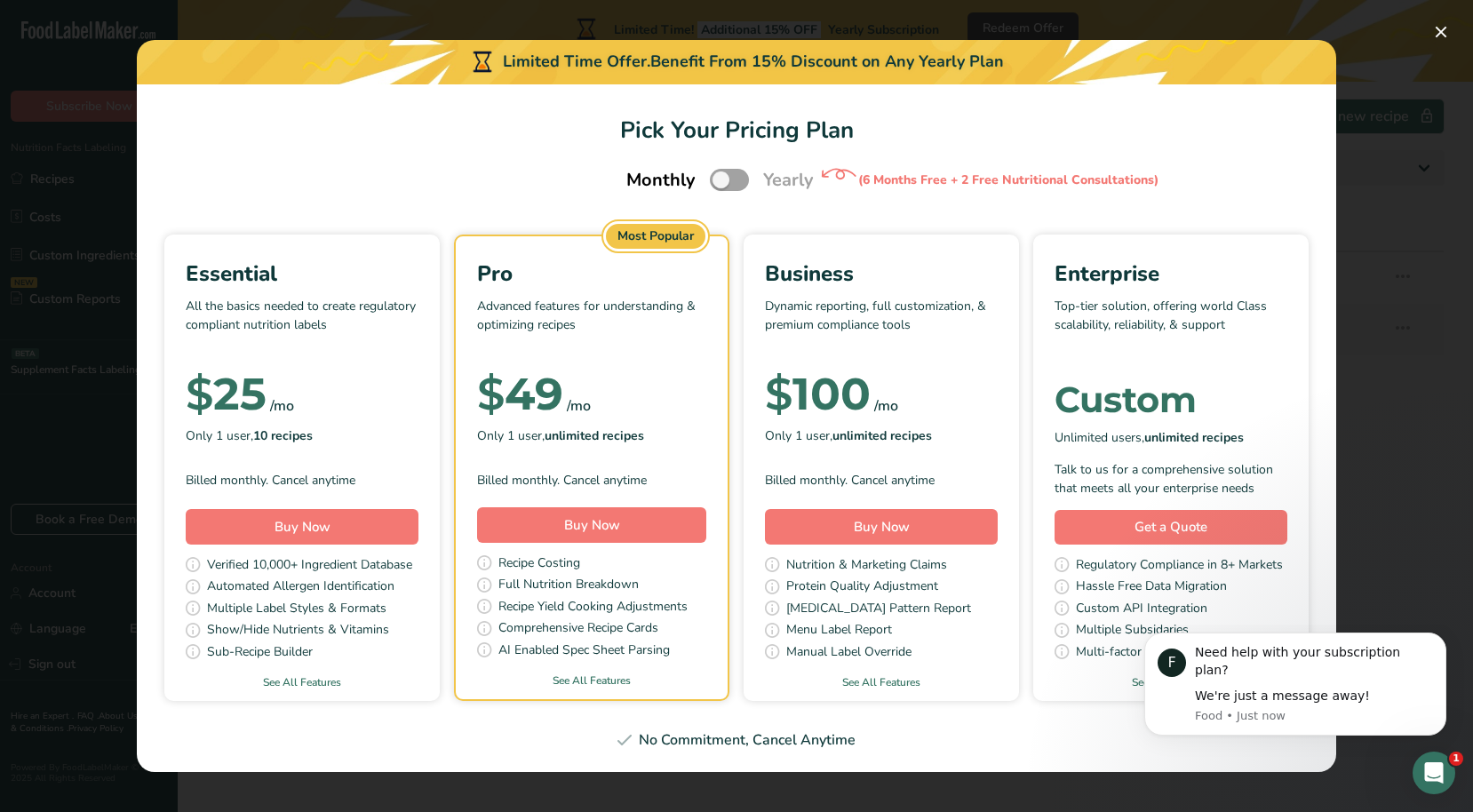
click at [308, 449] on div "Only 1 user, 10 recipes" at bounding box center [302, 436] width 233 height 27
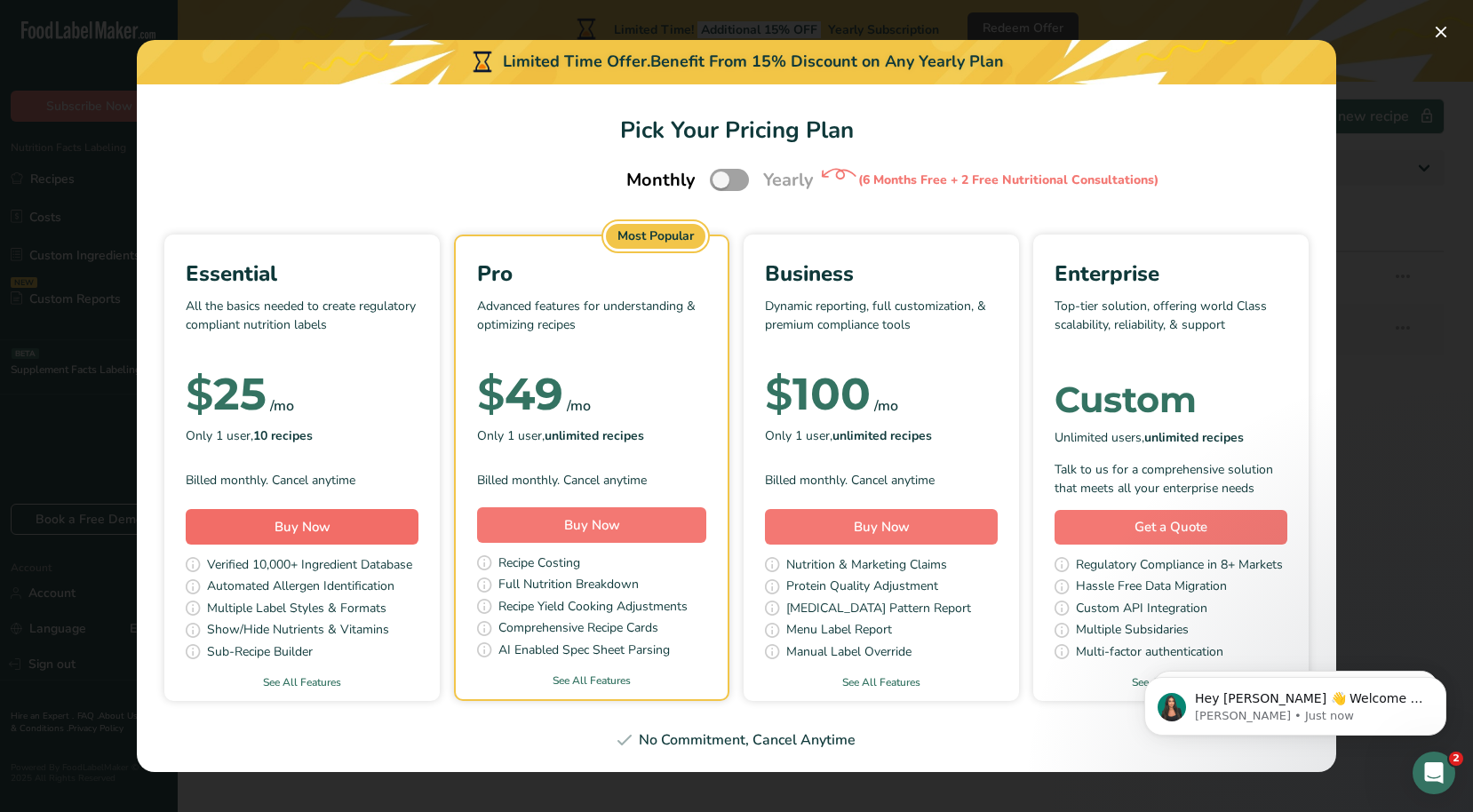
click at [288, 523] on span "Buy Now" at bounding box center [302, 526] width 56 height 18
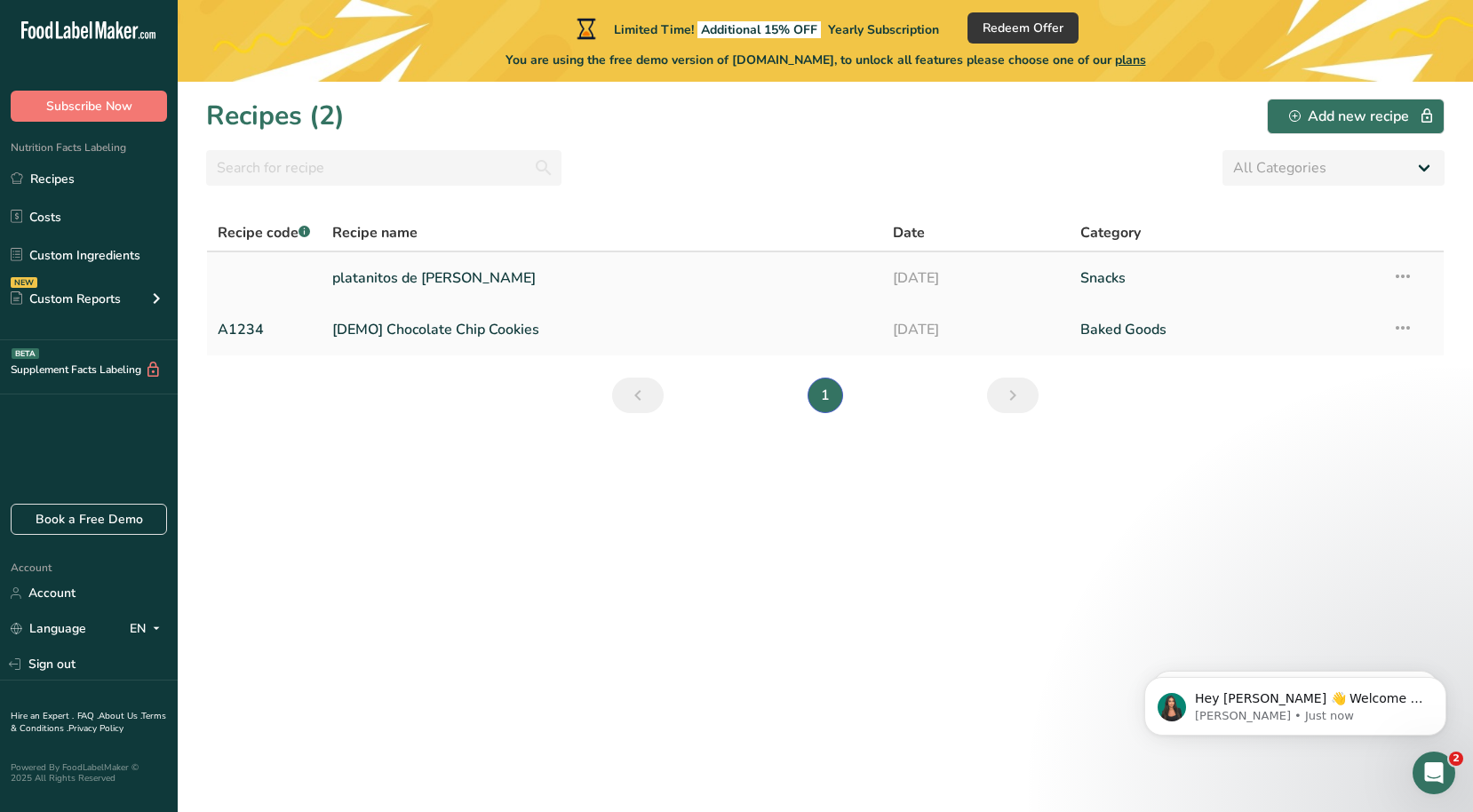
click at [404, 285] on link "platanitos de sal" at bounding box center [603, 277] width 541 height 37
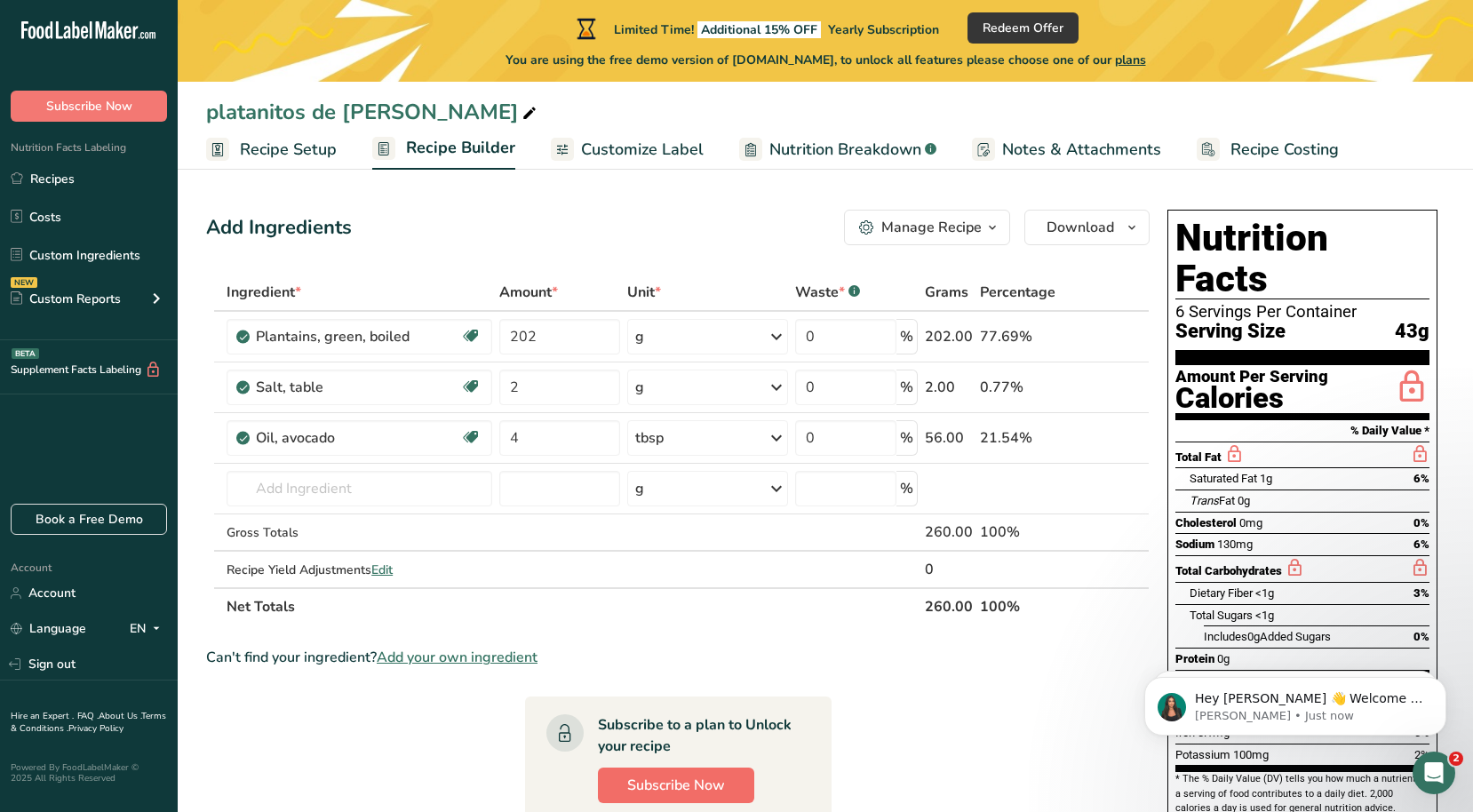
click at [649, 786] on span "Subscribe Now" at bounding box center [676, 785] width 98 height 21
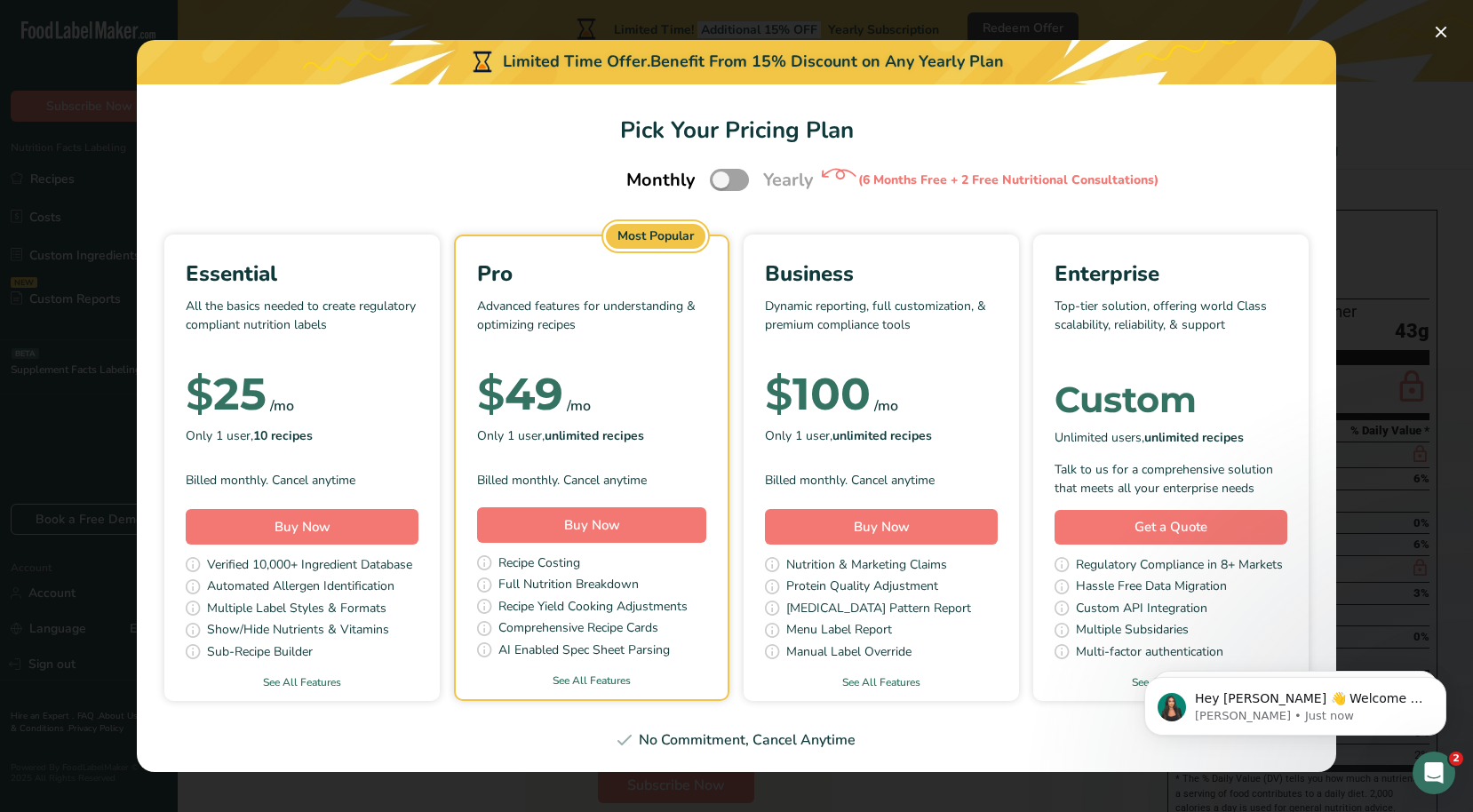
click at [365, 439] on div "Only 1 user, 10 recipes" at bounding box center [302, 436] width 233 height 27
click at [386, 536] on button "Buy Now" at bounding box center [302, 526] width 233 height 35
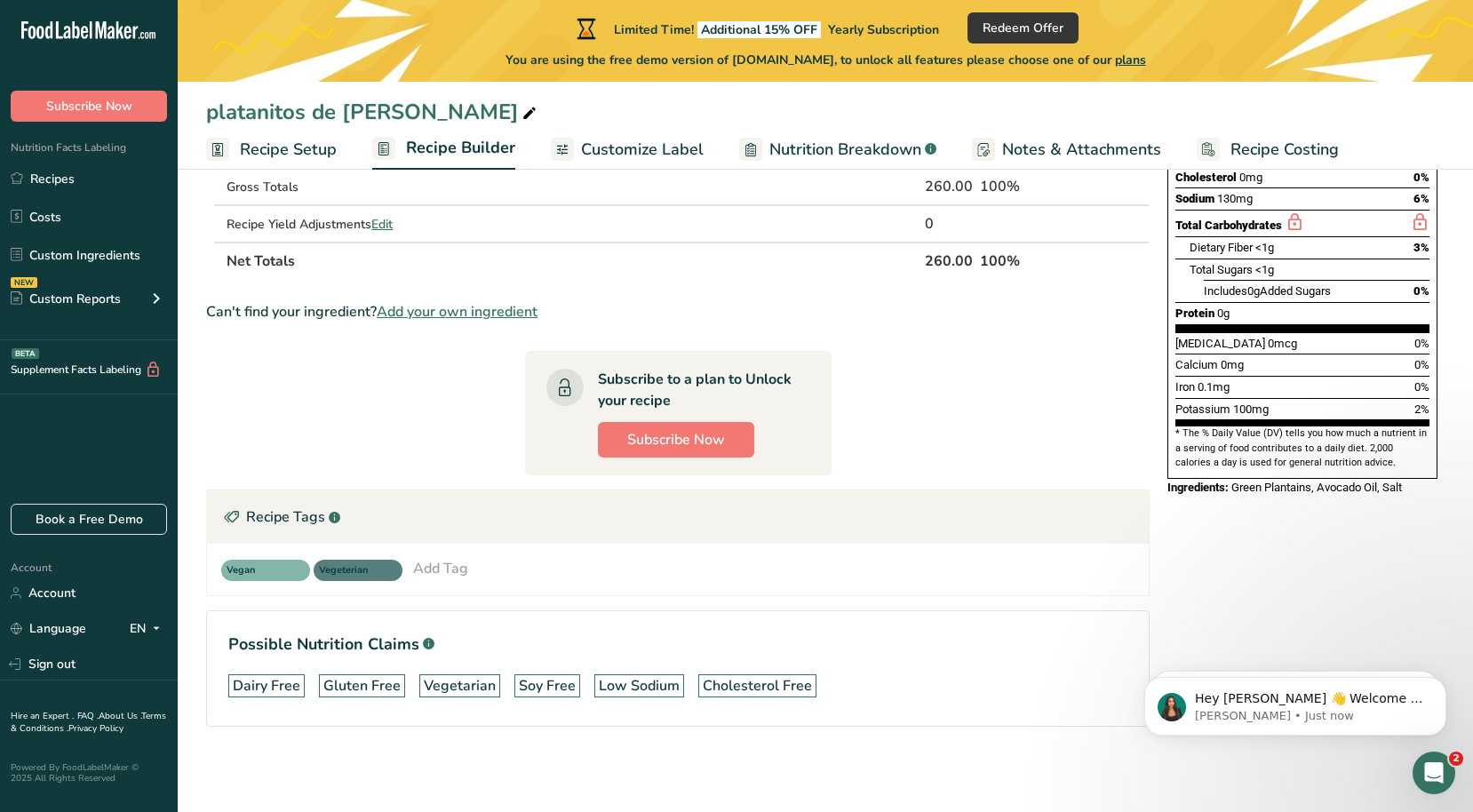
scroll to position [345, 0]
click at [1349, 708] on p "Aya • Just now" at bounding box center [1309, 716] width 229 height 16
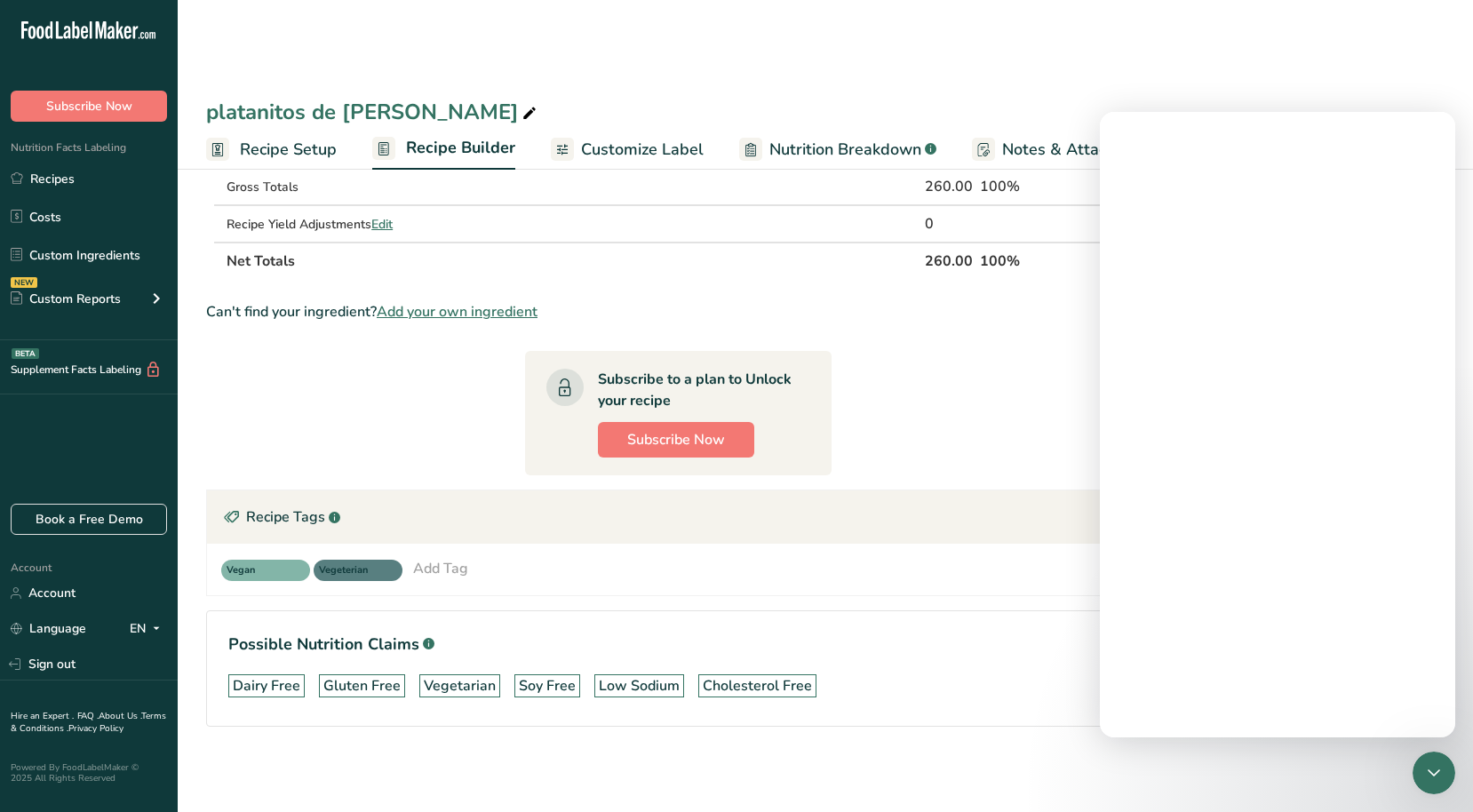
scroll to position [0, 0]
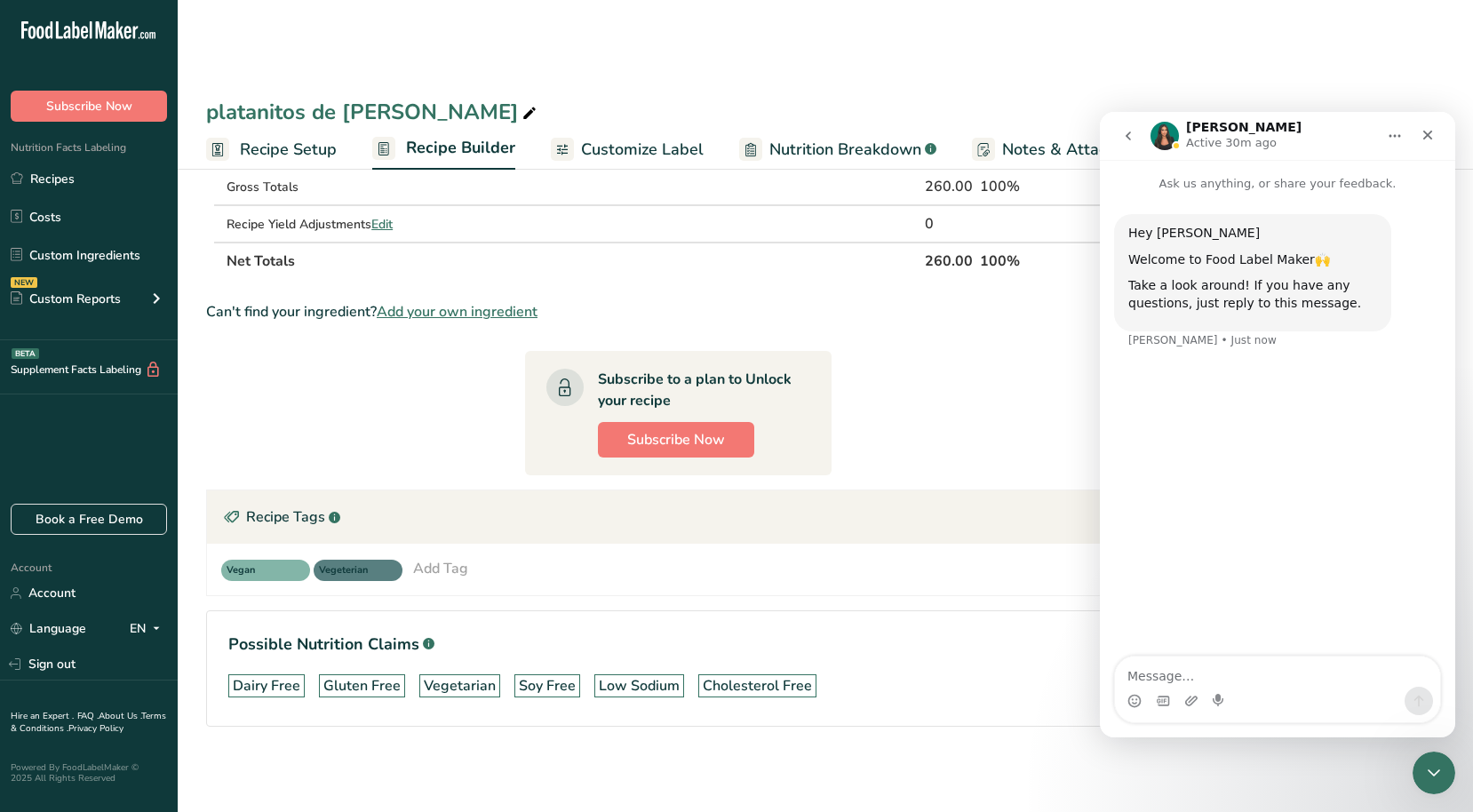
click at [1332, 690] on div "Intercom messenger" at bounding box center [1277, 700] width 325 height 29
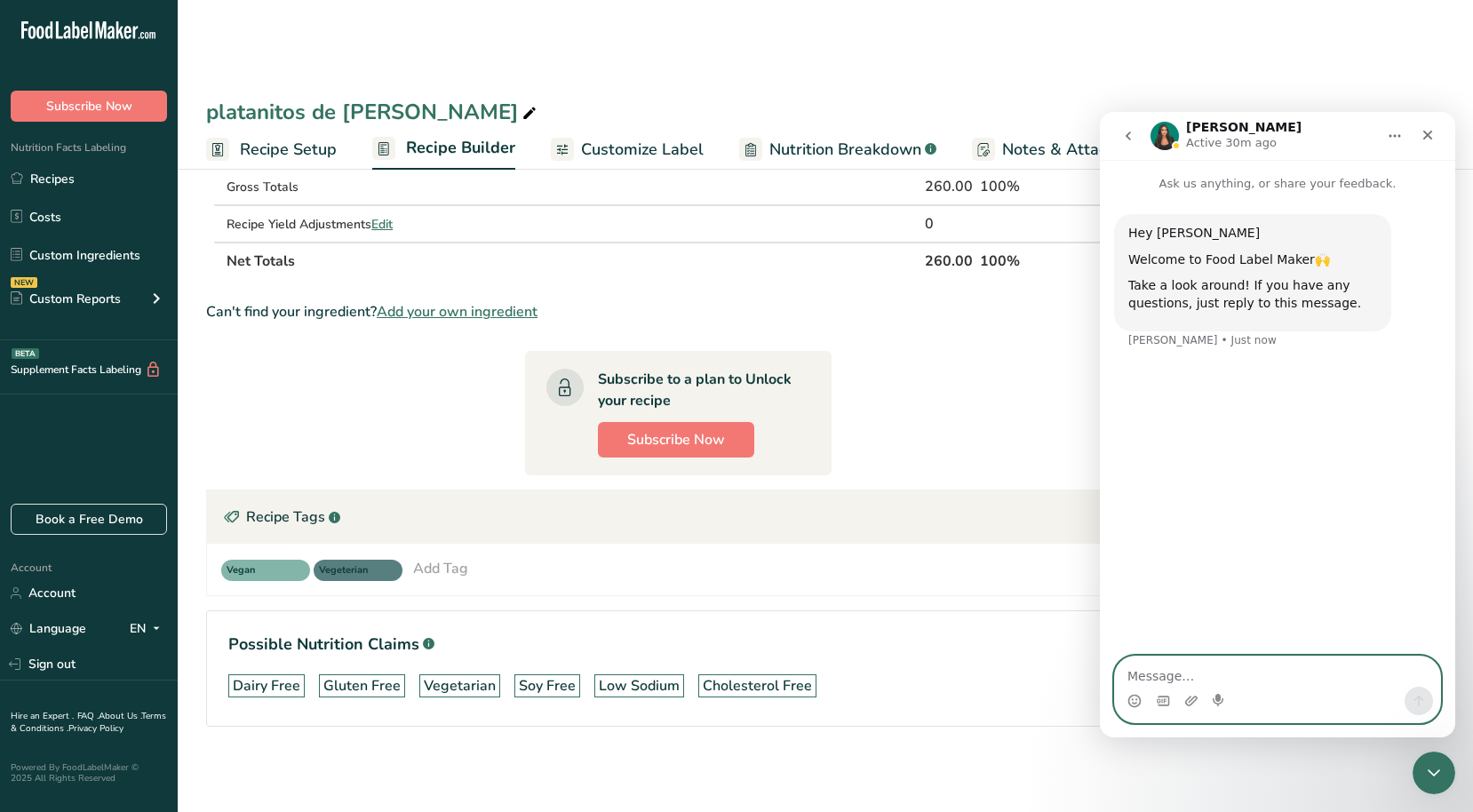
click at [1301, 678] on textarea "Message…" at bounding box center [1277, 672] width 325 height 30
type textarea "hello"
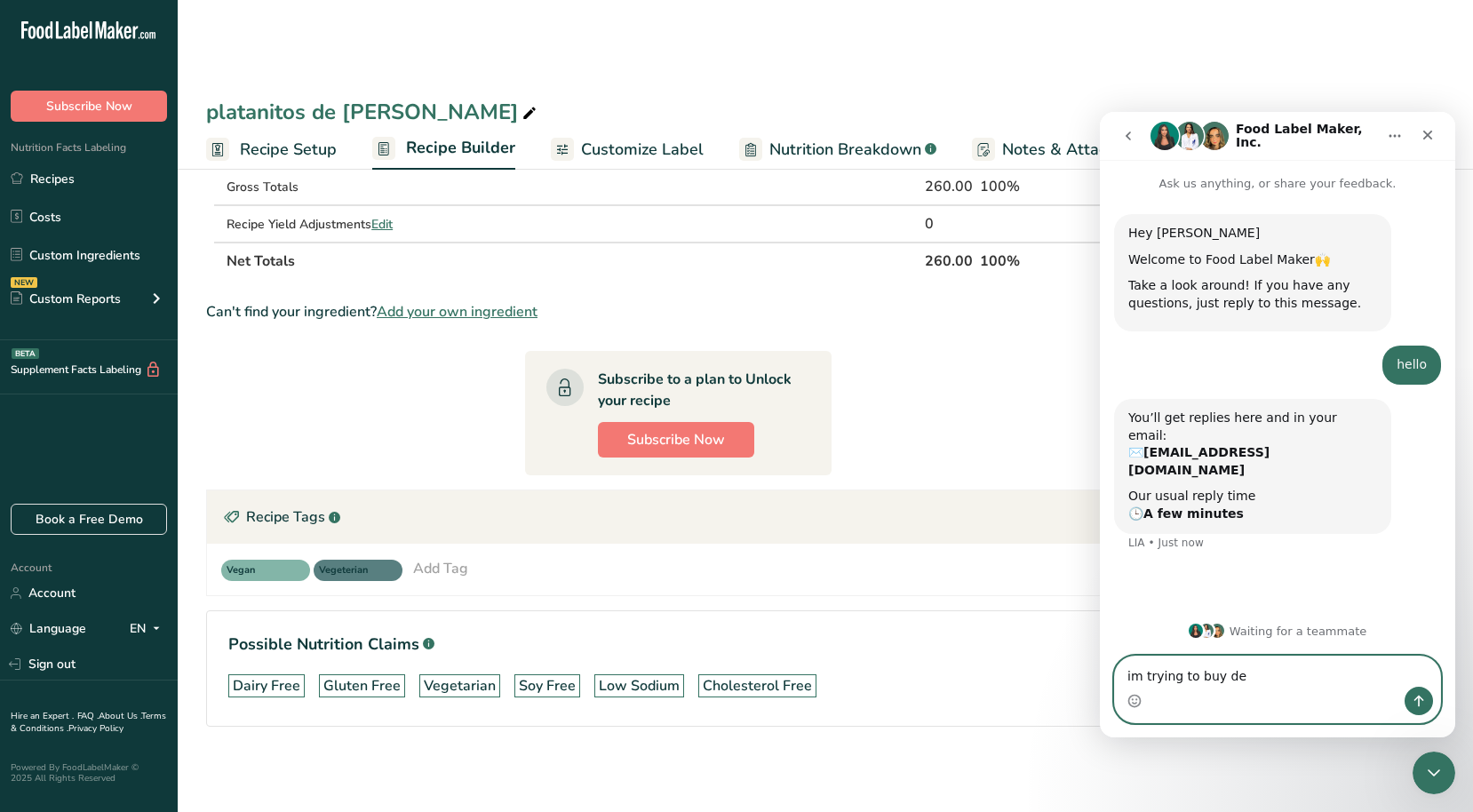
type textarea "im trying to buy de"
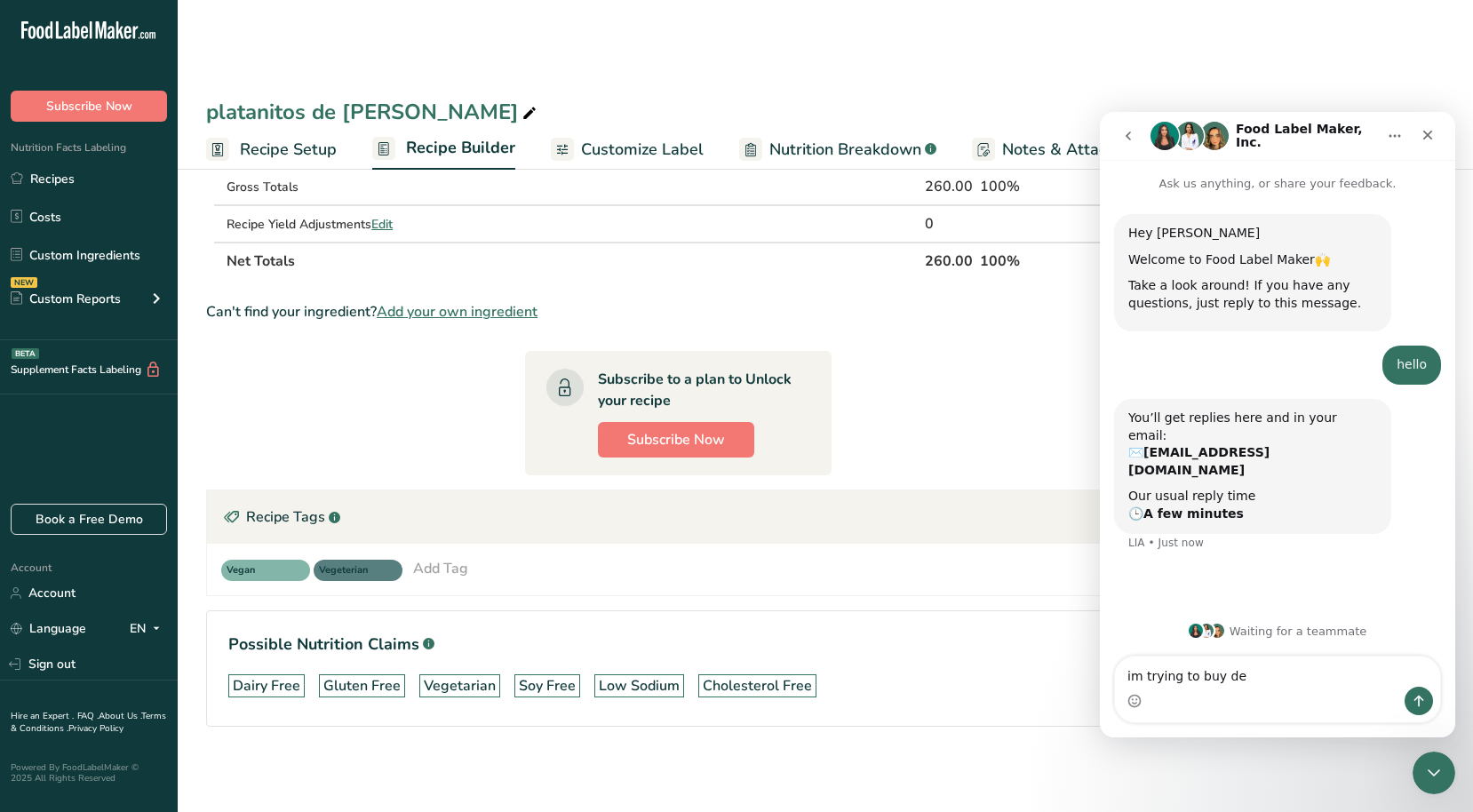
click at [1013, 377] on section "Ingredient * Amount * Unit * Waste * .a-a{fill:#347362;}.b-a{fill:#fff;} Grams …" at bounding box center [678, 342] width 944 height 827
click at [1422, 134] on icon "Close" at bounding box center [1427, 134] width 14 height 14
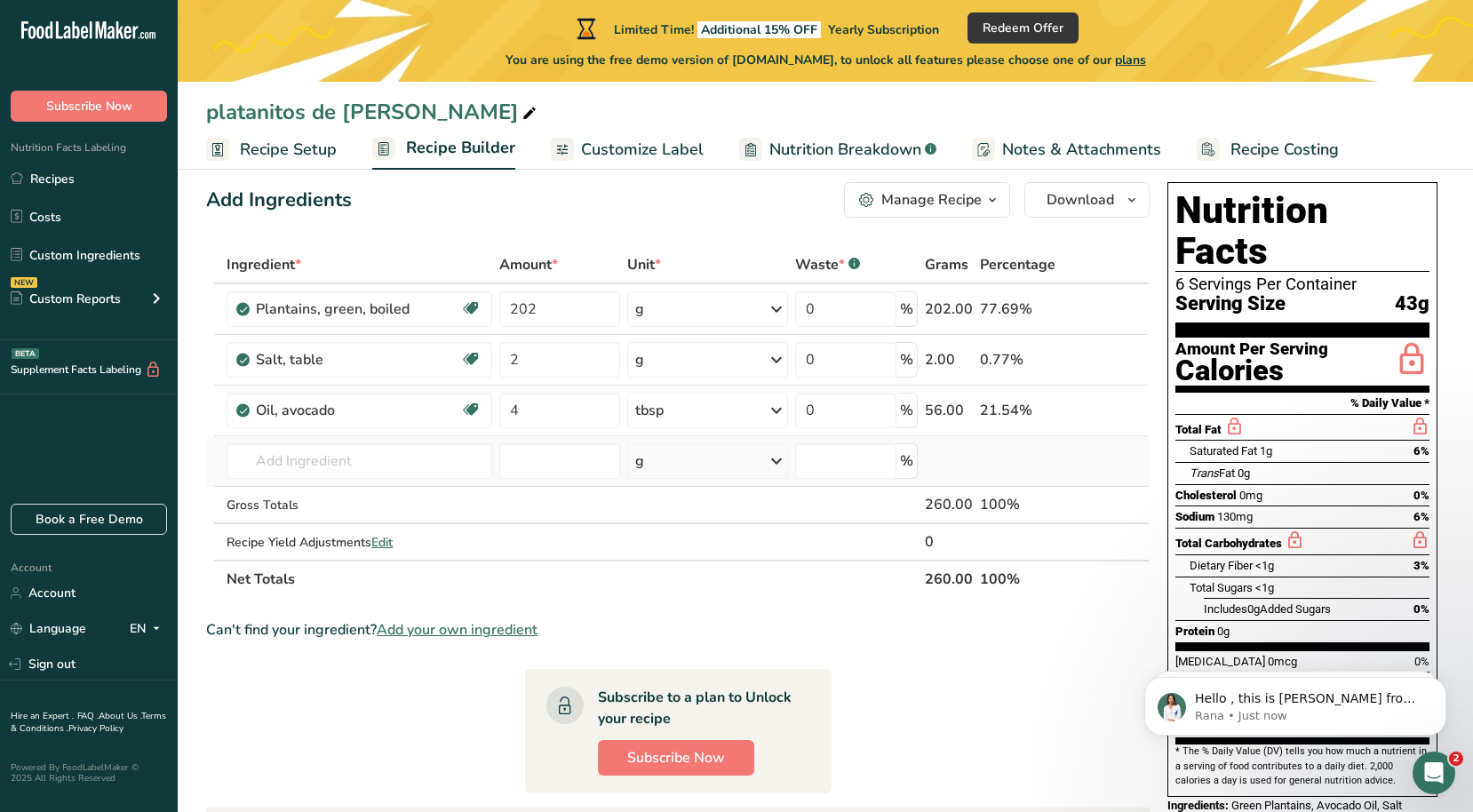
scroll to position [28, 0]
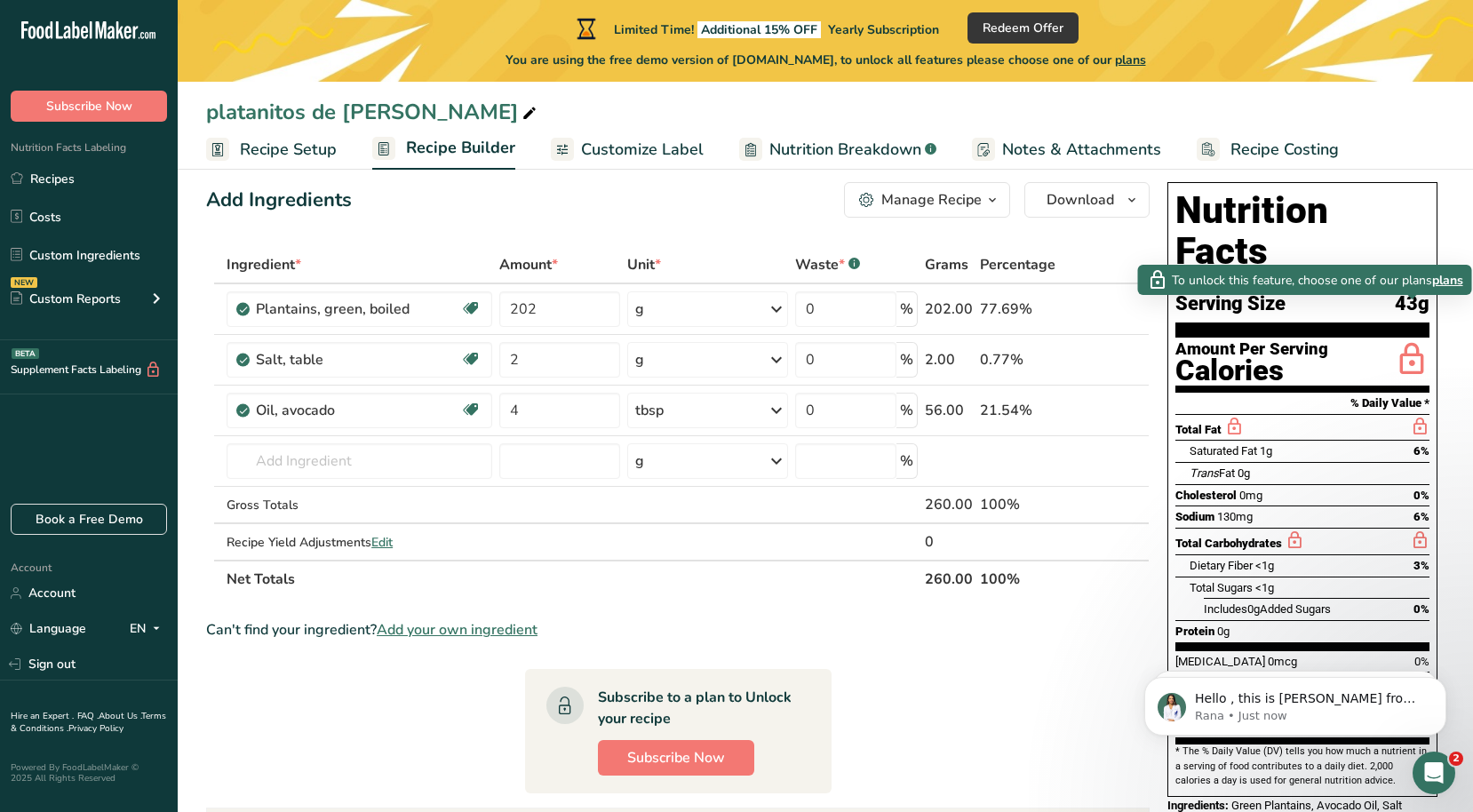
click at [1403, 339] on icon at bounding box center [1411, 360] width 35 height 42
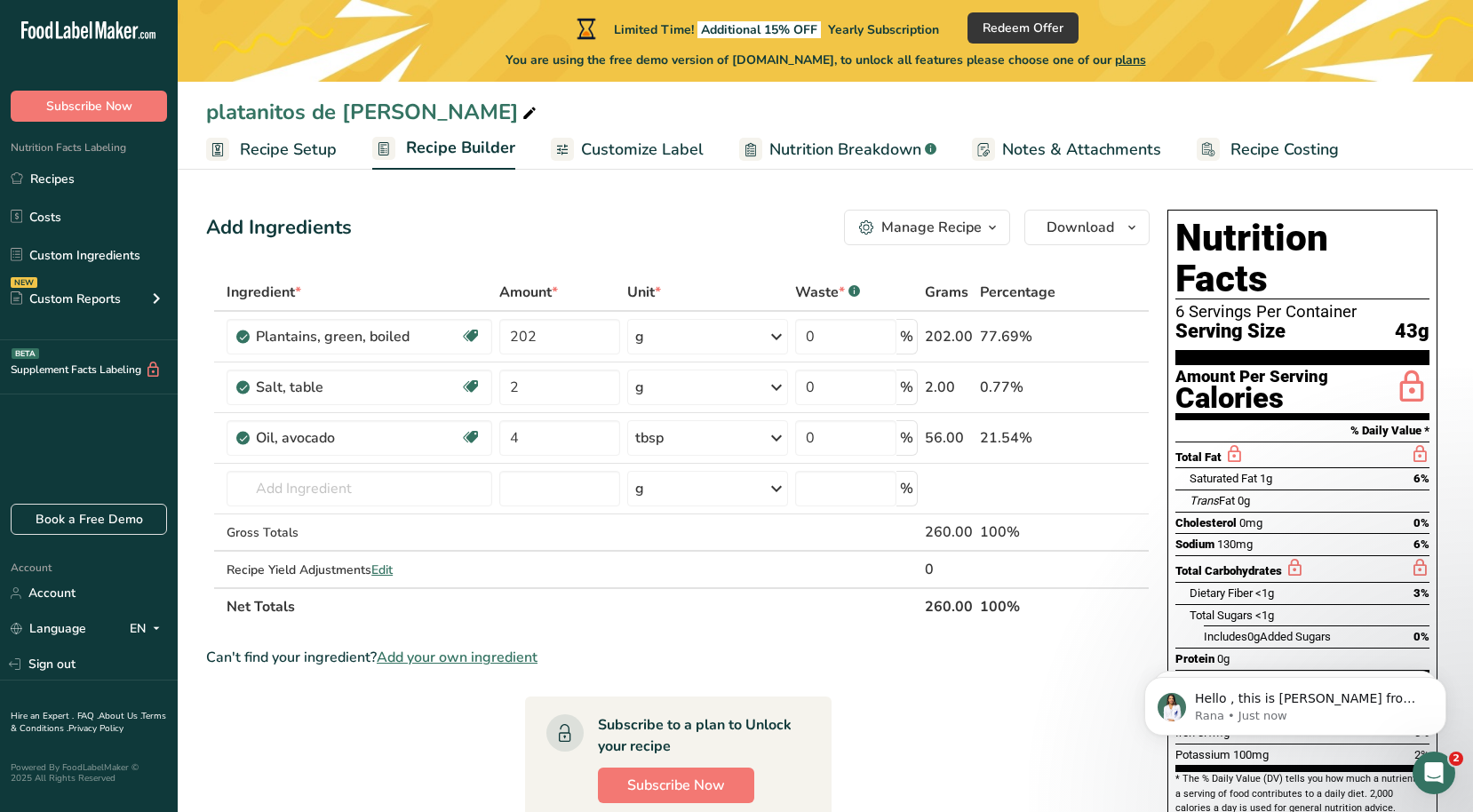
scroll to position [0, 0]
